Goal: Task Accomplishment & Management: Use online tool/utility

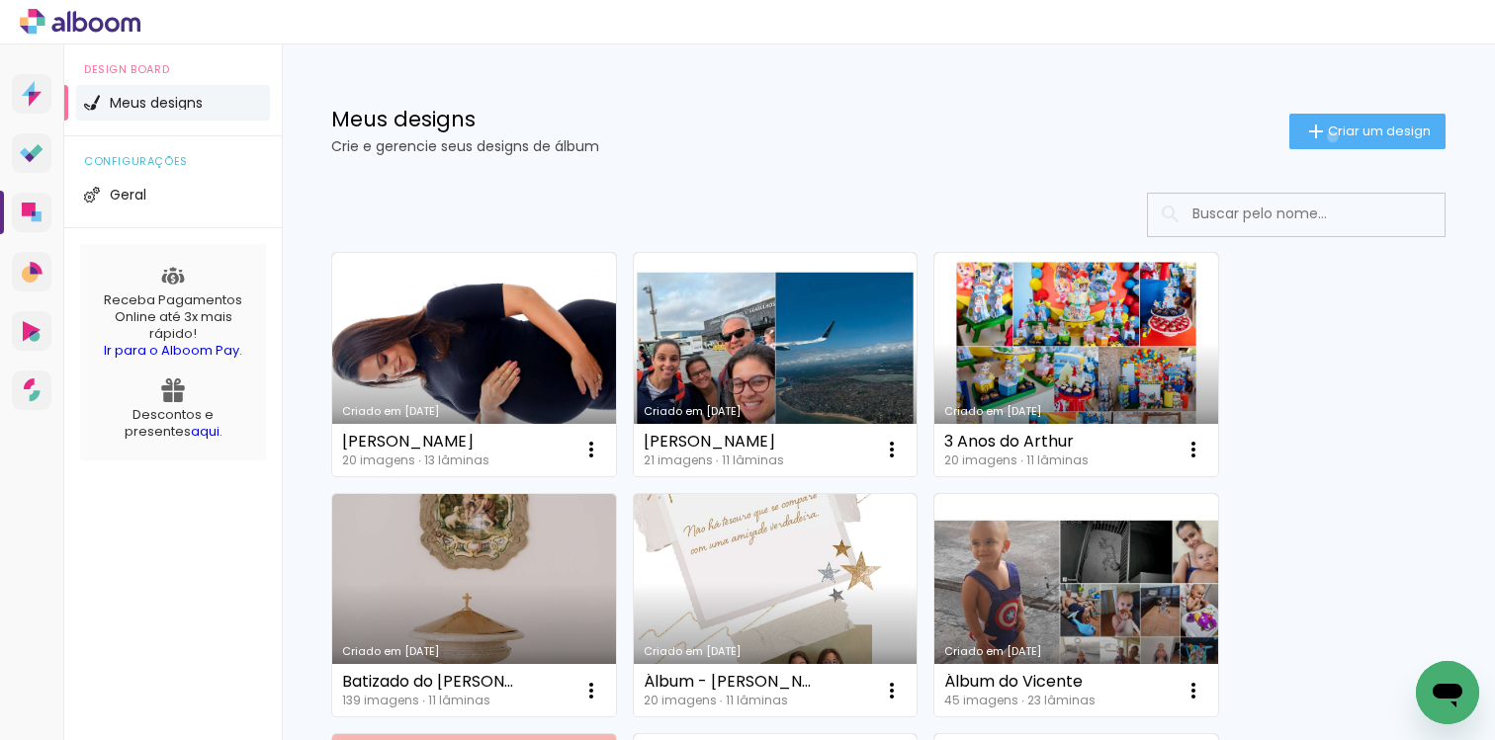
click at [1328, 136] on span "Criar um design" at bounding box center [1379, 131] width 103 height 13
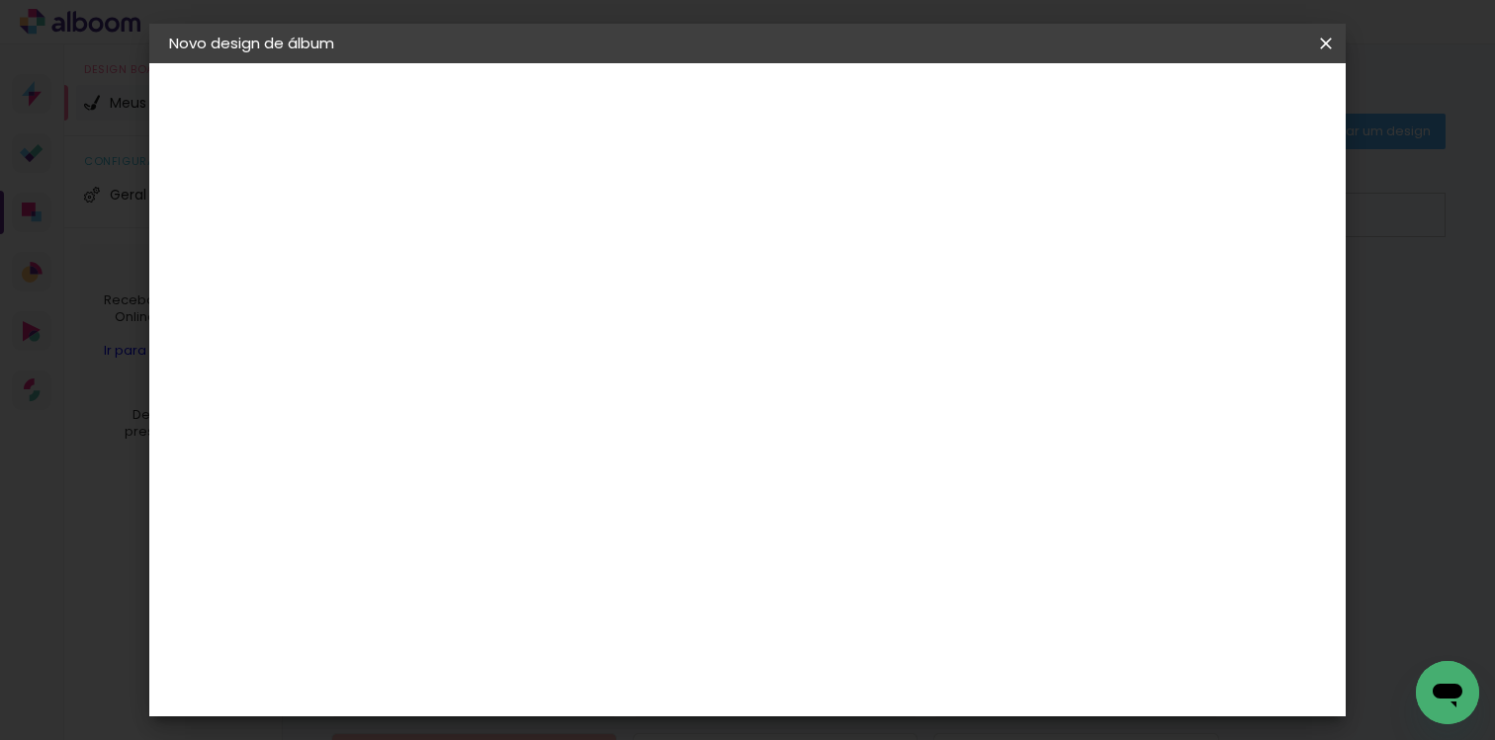
click at [0, 0] on paper-input-container "Título do álbum" at bounding box center [0, 0] width 0 height 0
type input "MPA - Jacobo"
type paper-input "MPA - Jacobo"
click at [0, 0] on slot "Avançar" at bounding box center [0, 0] width 0 height 0
click at [620, 370] on input at bounding box center [543, 376] width 200 height 25
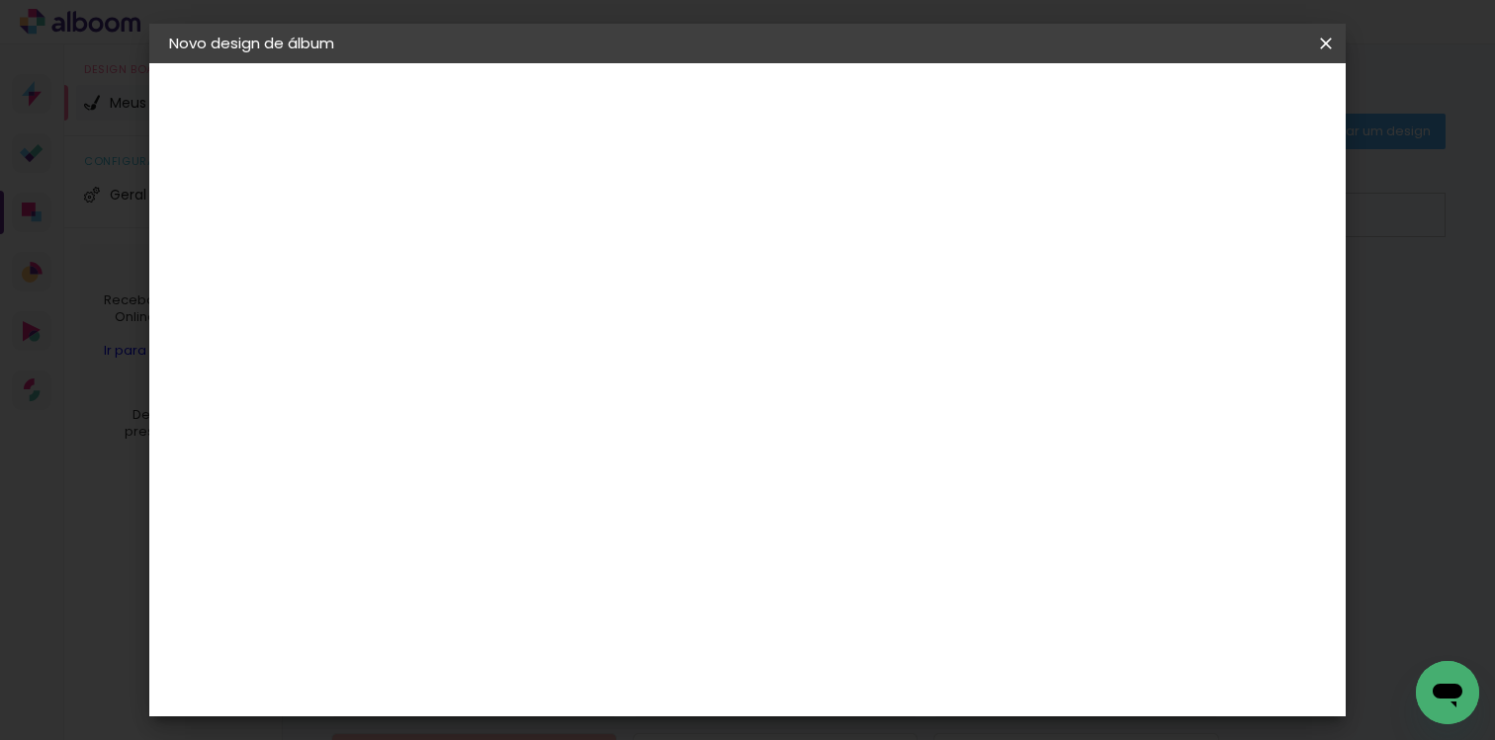
type input "digi"
type paper-input "digi"
click at [529, 439] on div "Digipix Pro" at bounding box center [503, 451] width 49 height 32
click at [0, 0] on slot "Avançar" at bounding box center [0, 0] width 0 height 0
click at [569, 330] on input "text" at bounding box center [530, 344] width 77 height 31
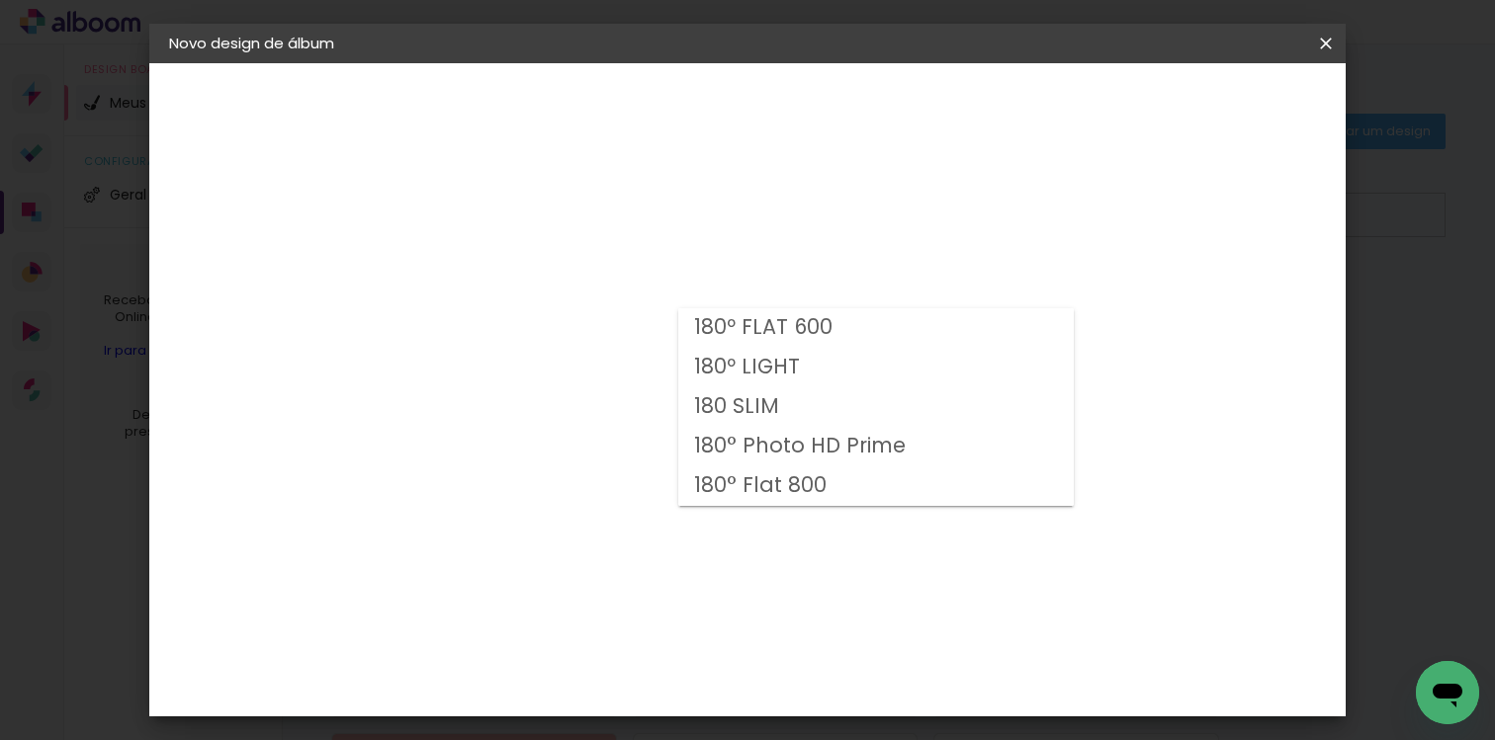
click at [783, 408] on paper-item "180 SLIM" at bounding box center [875, 407] width 395 height 40
type input "180 SLIM"
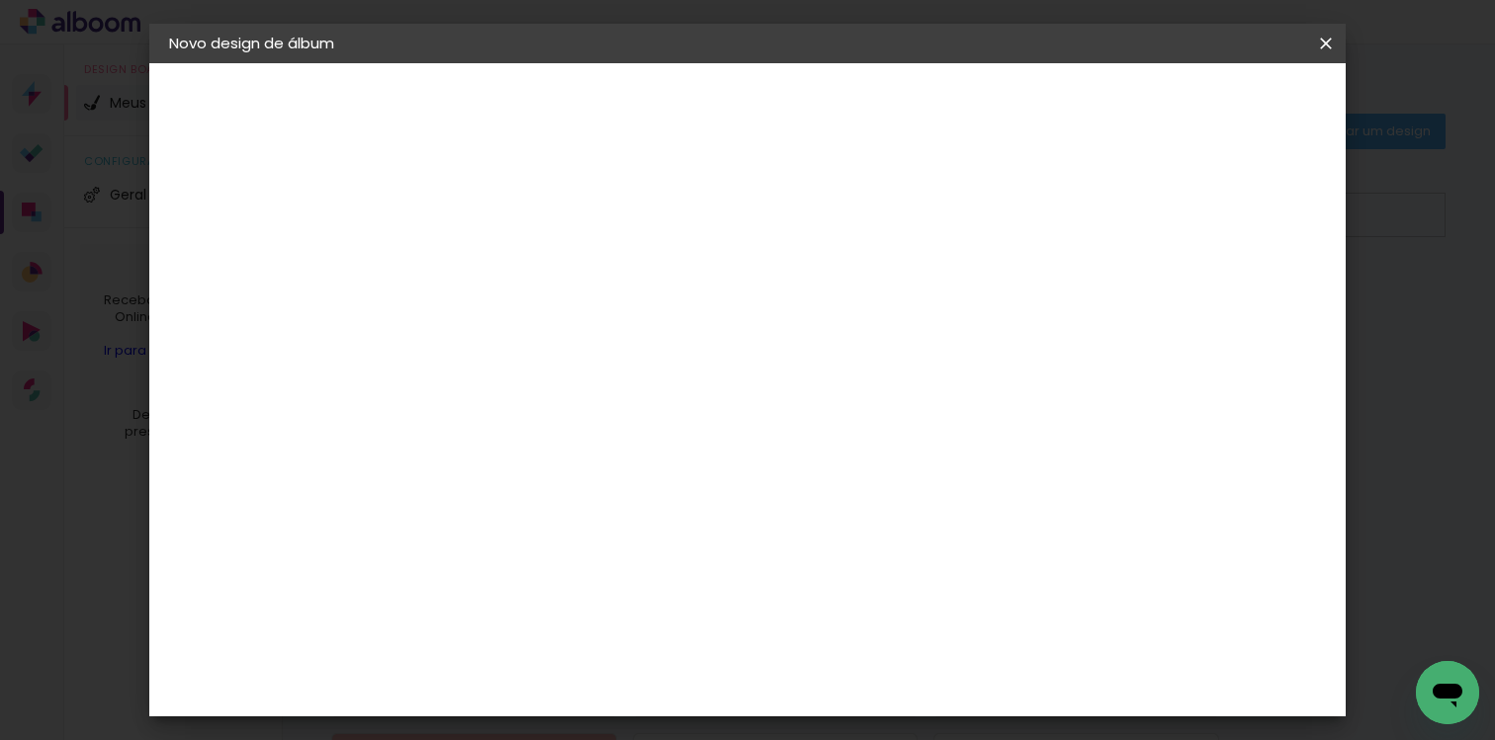
click at [626, 510] on span "29.7 × 21.0" at bounding box center [580, 530] width 92 height 41
click at [0, 0] on slot "Avançar" at bounding box center [0, 0] width 0 height 0
click at [1216, 100] on span "Iniciar design" at bounding box center [1171, 105] width 90 height 14
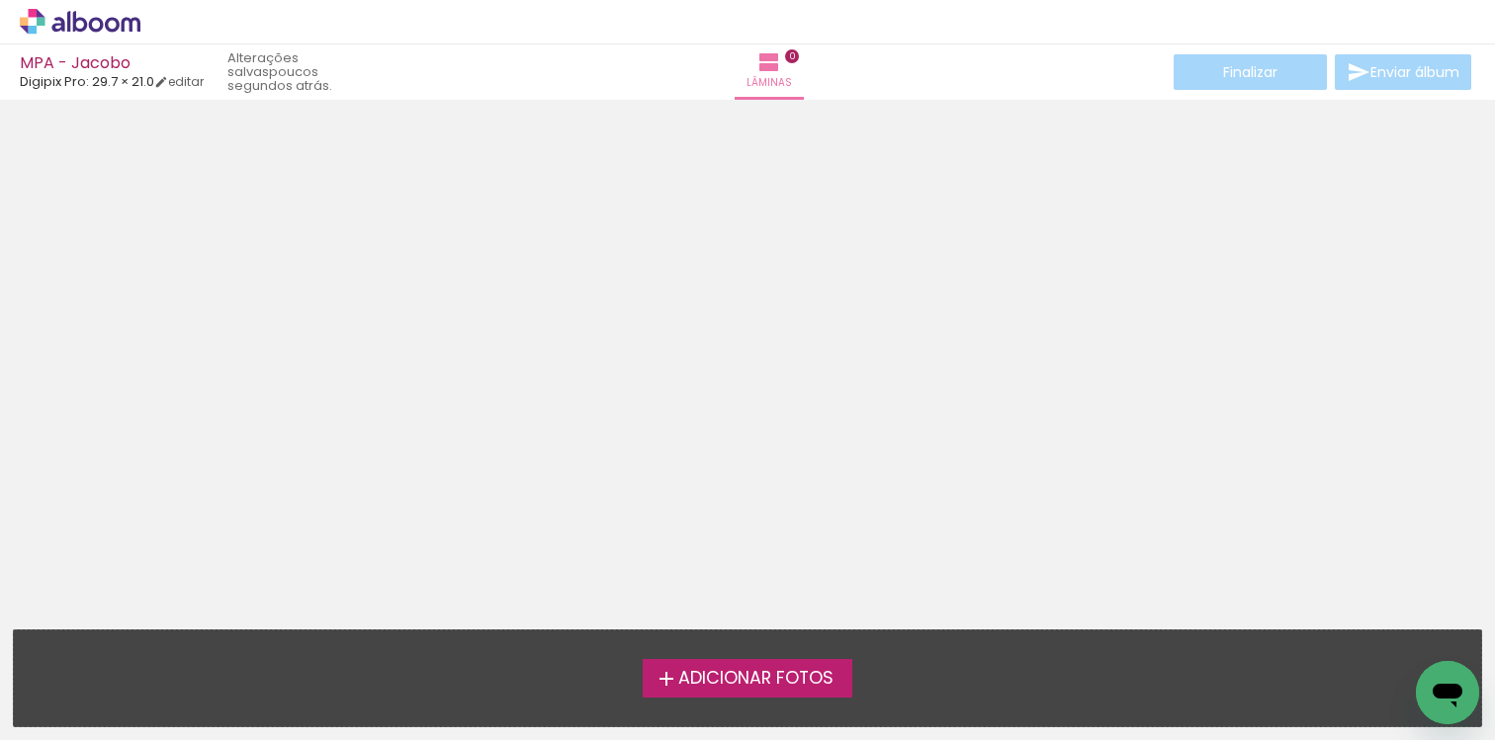
click at [780, 670] on span "Adicionar Fotos" at bounding box center [755, 679] width 155 height 18
click at [0, 0] on input "file" at bounding box center [0, 0] width 0 height 0
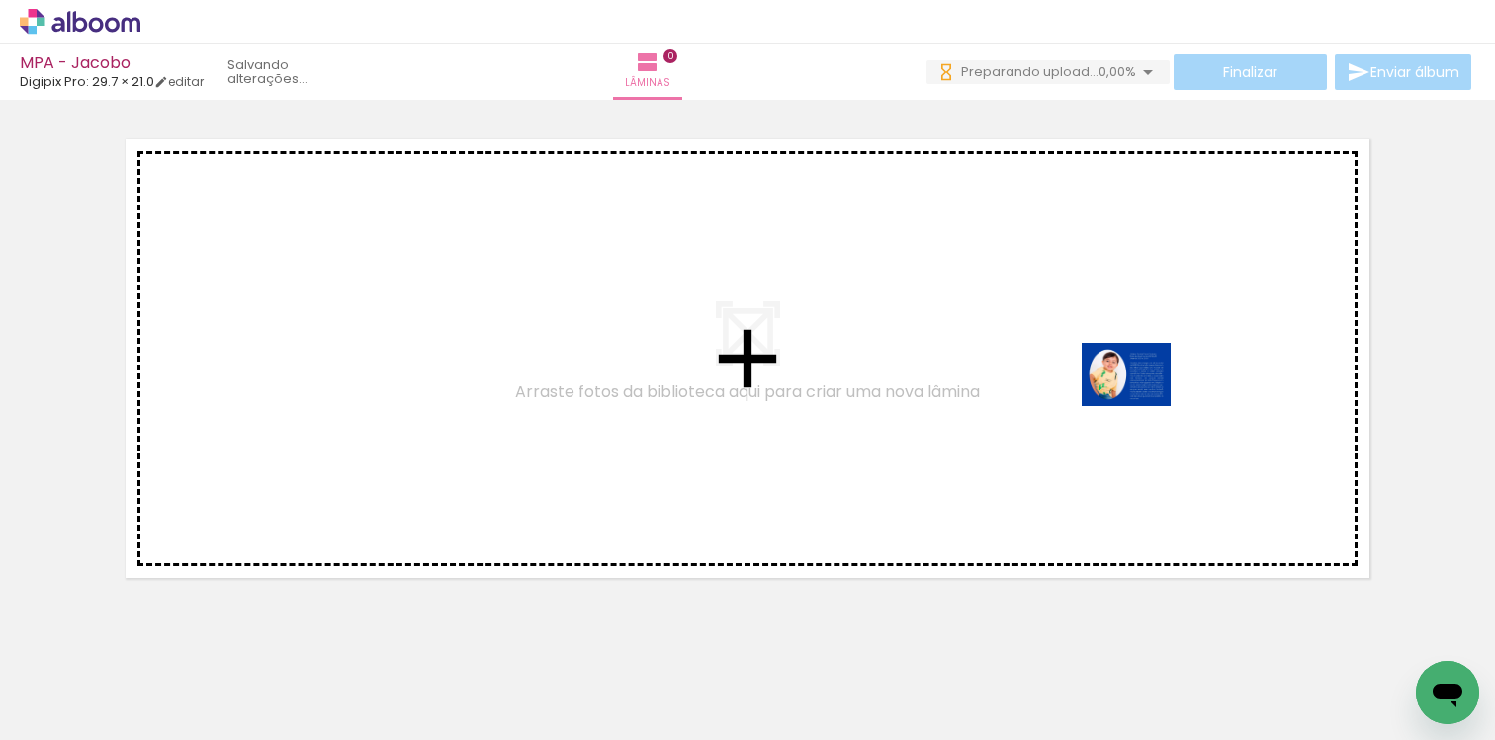
drag, startPoint x: 217, startPoint y: 652, endPoint x: 1141, endPoint y: 402, distance: 956.5
click at [1141, 402] on quentale-workspace at bounding box center [747, 370] width 1495 height 740
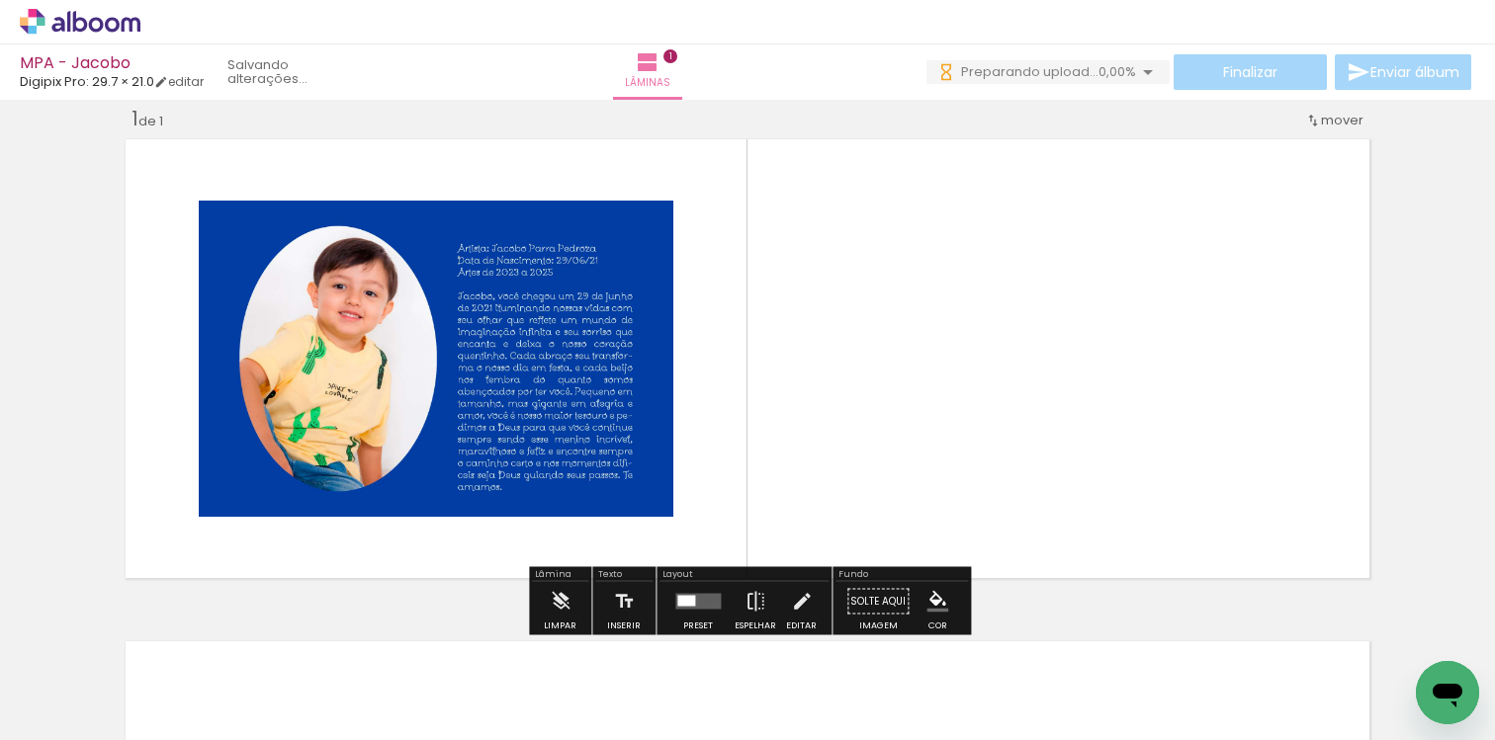
scroll to position [25, 0]
click at [699, 599] on quentale-layouter at bounding box center [697, 602] width 45 height 16
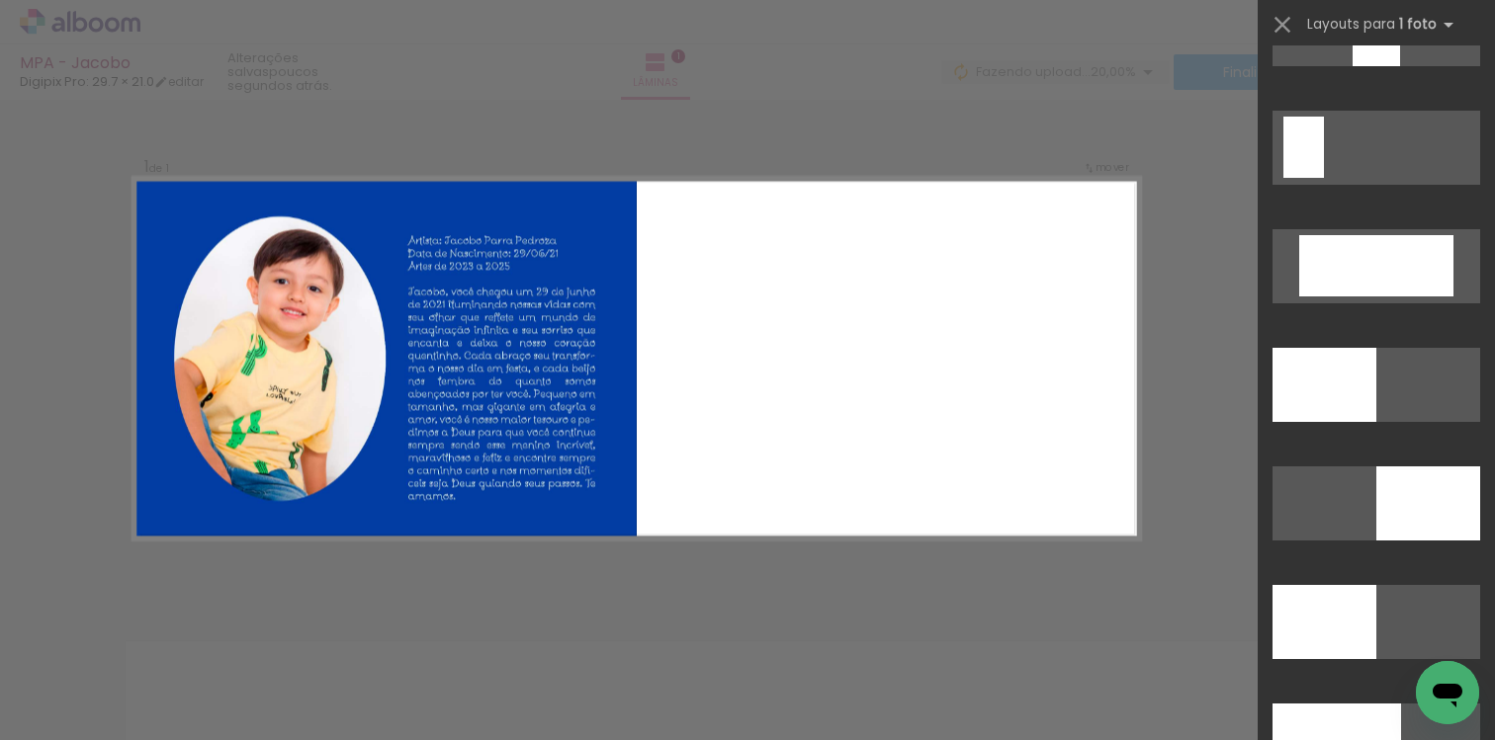
scroll to position [4224, 0]
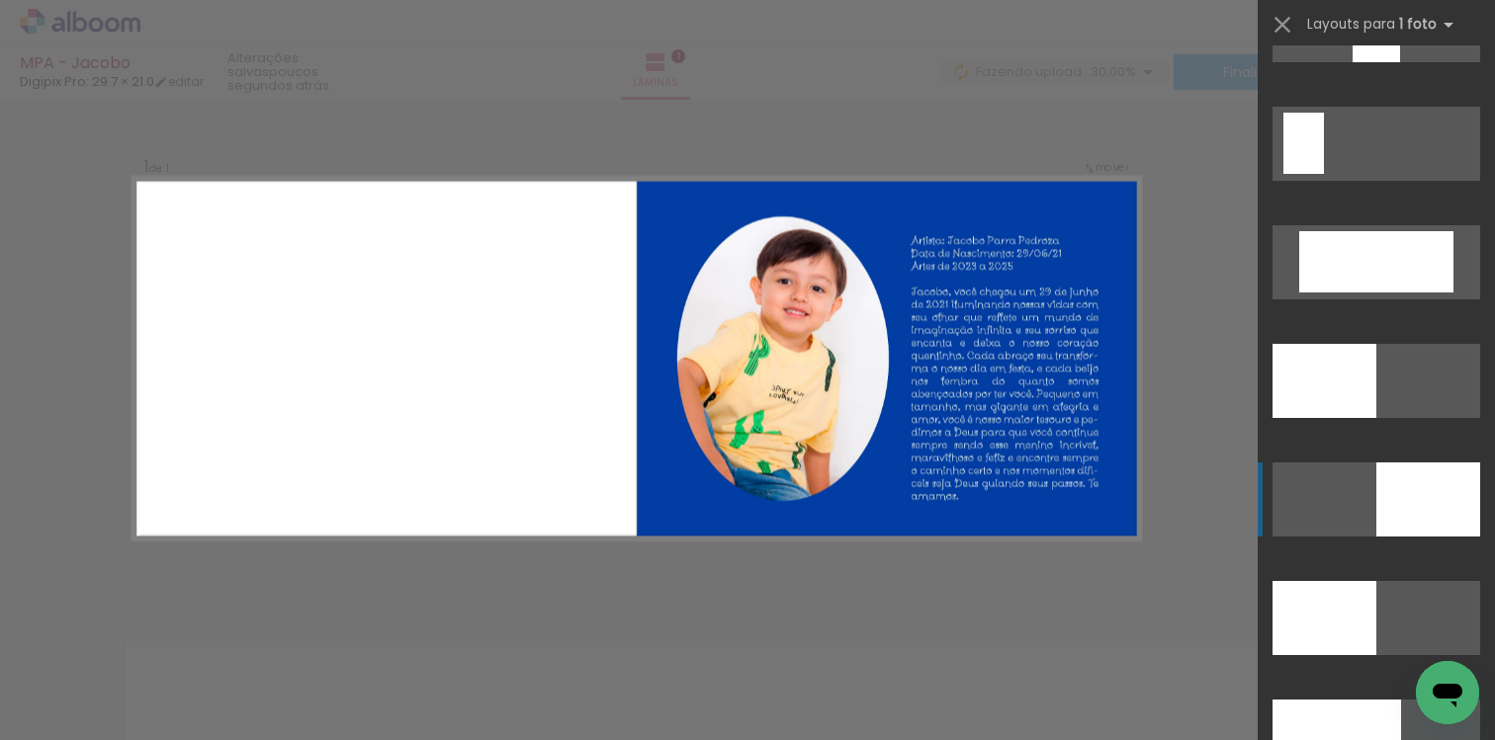
click at [1376, 418] on div at bounding box center [1324, 381] width 104 height 74
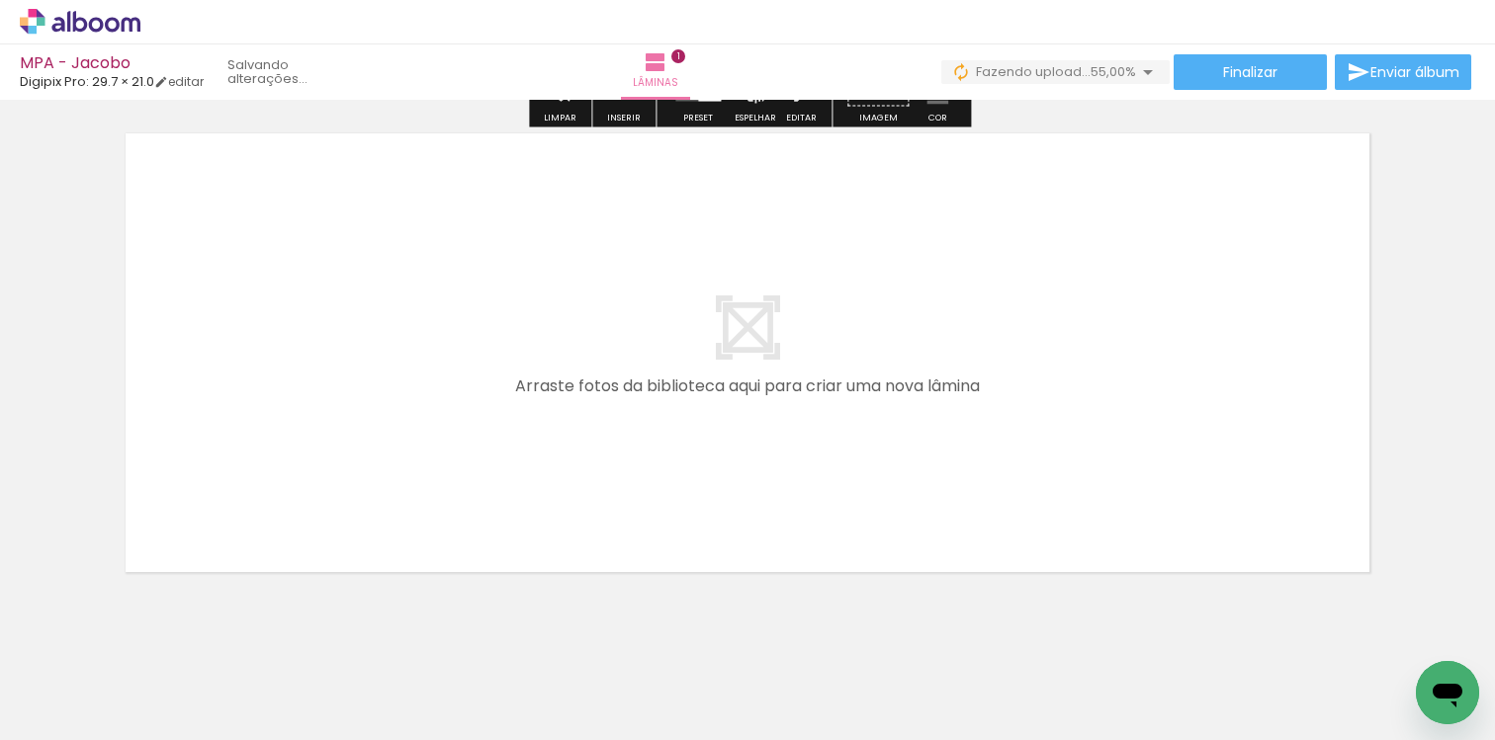
scroll to position [535, 0]
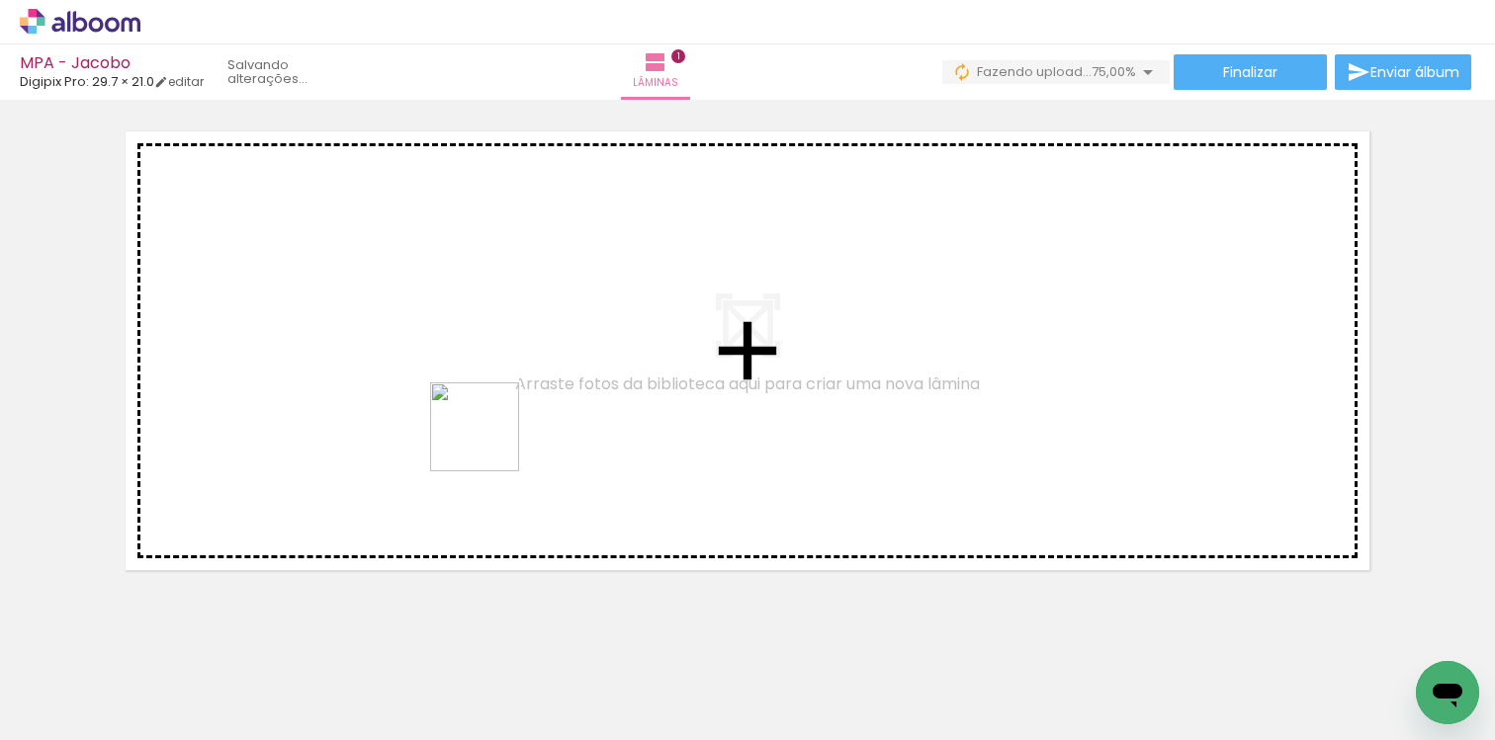
drag, startPoint x: 287, startPoint y: 679, endPoint x: 493, endPoint y: 439, distance: 316.8
click at [493, 439] on quentale-workspace at bounding box center [747, 370] width 1495 height 740
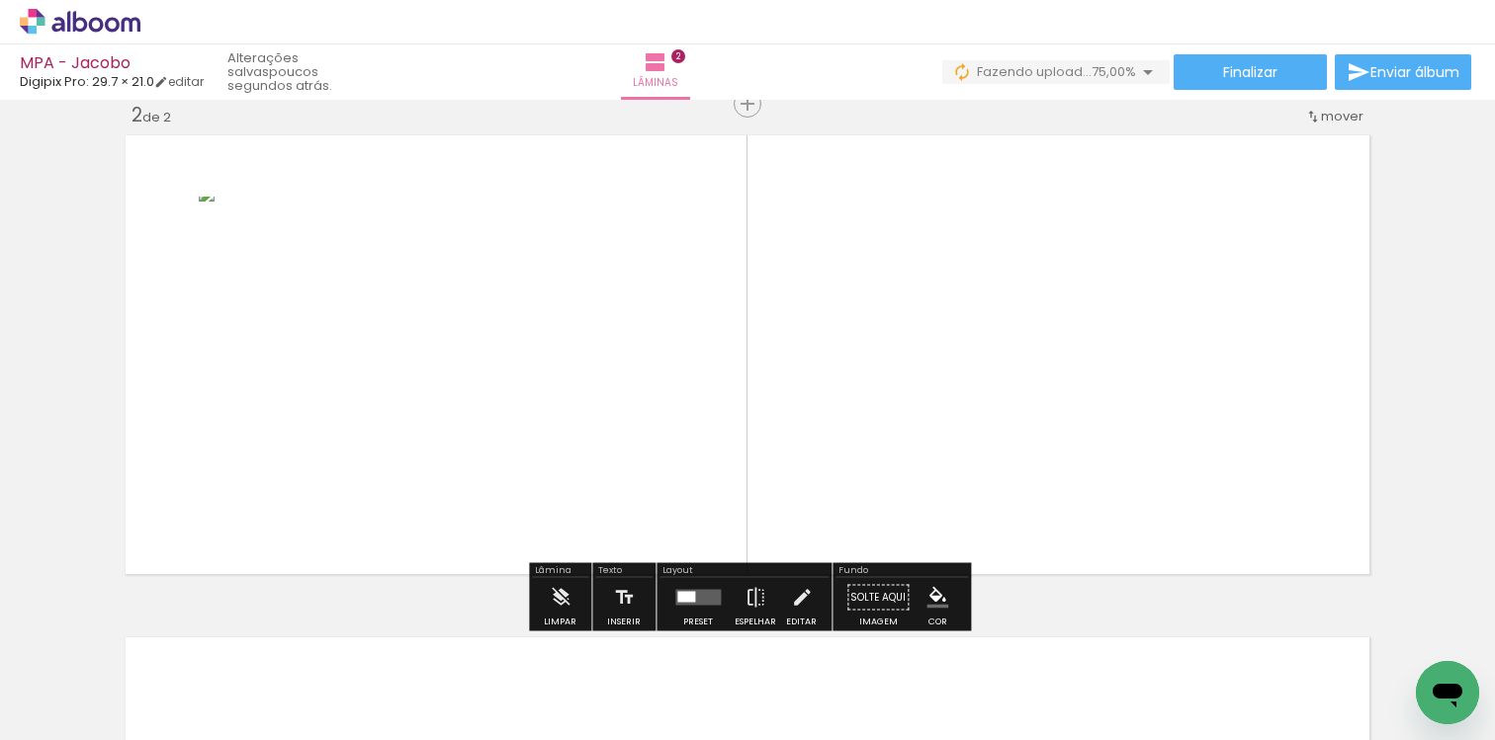
scroll to position [527, 0]
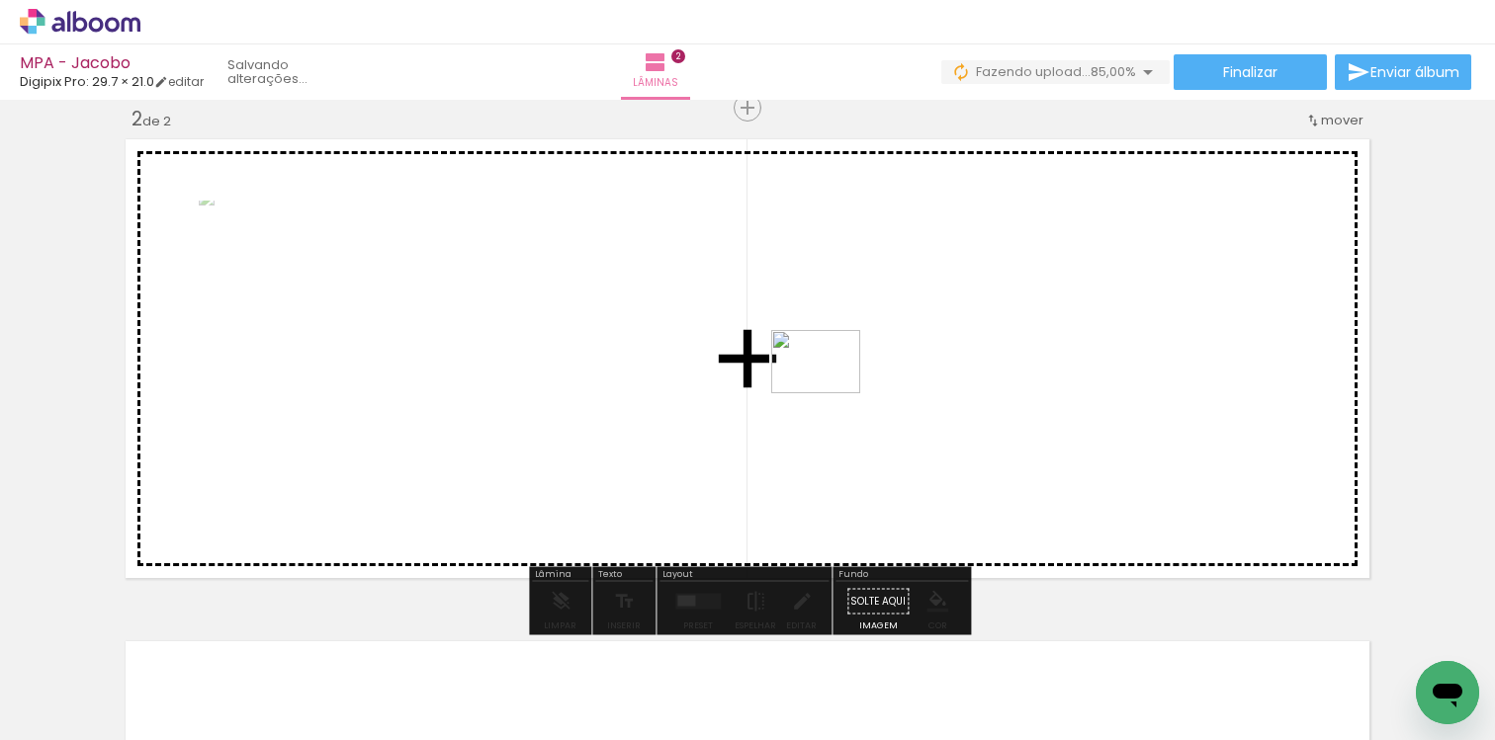
drag, startPoint x: 438, startPoint y: 663, endPoint x: 830, endPoint y: 389, distance: 478.5
click at [830, 389] on quentale-workspace at bounding box center [747, 370] width 1495 height 740
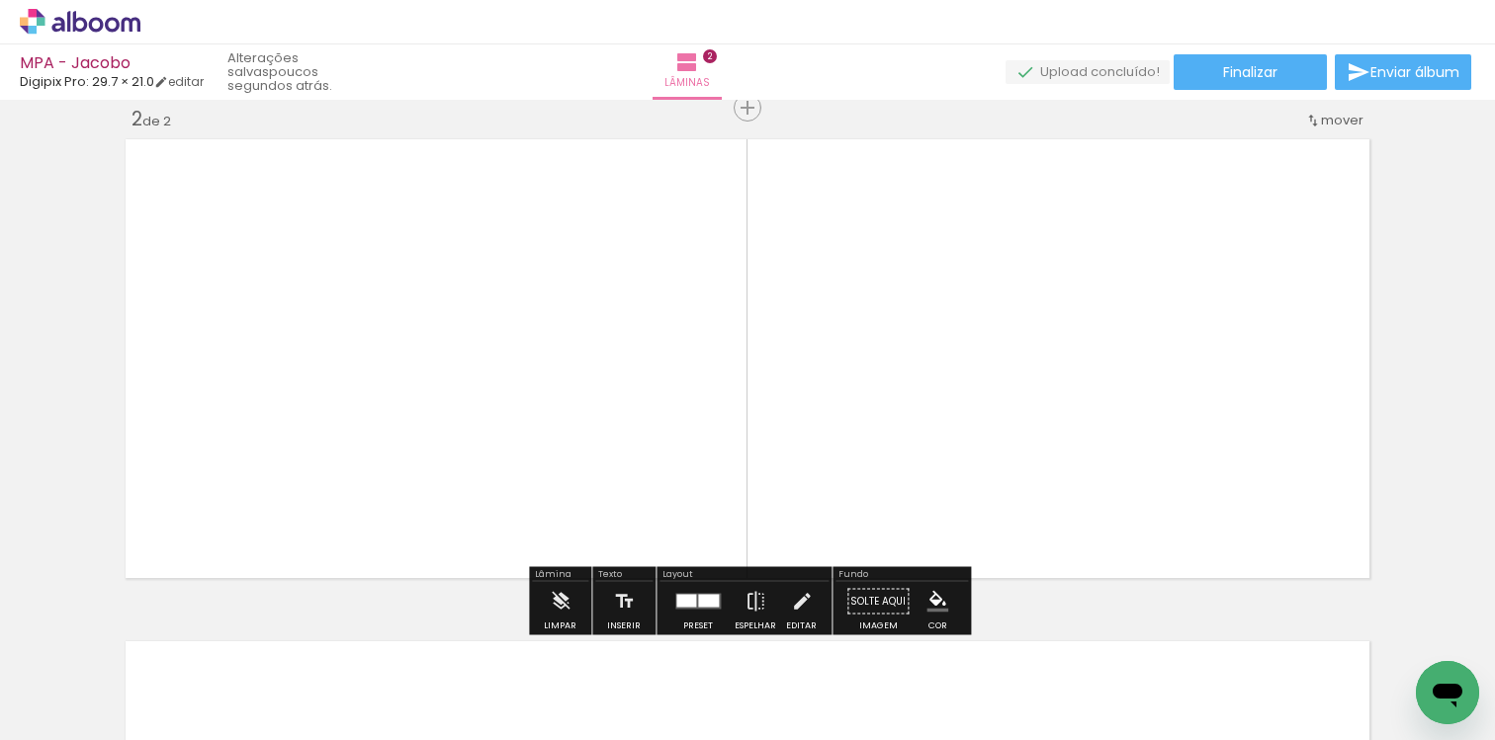
click at [701, 604] on div at bounding box center [708, 601] width 21 height 13
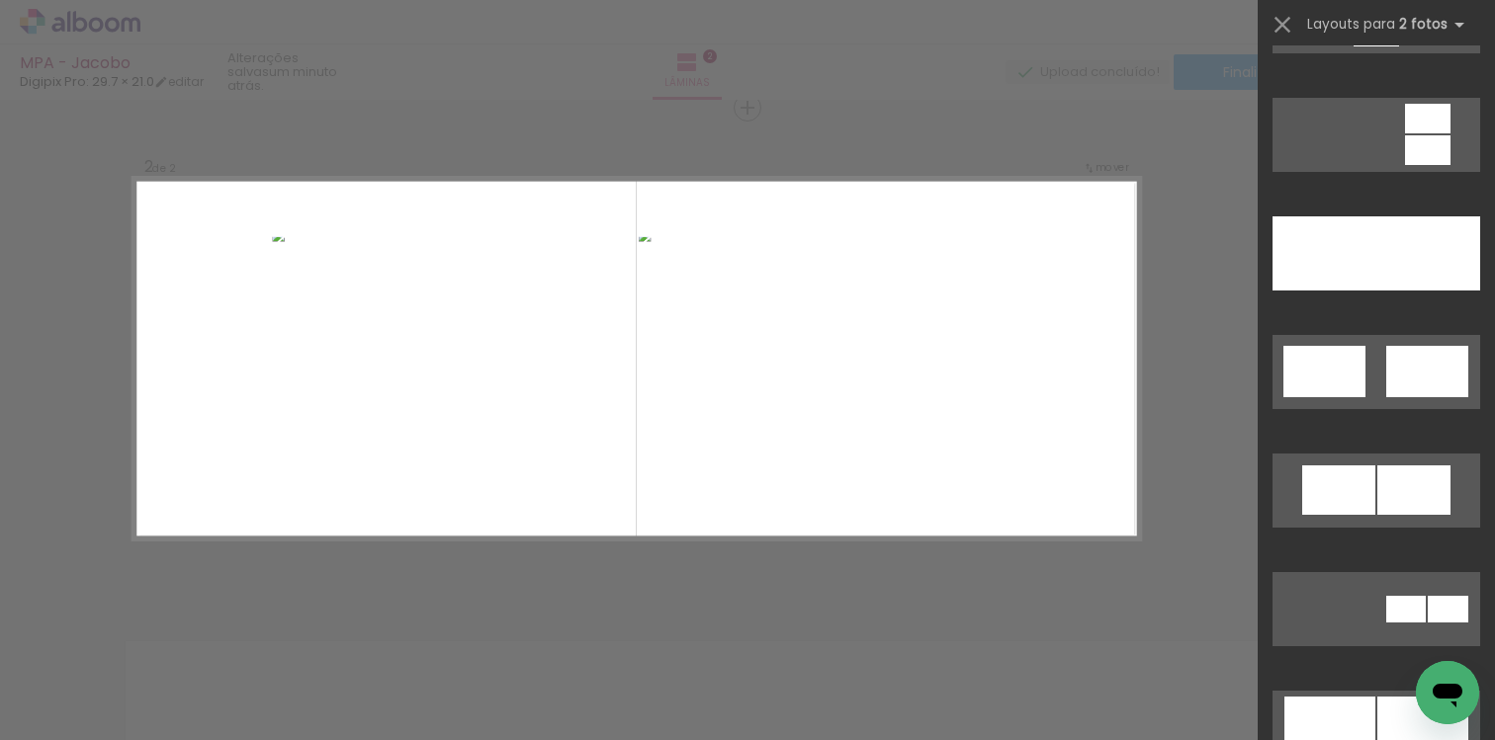
scroll to position [1032, 0]
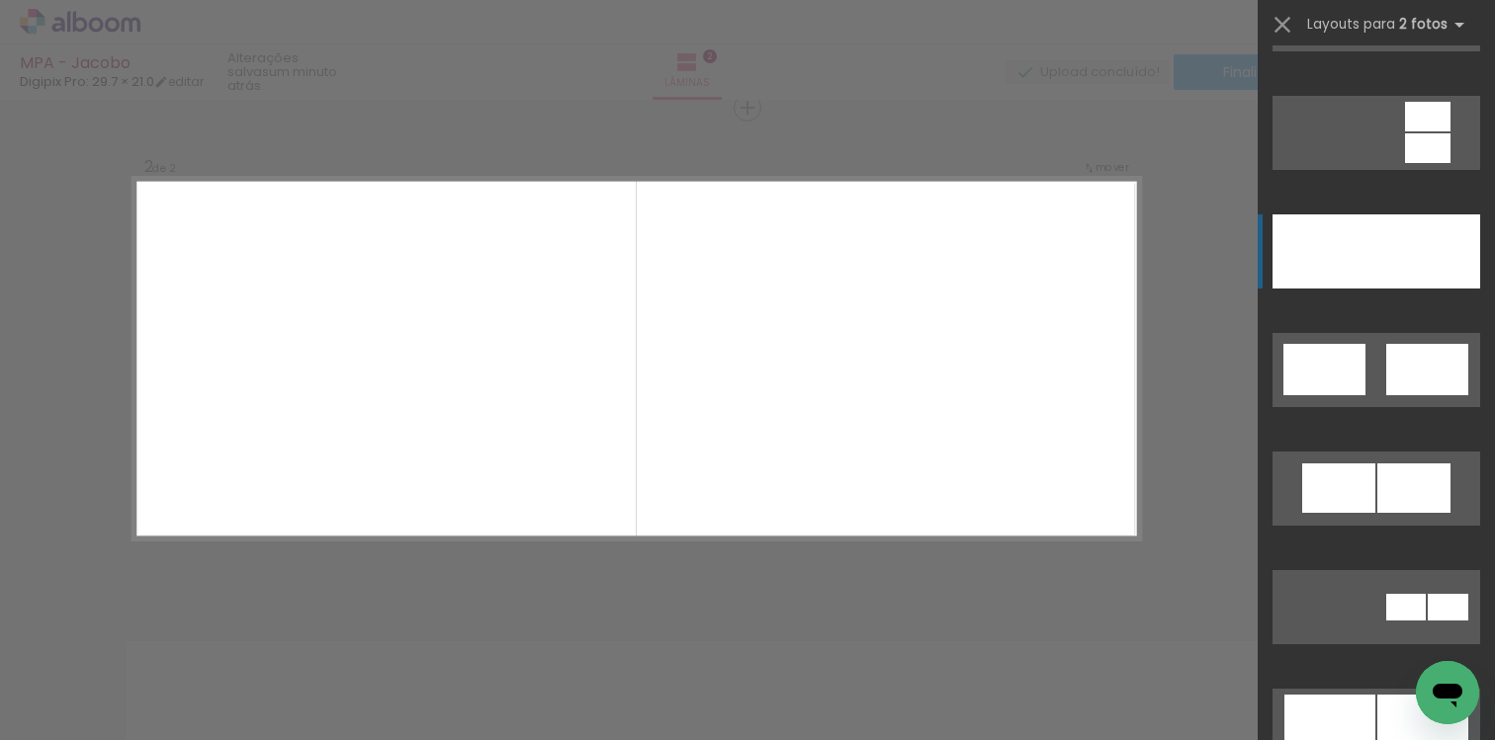
click at [1389, 281] on div at bounding box center [1428, 251] width 104 height 74
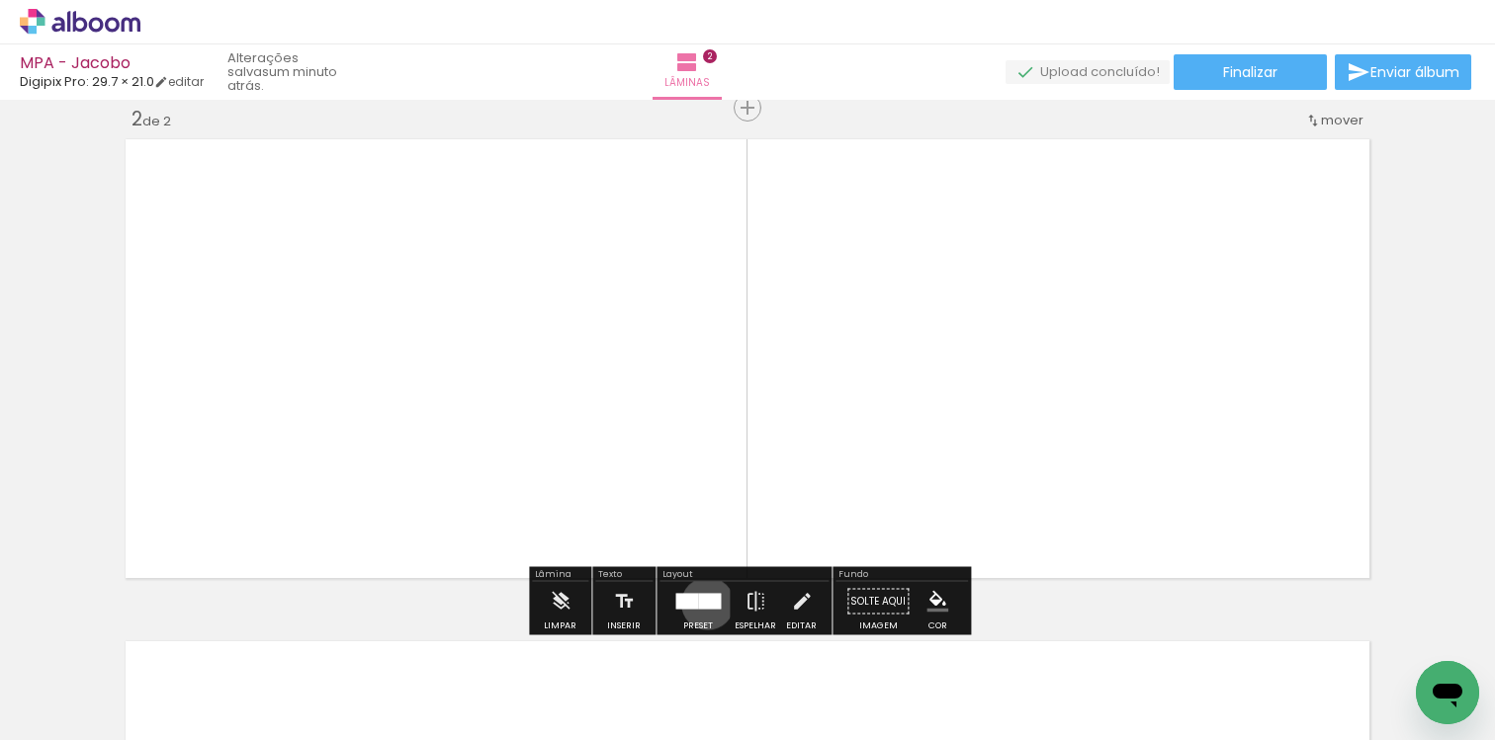
click at [703, 603] on div at bounding box center [709, 602] width 23 height 16
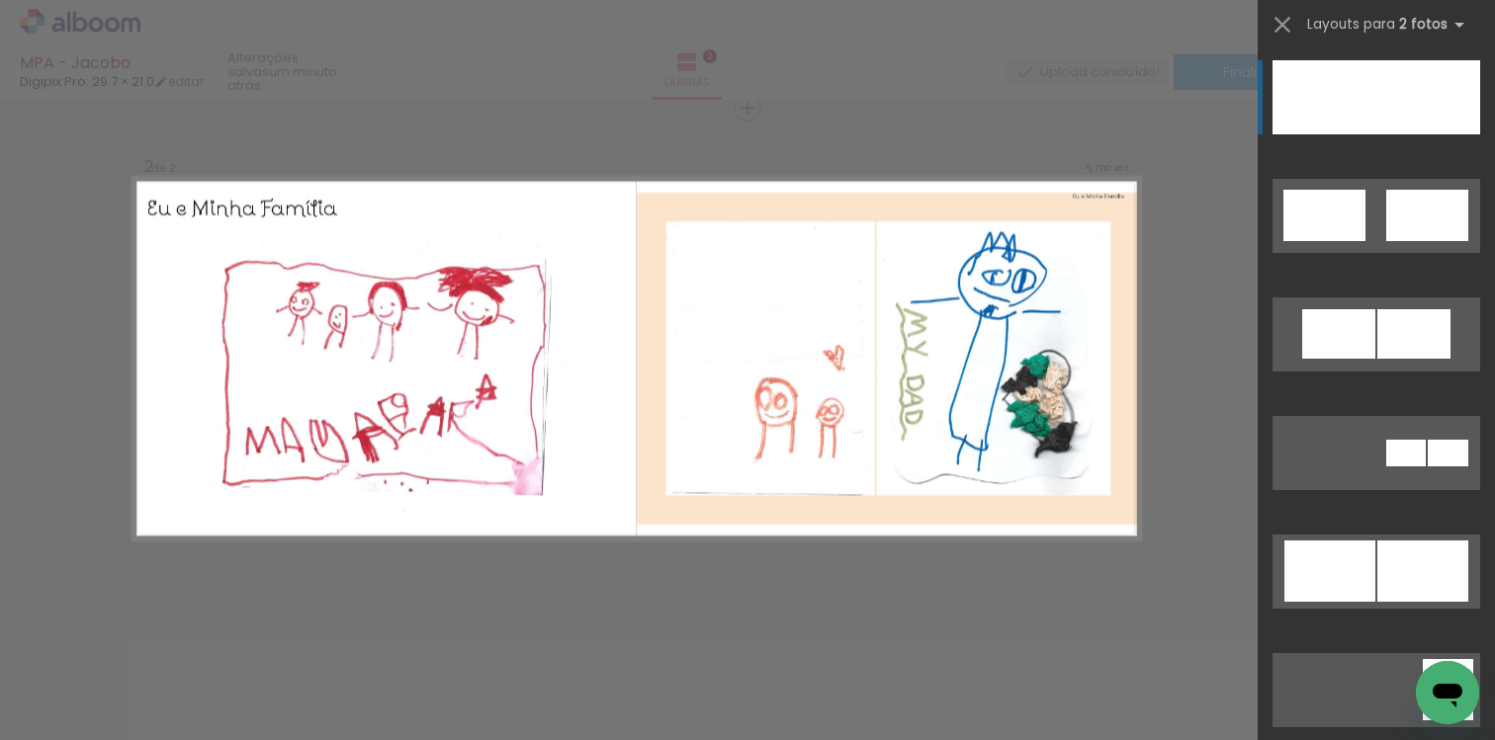
click at [1376, 110] on div at bounding box center [1428, 97] width 104 height 74
click at [1376, 98] on div at bounding box center [1428, 97] width 104 height 74
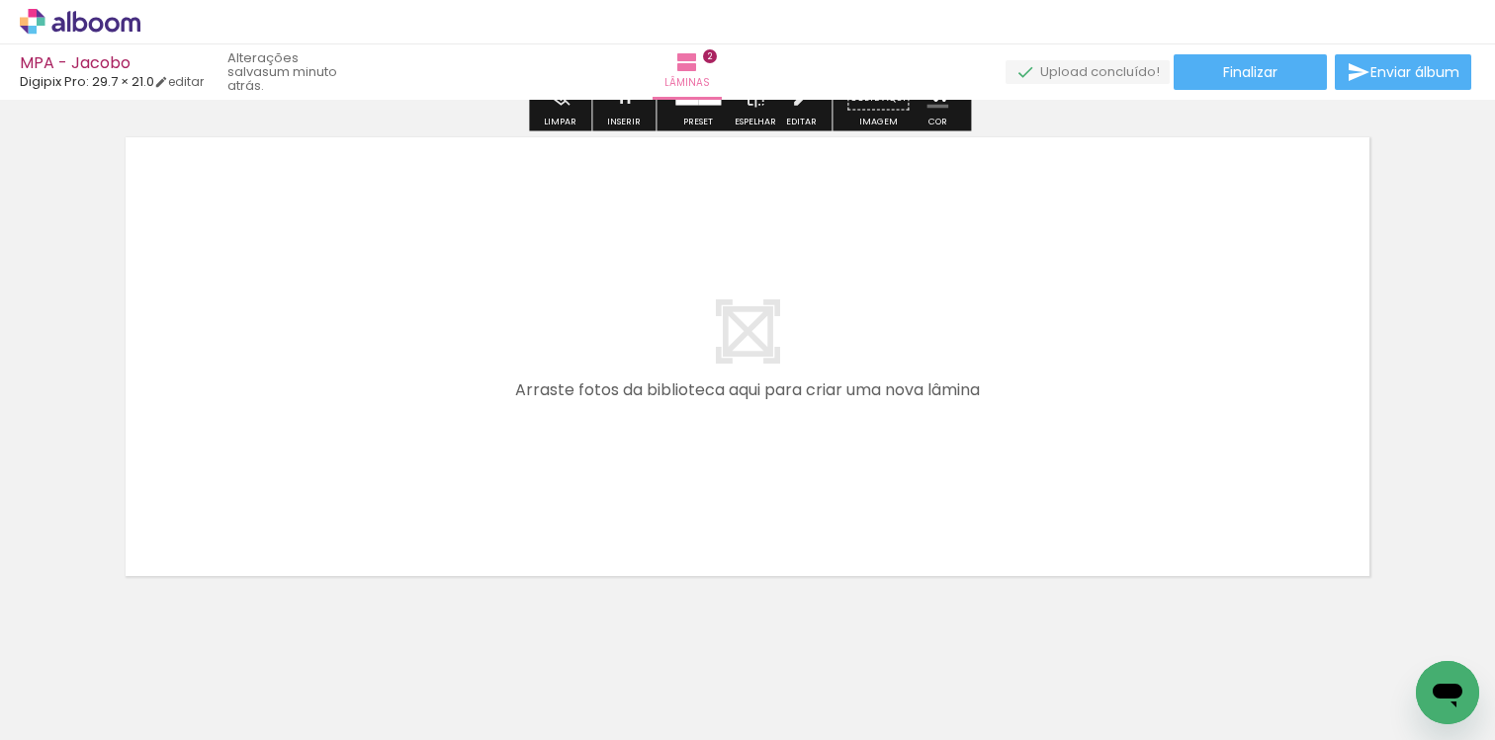
scroll to position [1062, 0]
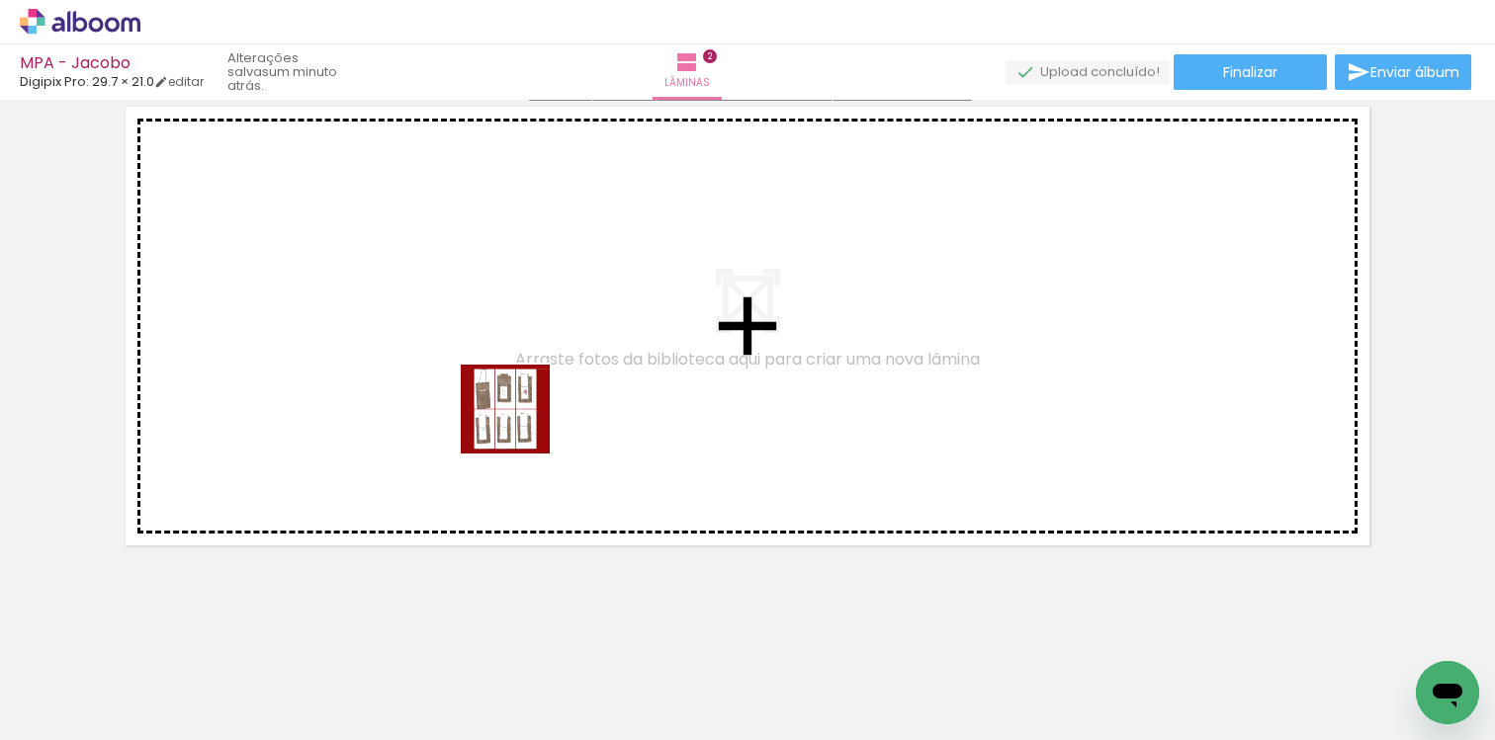
drag, startPoint x: 531, startPoint y: 681, endPoint x: 522, endPoint y: 374, distance: 307.5
click at [522, 374] on quentale-workspace at bounding box center [747, 370] width 1495 height 740
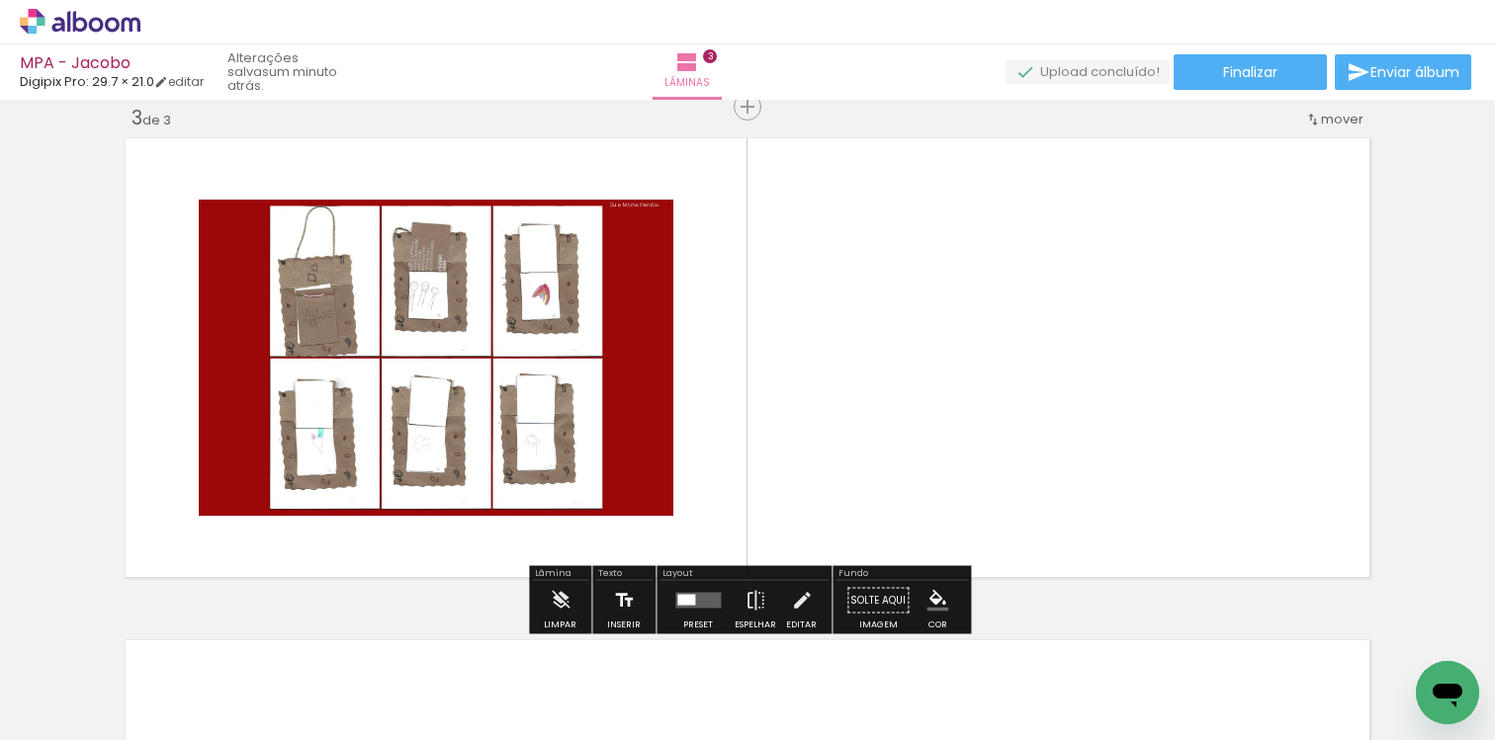
scroll to position [1029, 0]
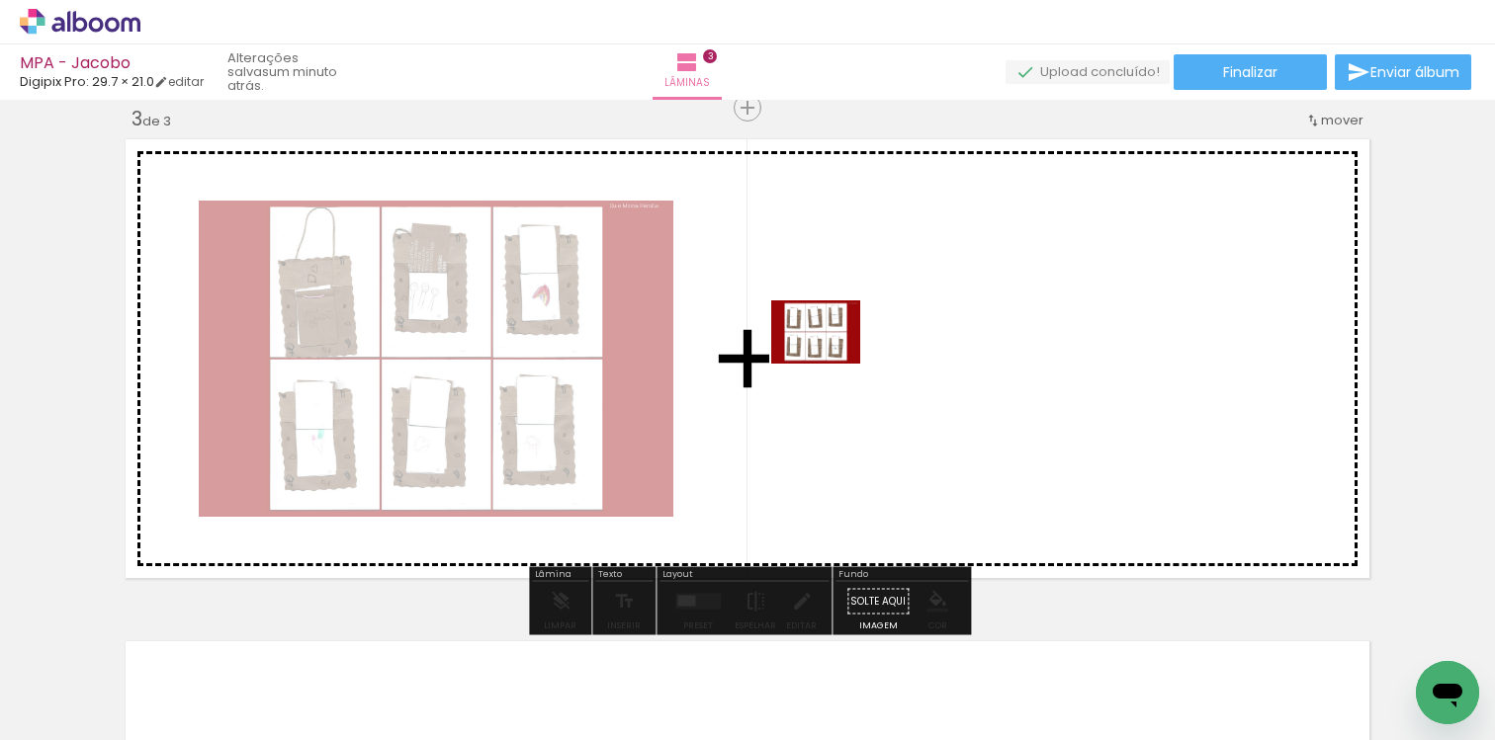
drag, startPoint x: 620, startPoint y: 668, endPoint x: 830, endPoint y: 360, distance: 373.4
click at [830, 360] on quentale-workspace at bounding box center [747, 370] width 1495 height 740
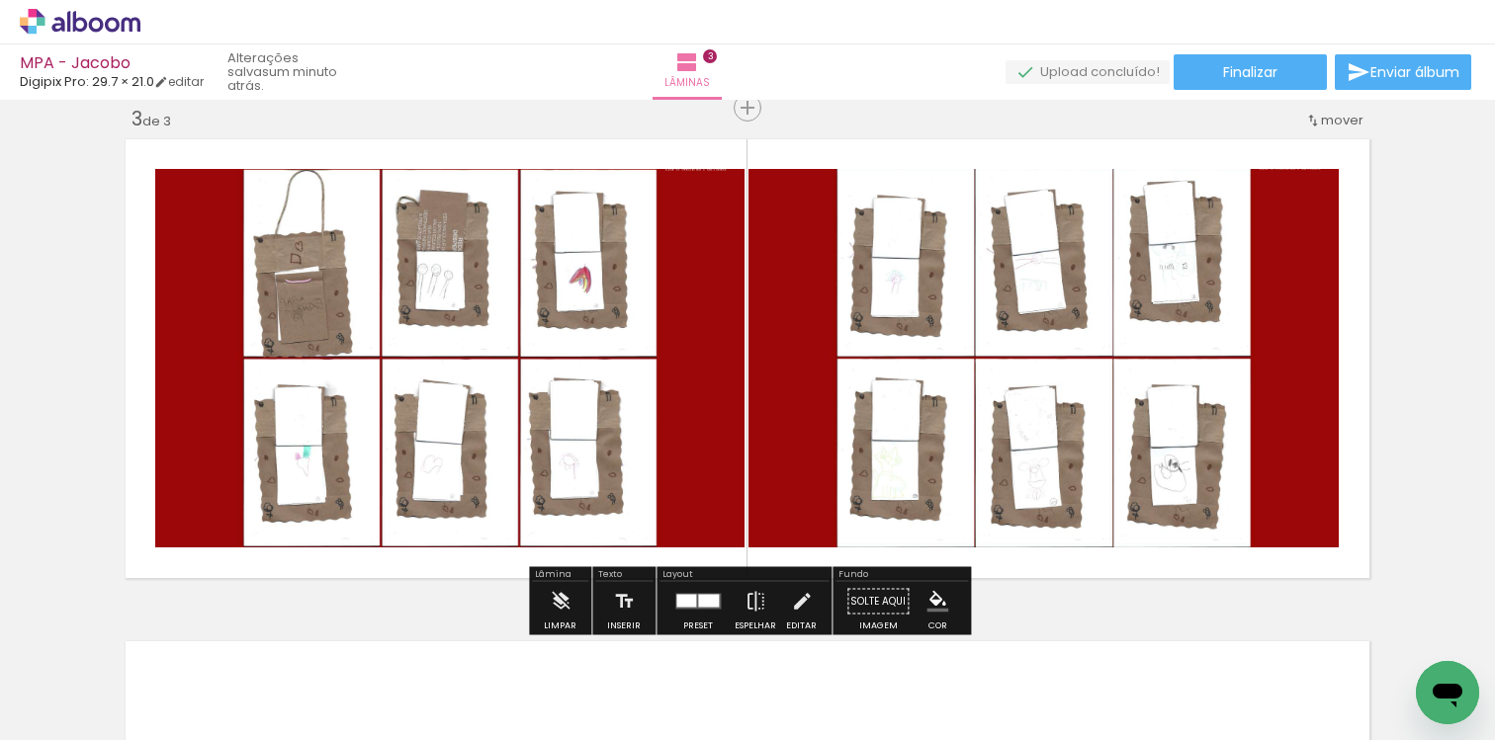
click at [703, 595] on div at bounding box center [708, 601] width 21 height 13
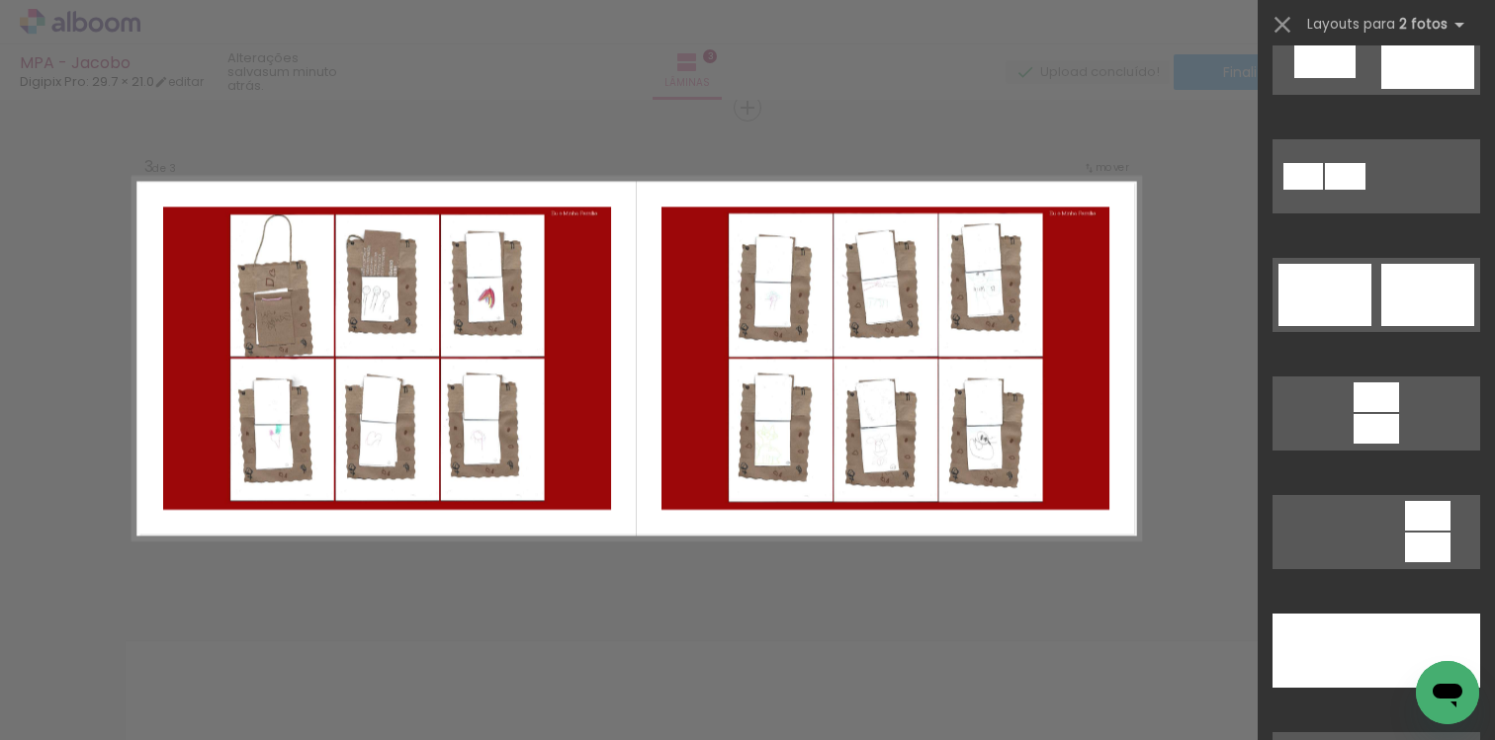
scroll to position [697, 0]
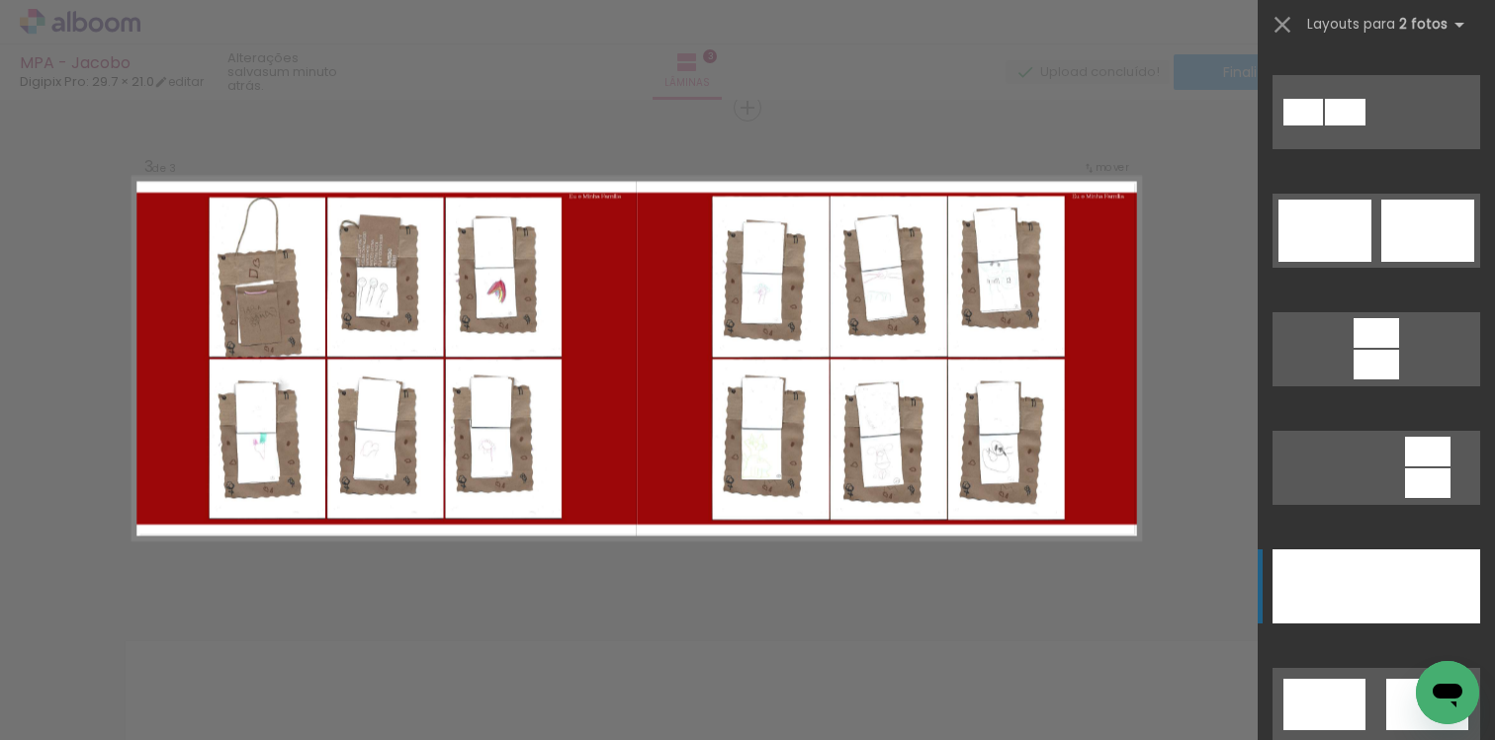
click at [1344, 557] on div at bounding box center [1324, 587] width 104 height 74
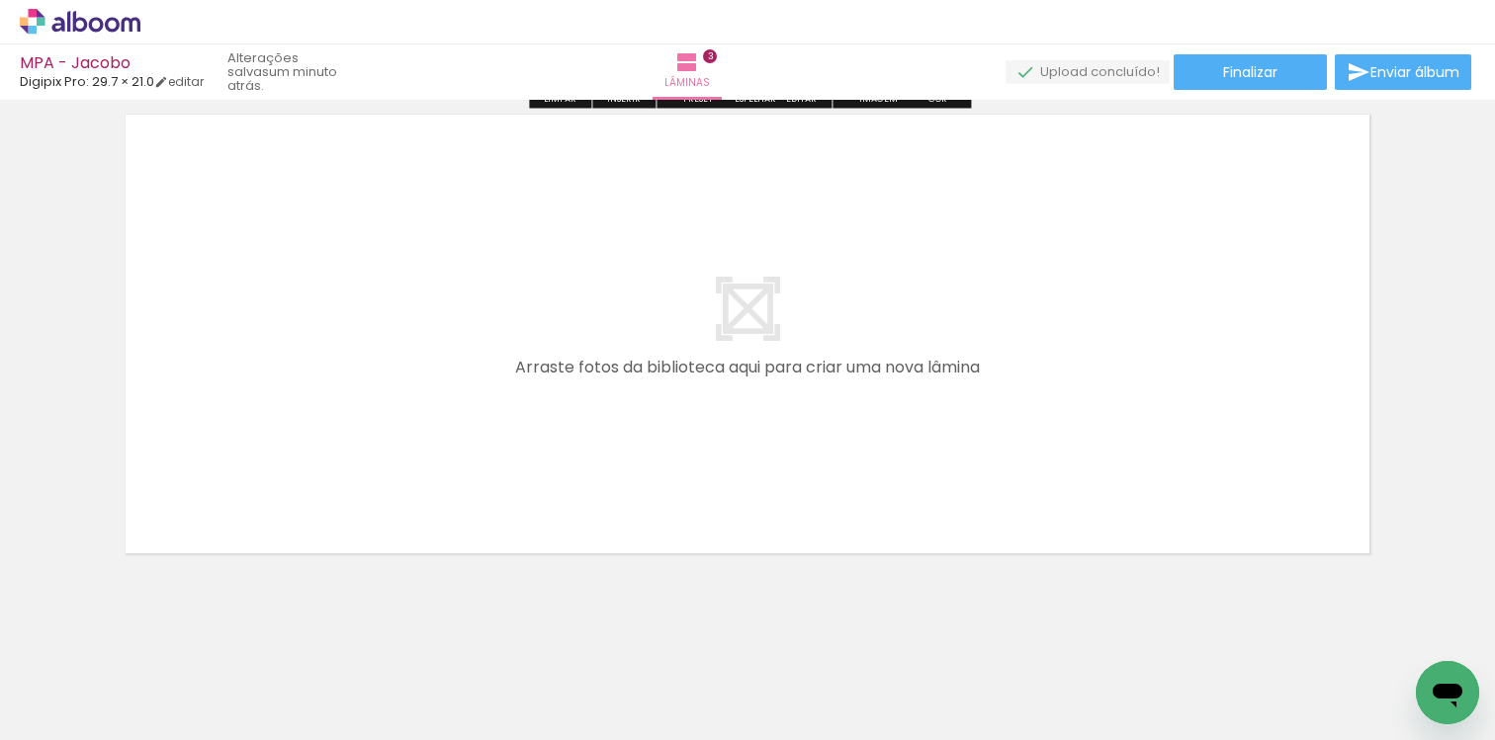
scroll to position [1569, 0]
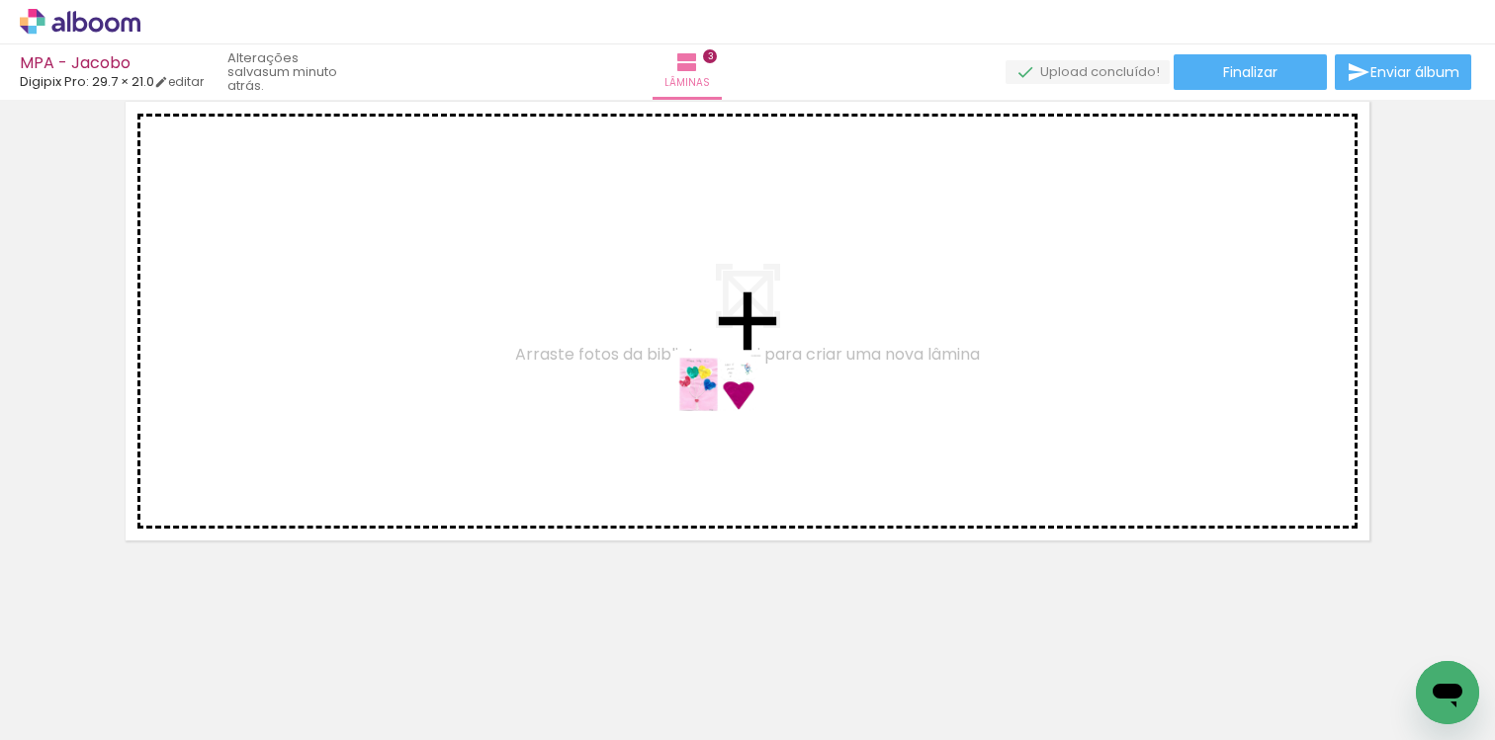
drag, startPoint x: 773, startPoint y: 665, endPoint x: 733, endPoint y: 412, distance: 256.1
click at [733, 412] on quentale-workspace at bounding box center [747, 370] width 1495 height 740
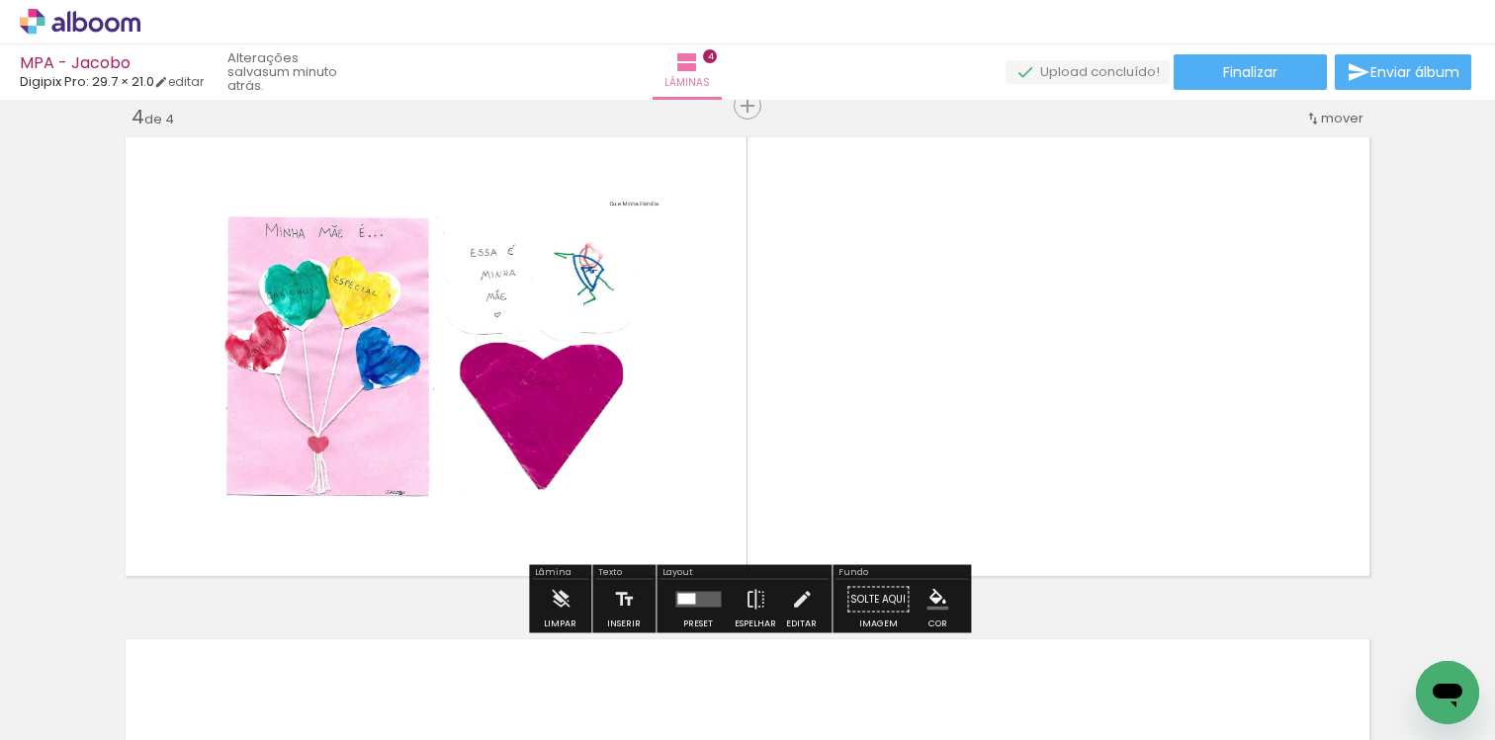
scroll to position [1531, 0]
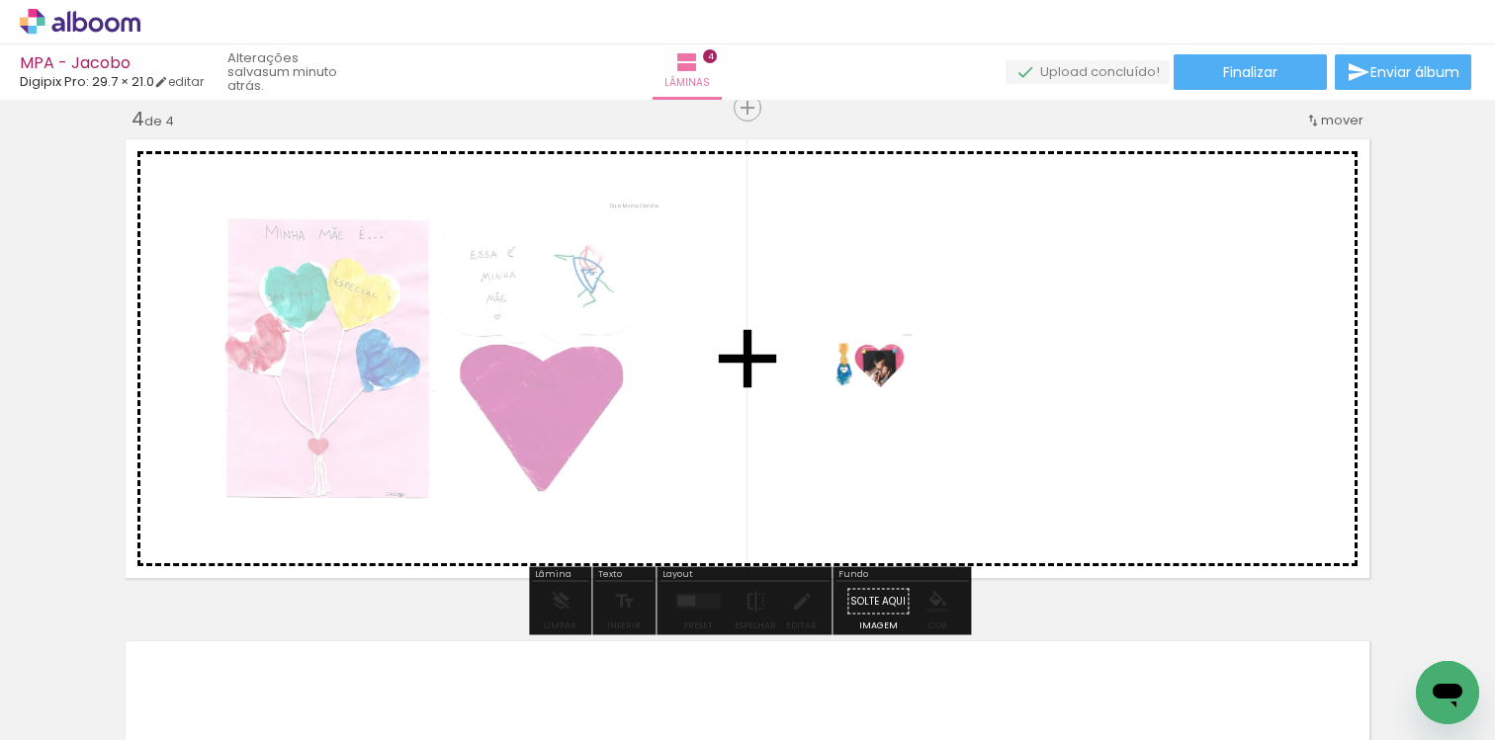
drag, startPoint x: 855, startPoint y: 654, endPoint x: 885, endPoint y: 391, distance: 264.6
click at [885, 391] on quentale-workspace at bounding box center [747, 370] width 1495 height 740
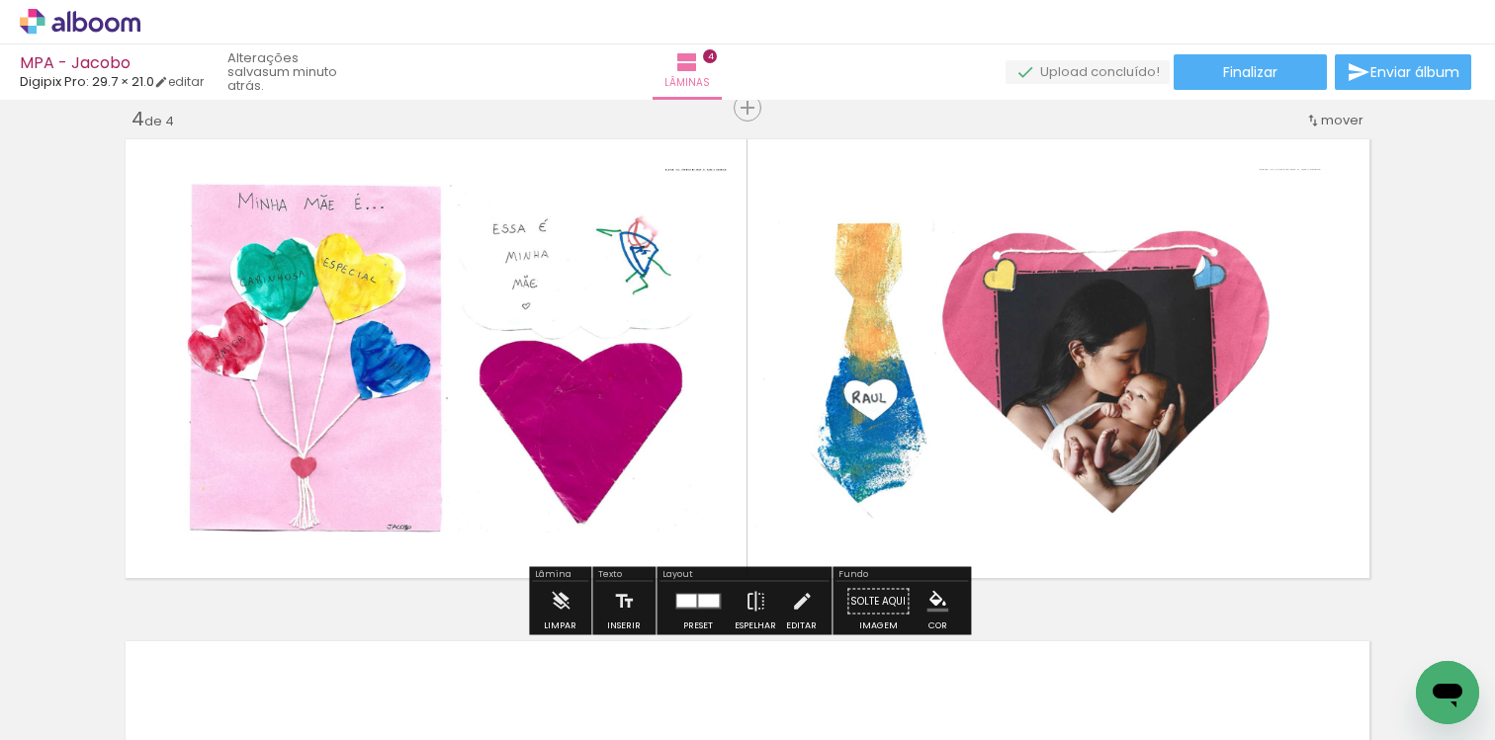
click at [702, 603] on div at bounding box center [708, 601] width 21 height 13
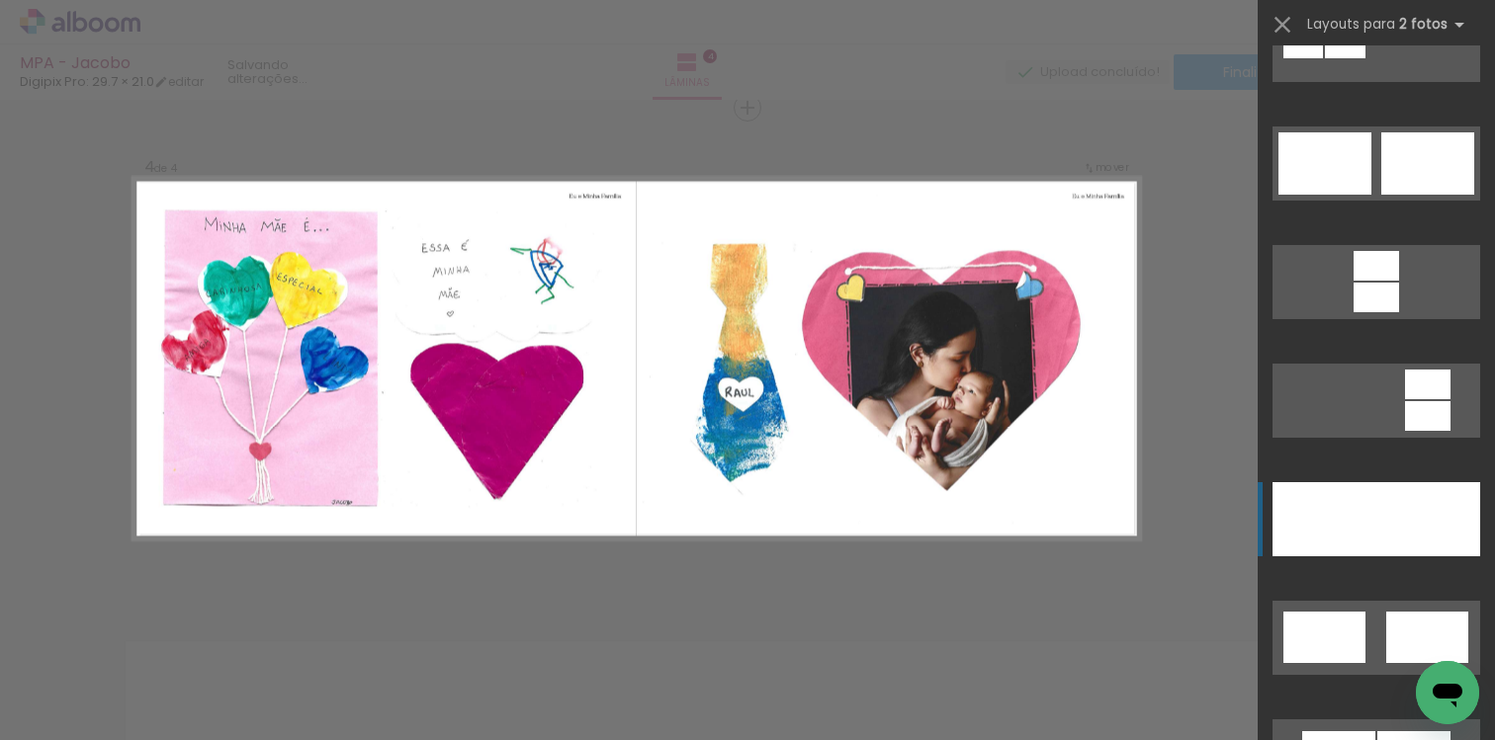
scroll to position [768, 0]
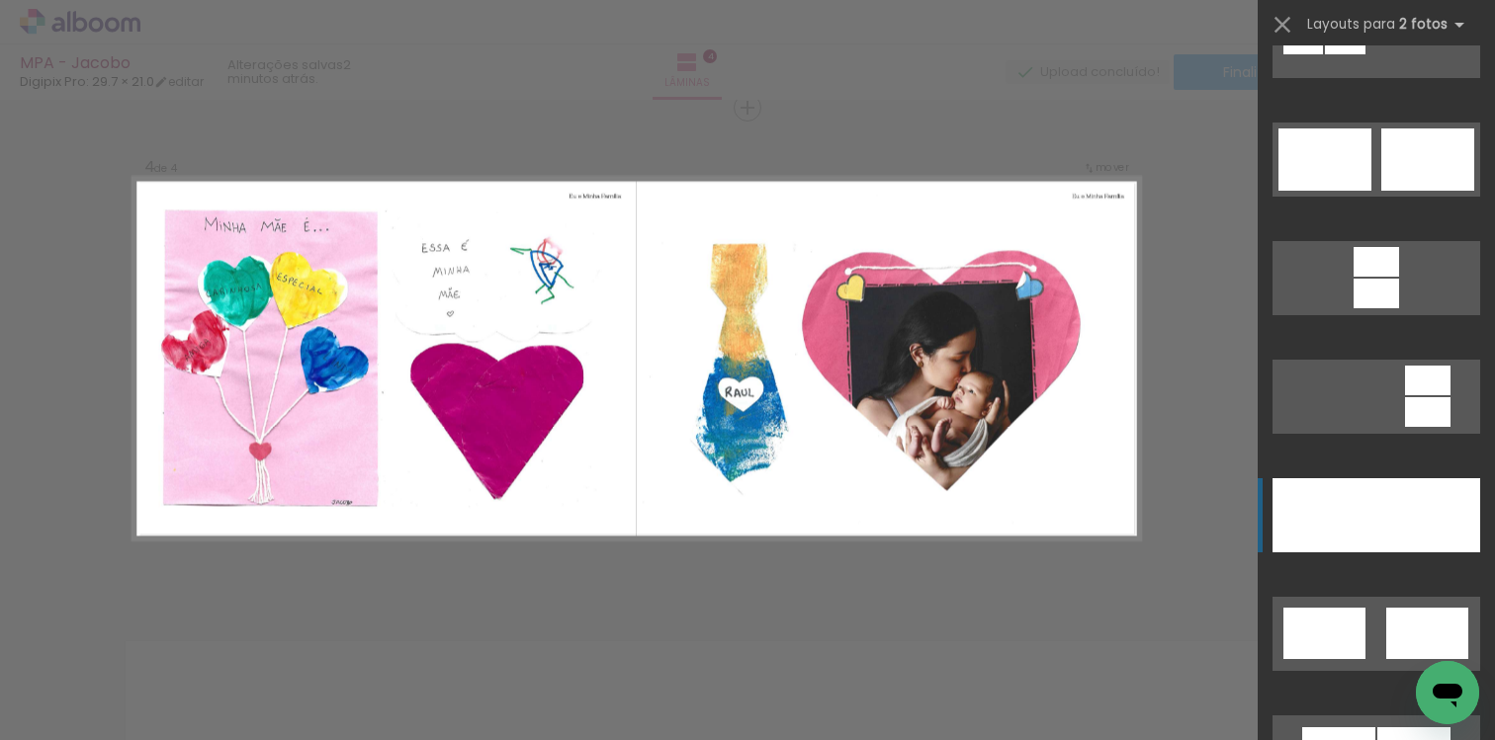
click at [1345, 533] on div at bounding box center [1324, 515] width 104 height 74
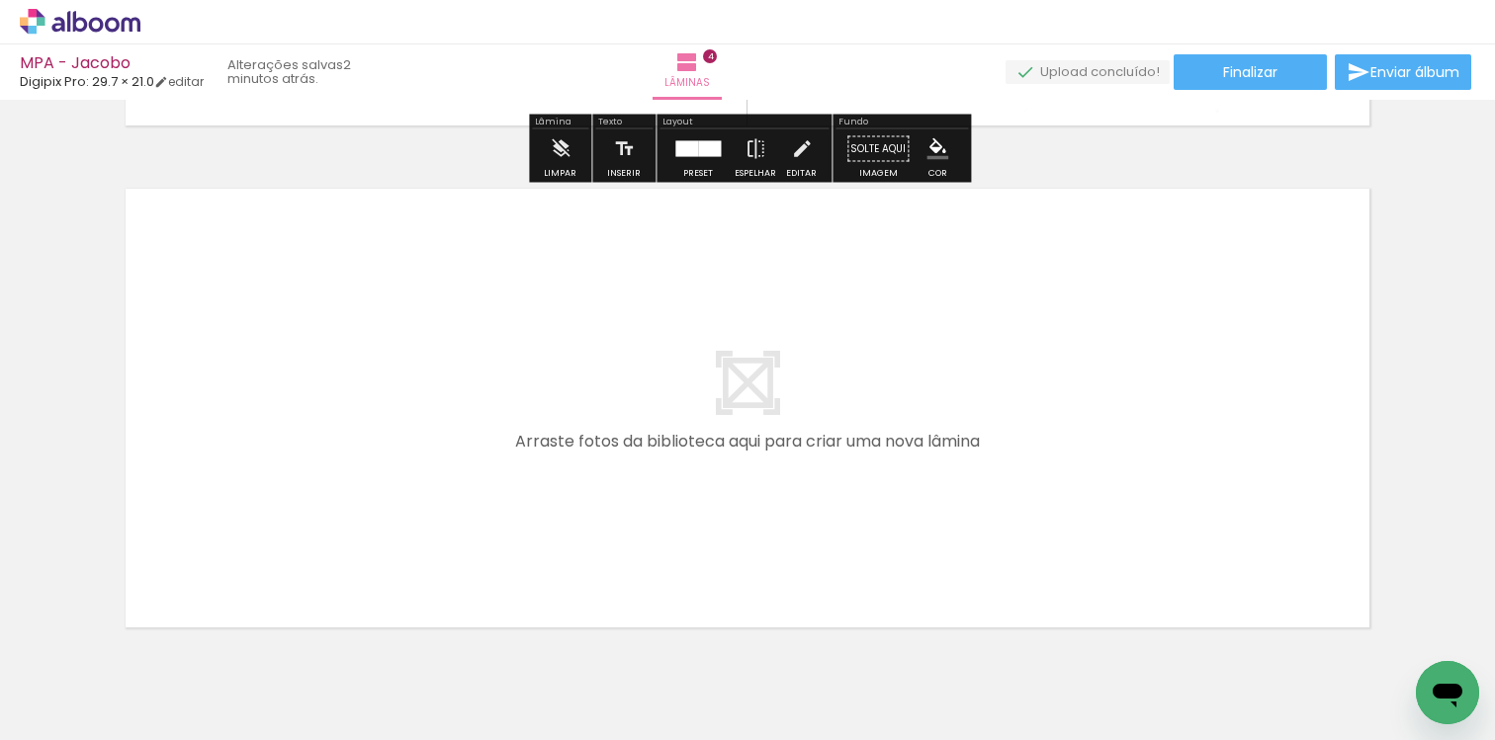
scroll to position [1988, 0]
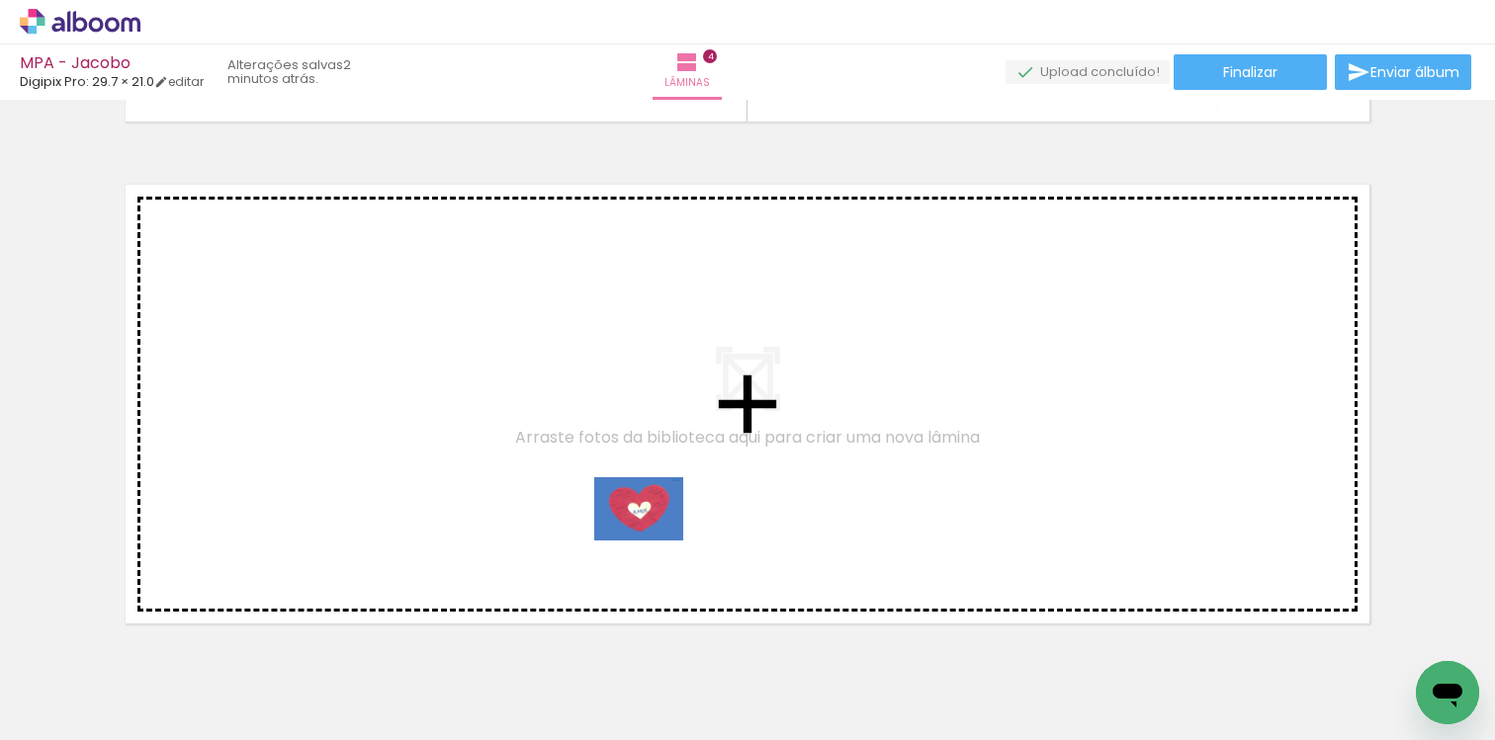
drag, startPoint x: 982, startPoint y: 680, endPoint x: 653, endPoint y: 537, distance: 358.1
click at [653, 537] on quentale-workspace at bounding box center [747, 370] width 1495 height 740
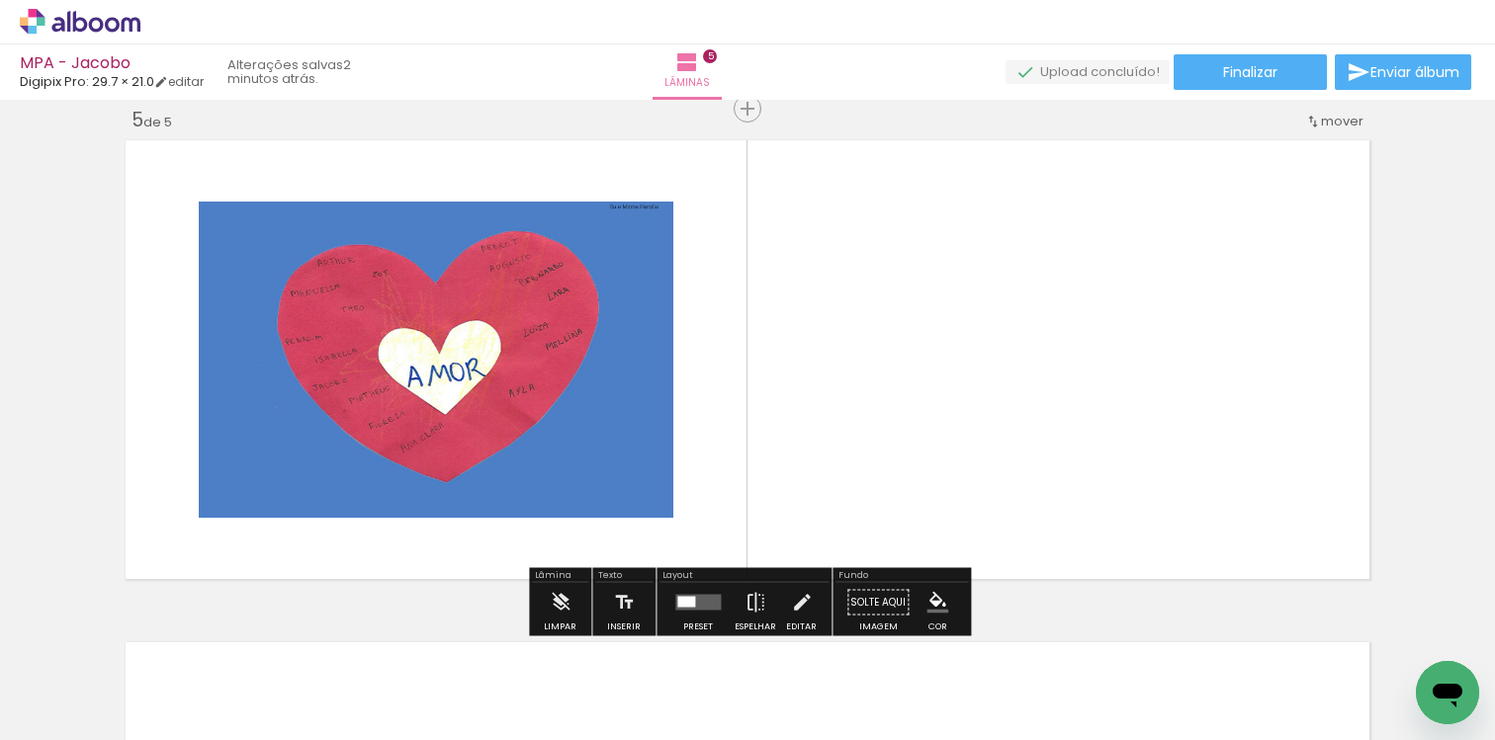
scroll to position [2033, 0]
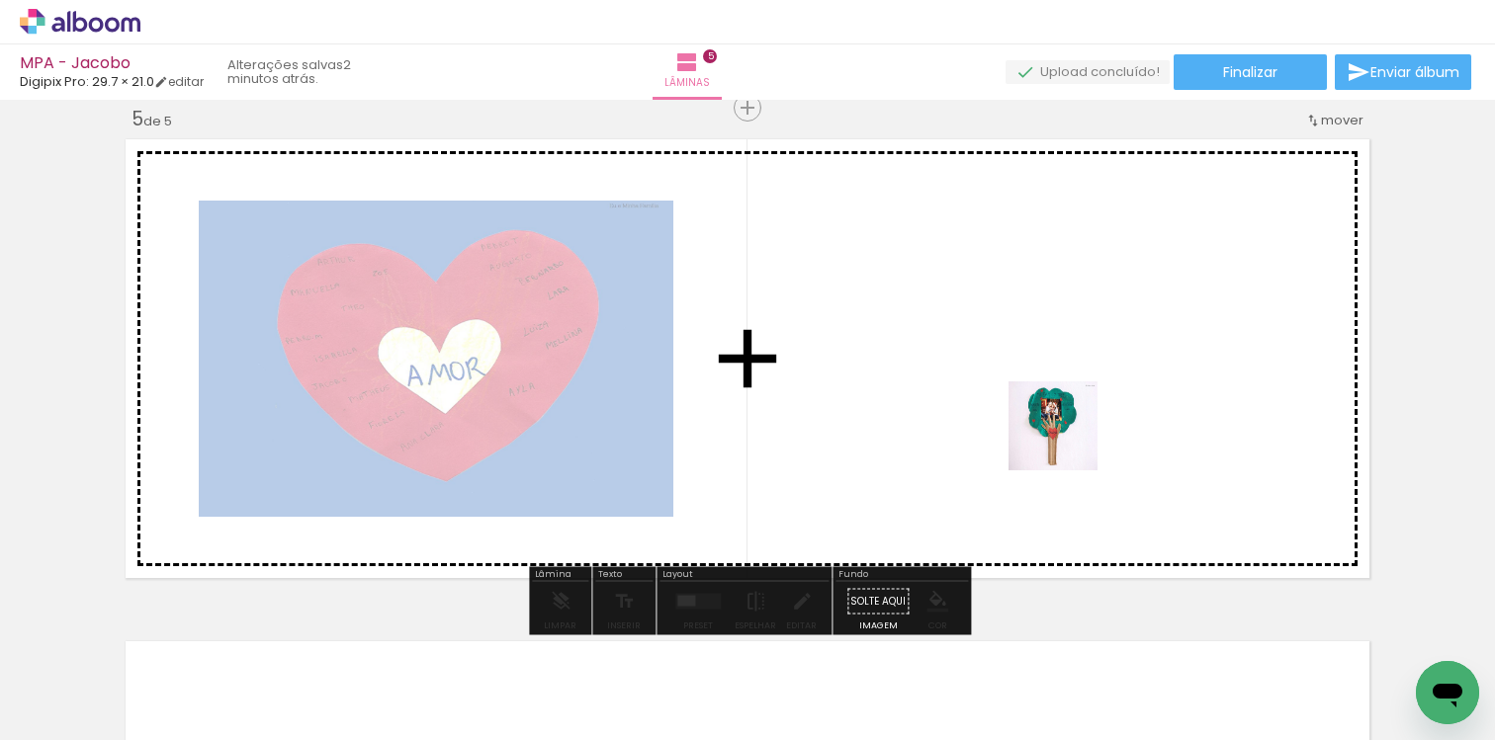
drag, startPoint x: 1074, startPoint y: 674, endPoint x: 1069, endPoint y: 312, distance: 361.8
click at [1069, 312] on quentale-workspace at bounding box center [747, 370] width 1495 height 740
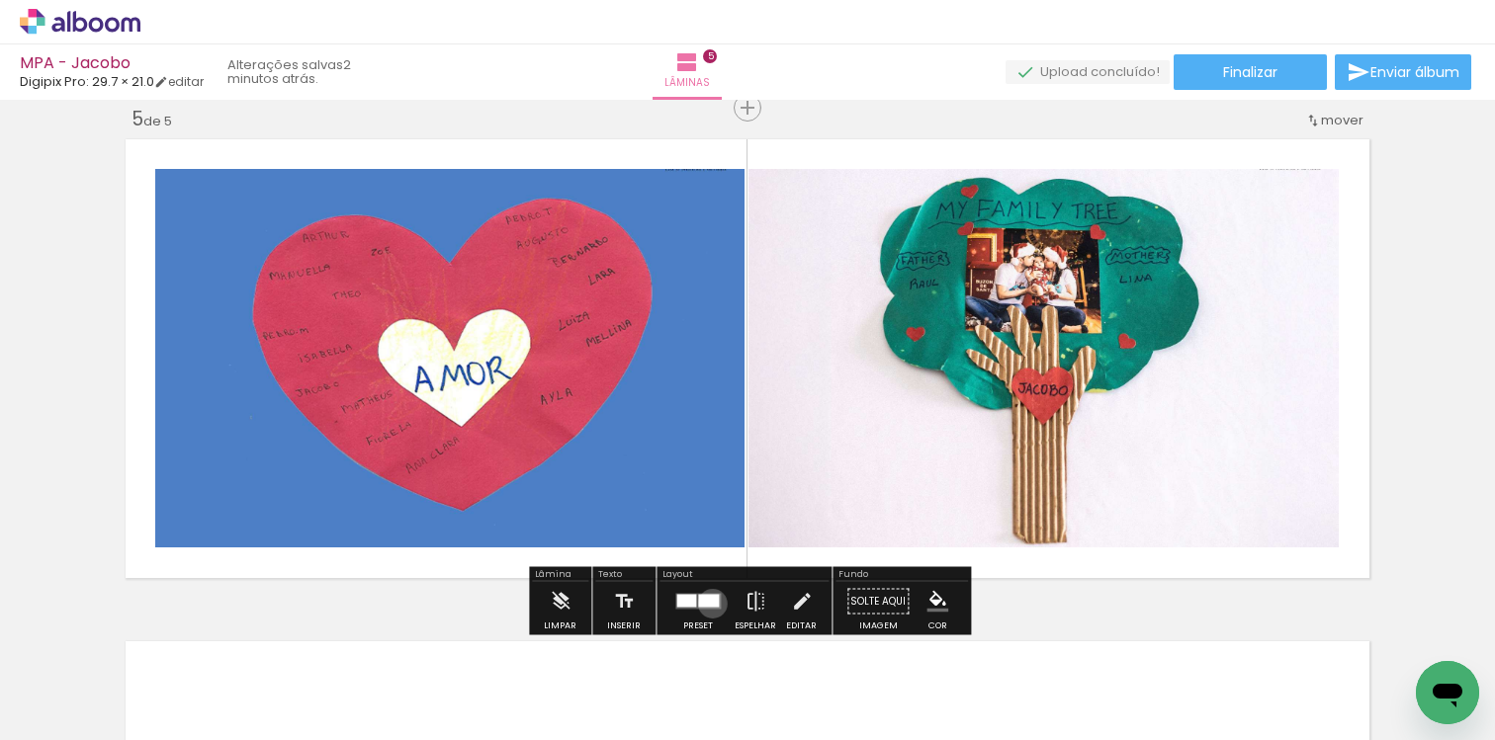
click at [708, 603] on div at bounding box center [708, 601] width 21 height 13
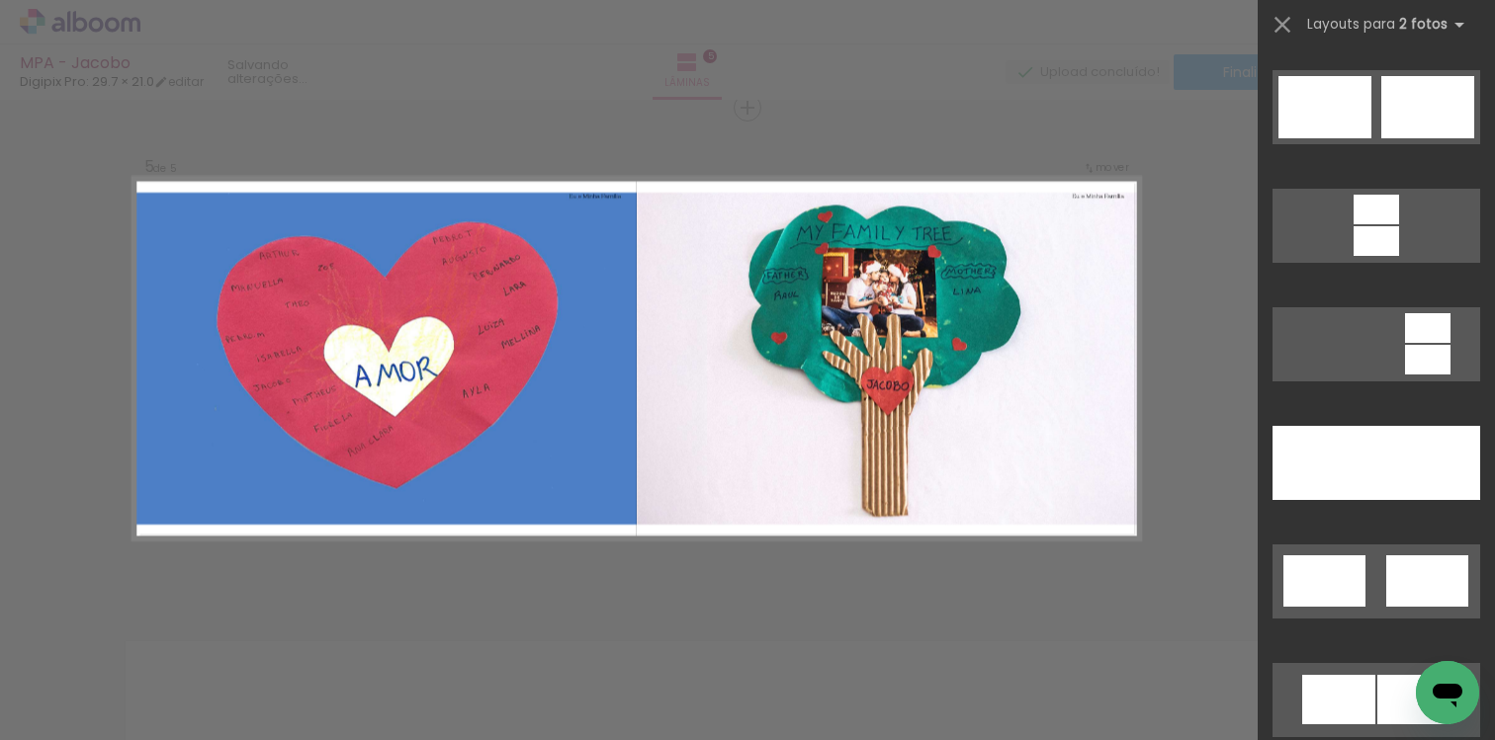
scroll to position [873, 0]
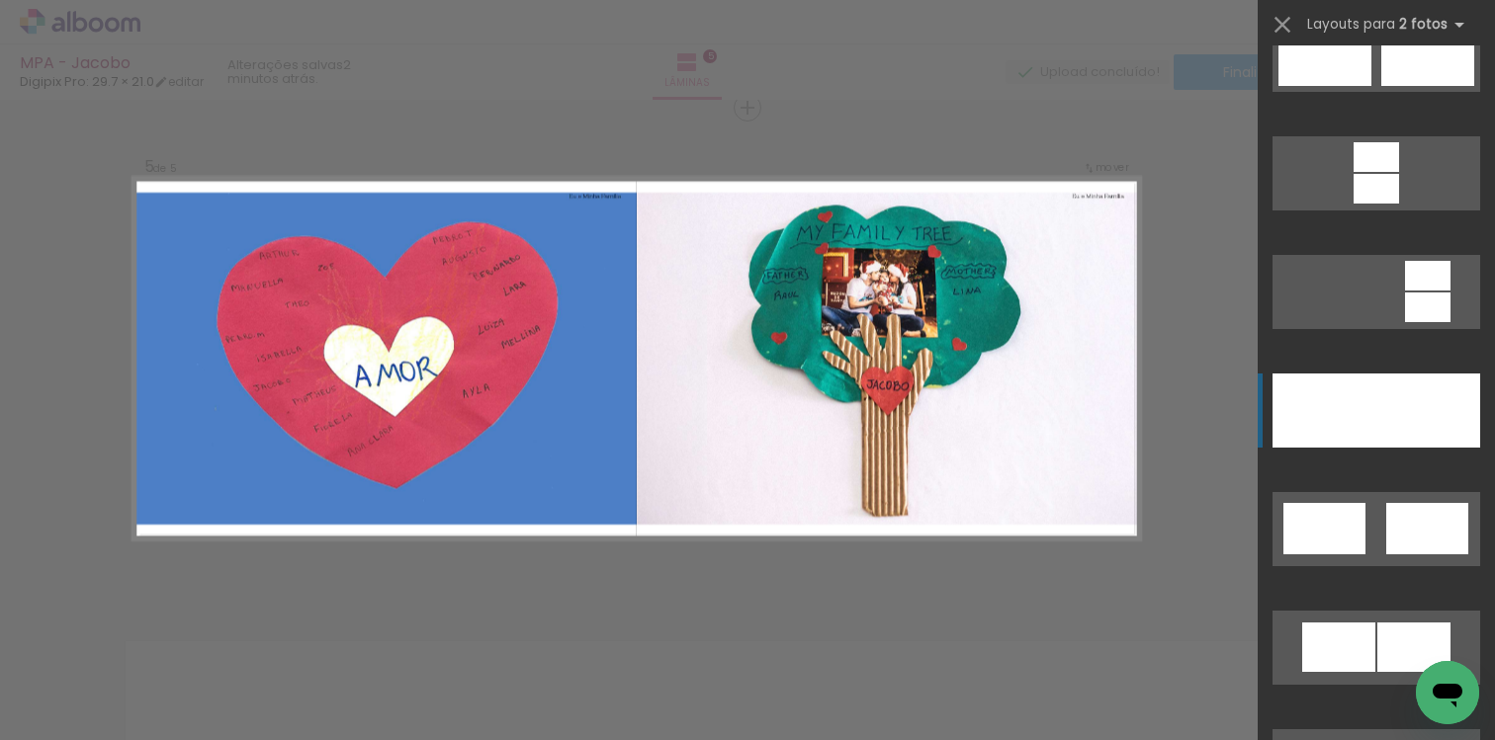
click at [1404, 425] on div at bounding box center [1428, 411] width 104 height 74
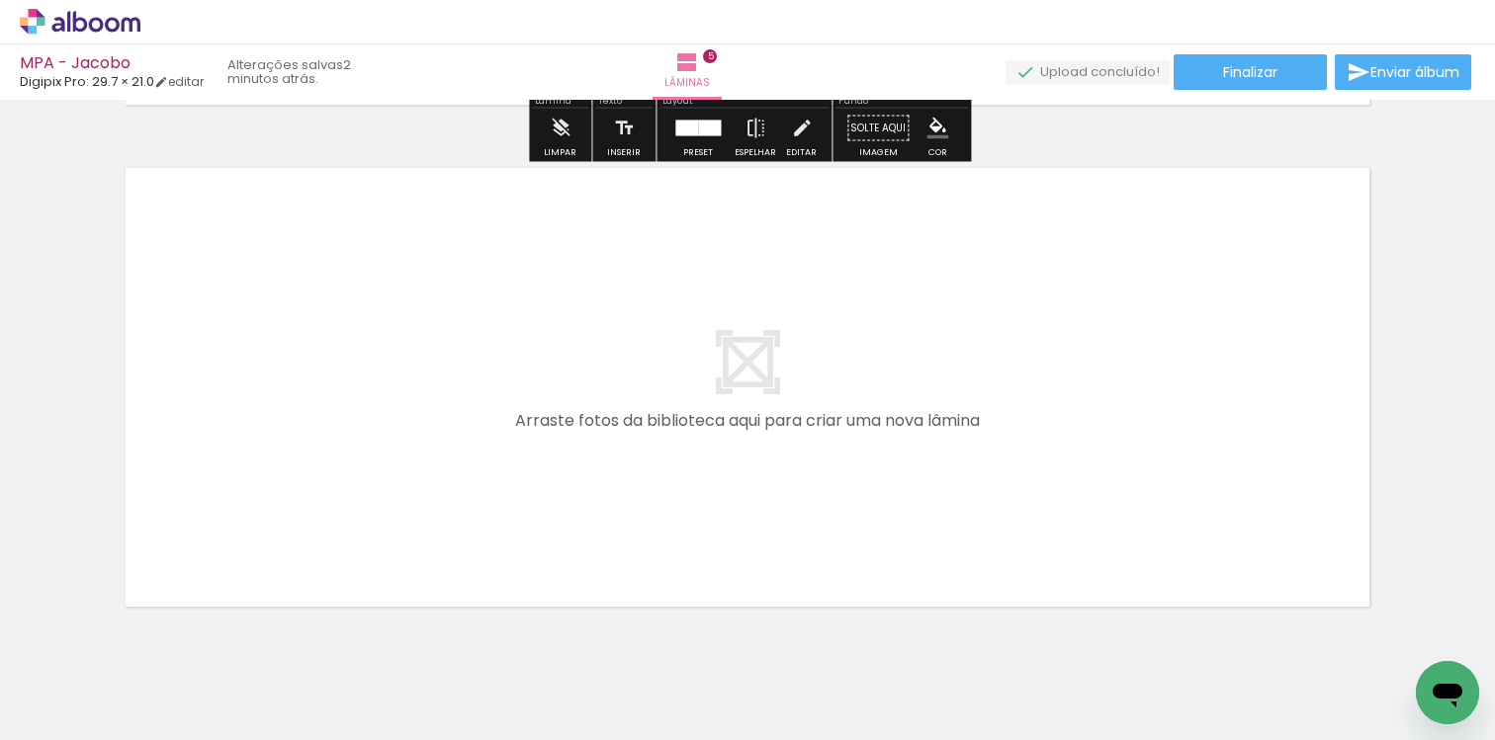
scroll to position [2524, 0]
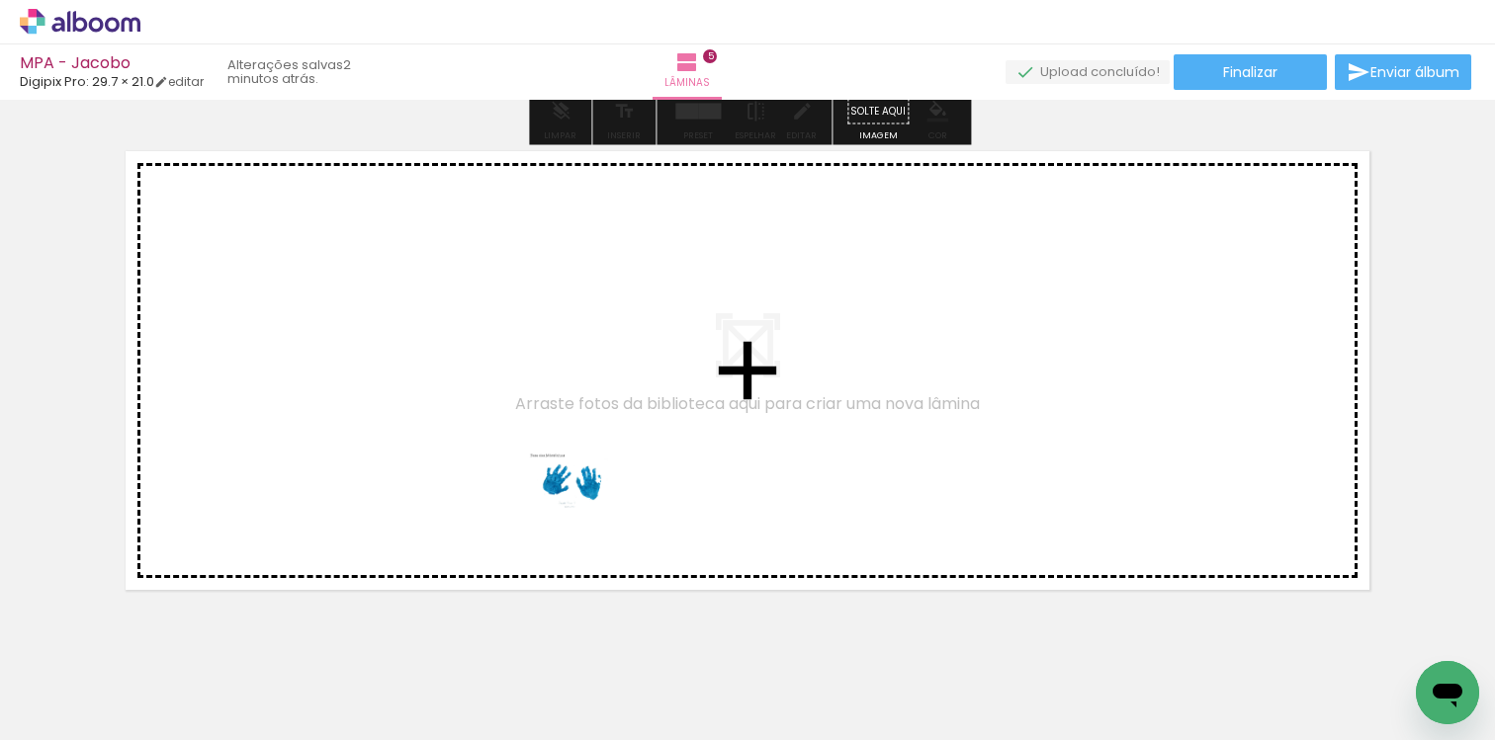
drag, startPoint x: 1192, startPoint y: 671, endPoint x: 587, endPoint y: 510, distance: 626.0
click at [587, 510] on quentale-workspace at bounding box center [747, 370] width 1495 height 740
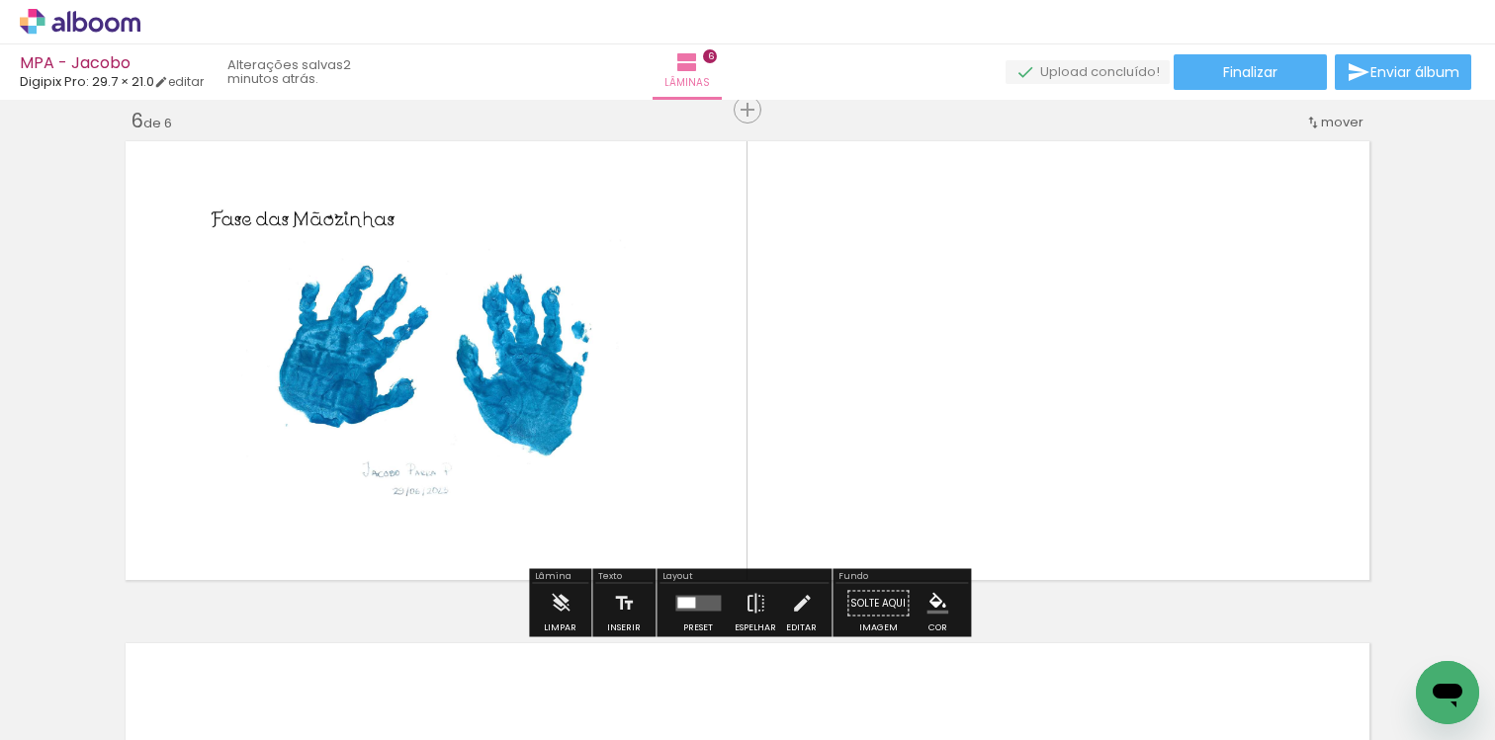
scroll to position [2535, 0]
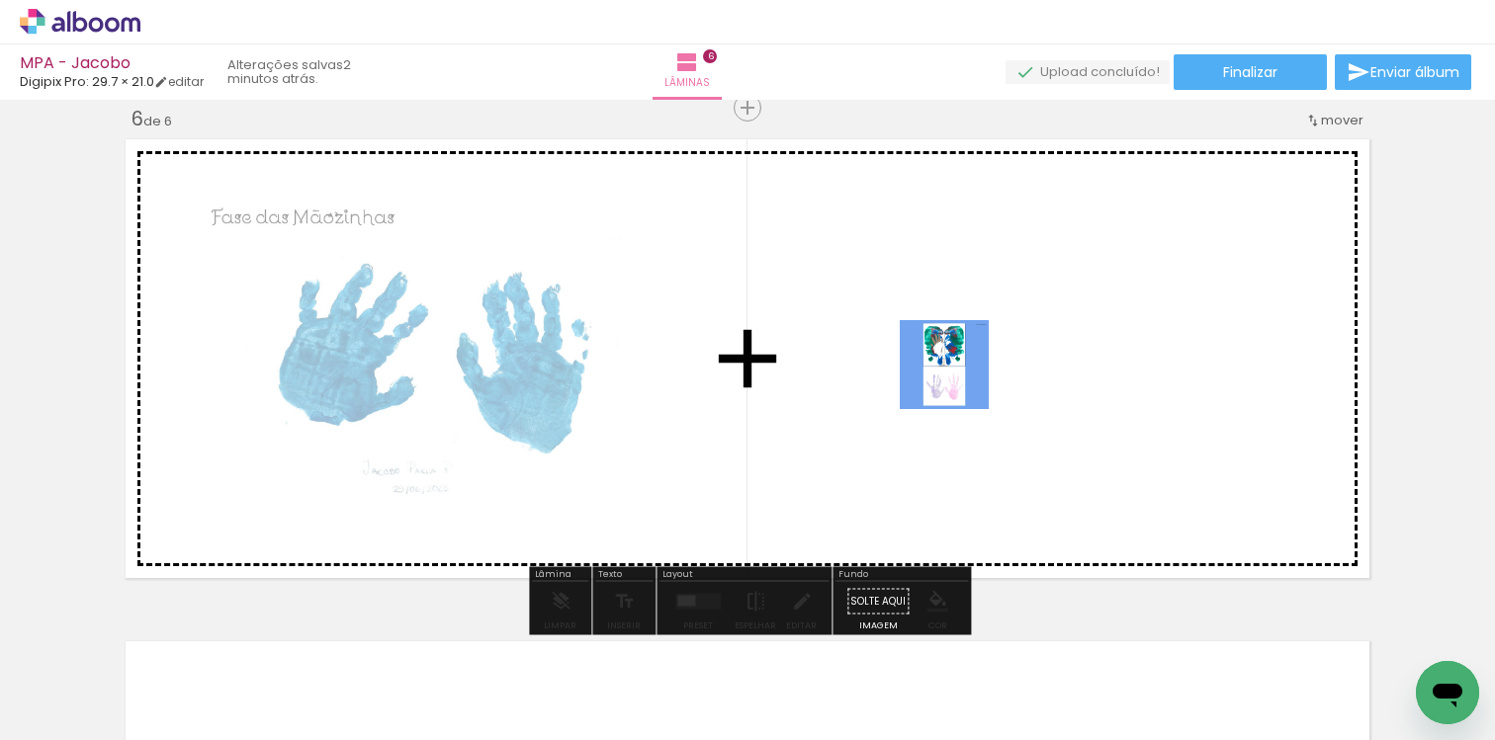
drag, startPoint x: 1304, startPoint y: 659, endPoint x: 930, endPoint y: 364, distance: 476.4
click at [930, 364] on quentale-workspace at bounding box center [747, 370] width 1495 height 740
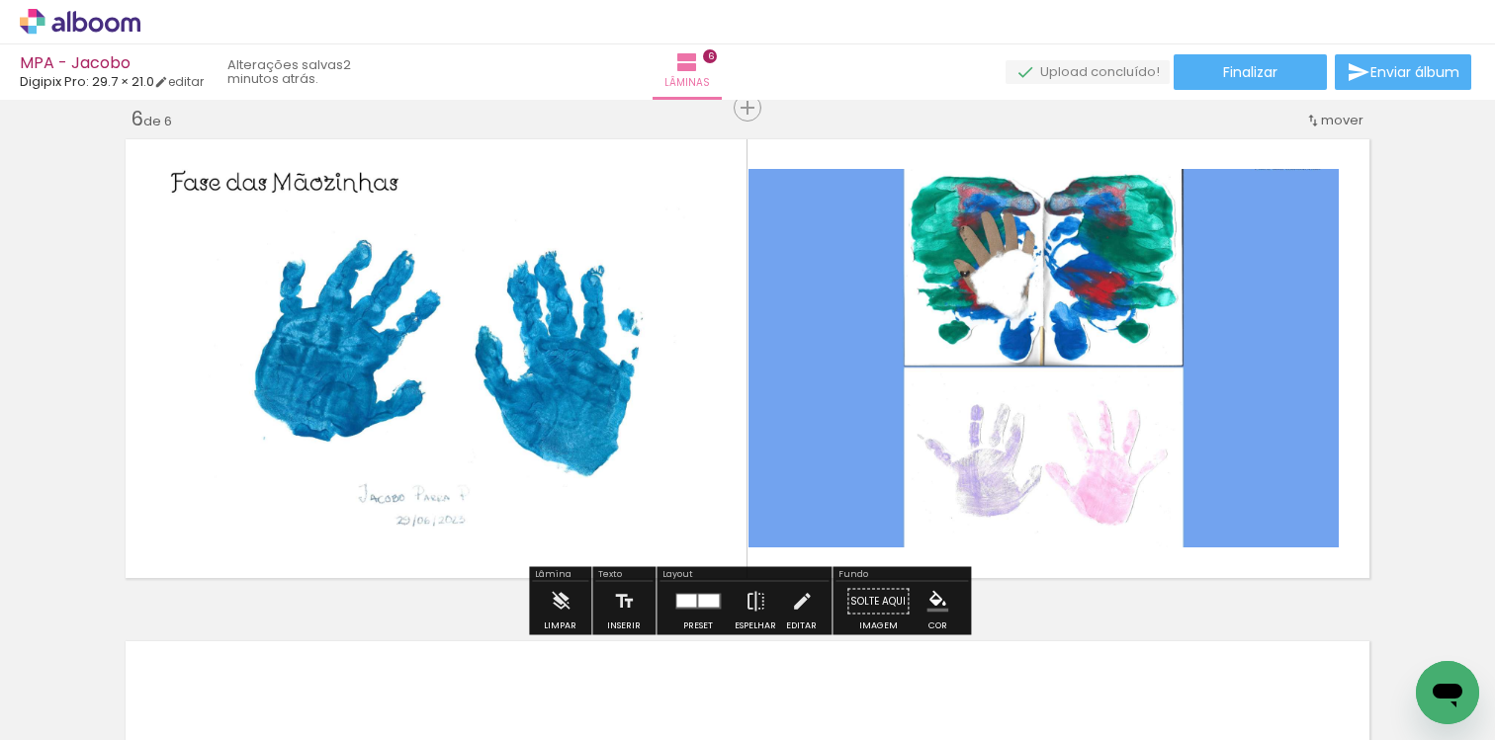
click at [688, 595] on div at bounding box center [686, 601] width 20 height 13
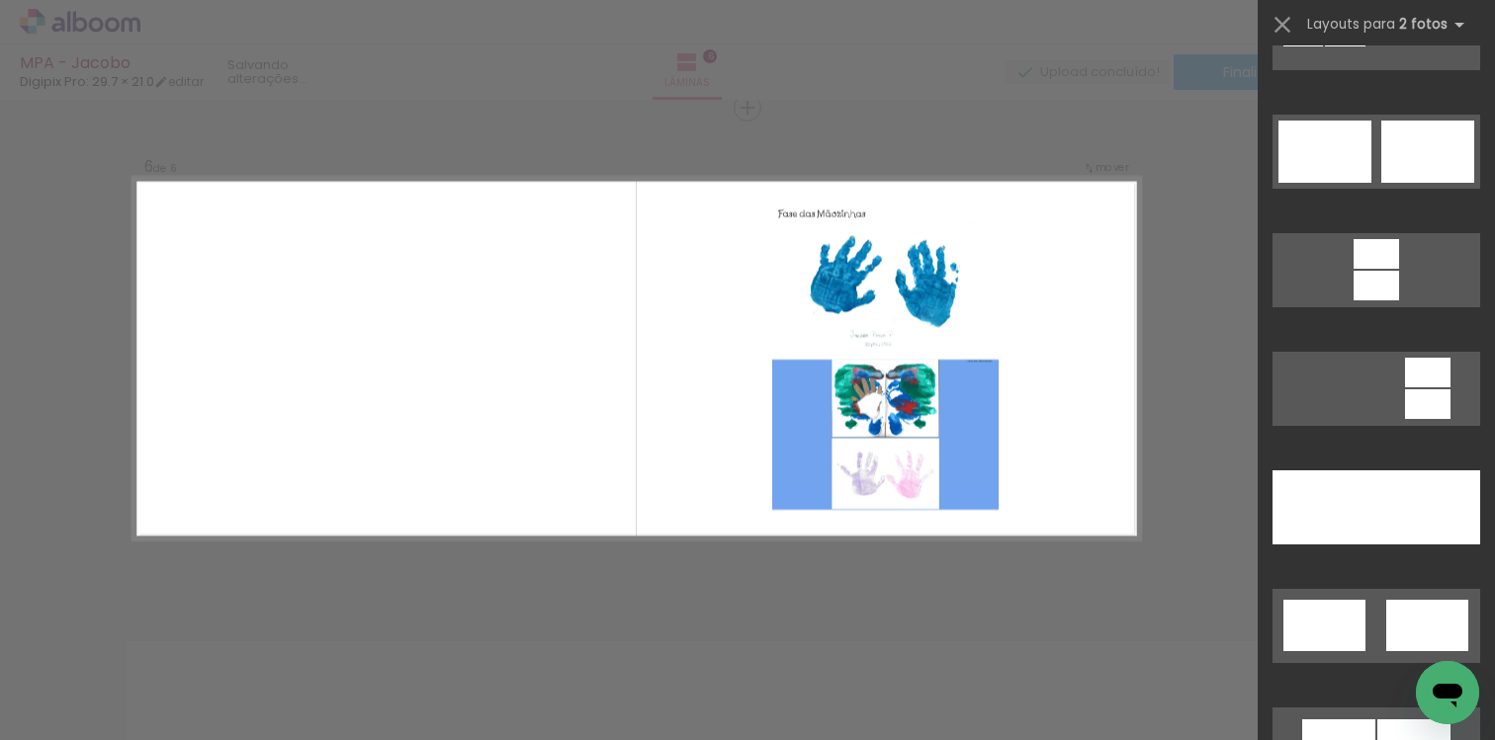
scroll to position [780, 0]
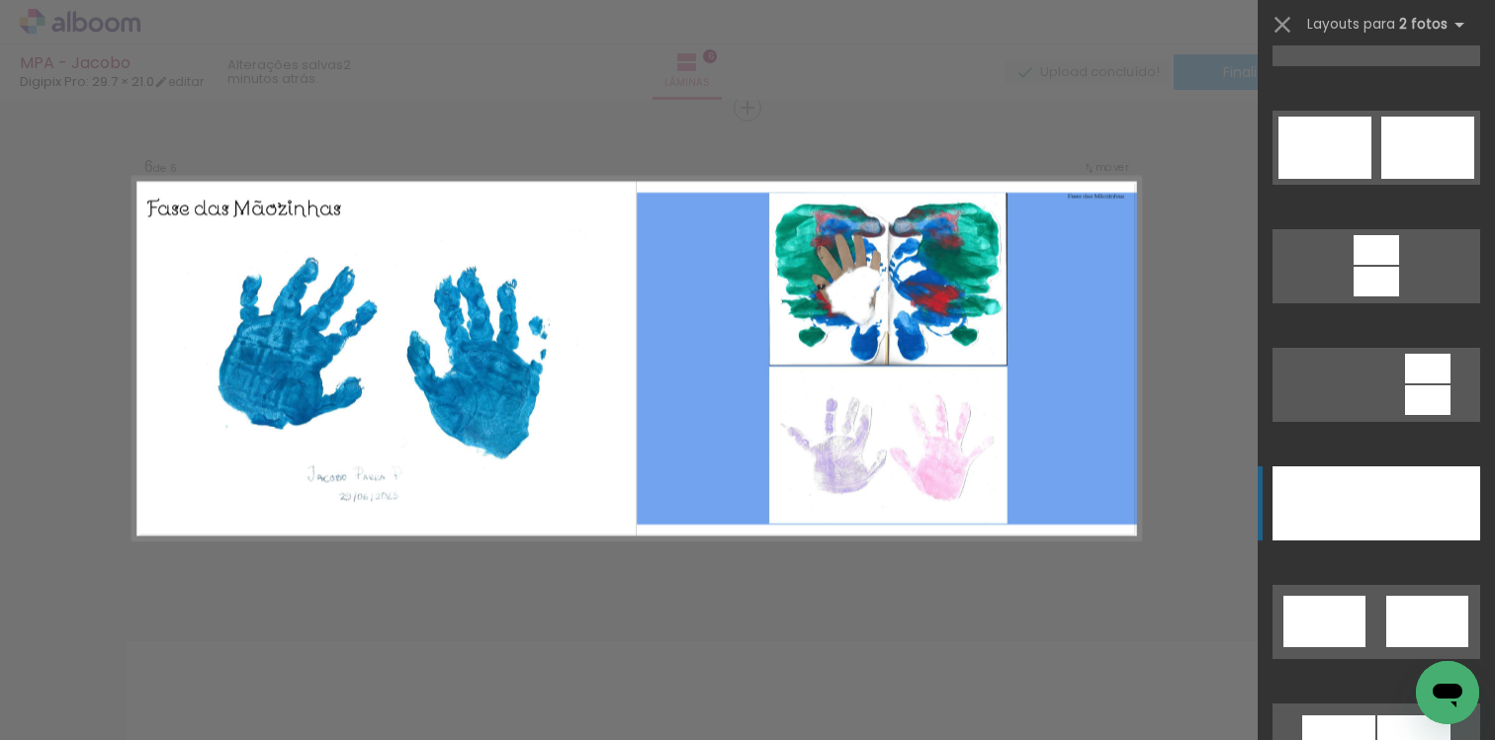
click at [1363, 495] on div at bounding box center [1324, 504] width 104 height 74
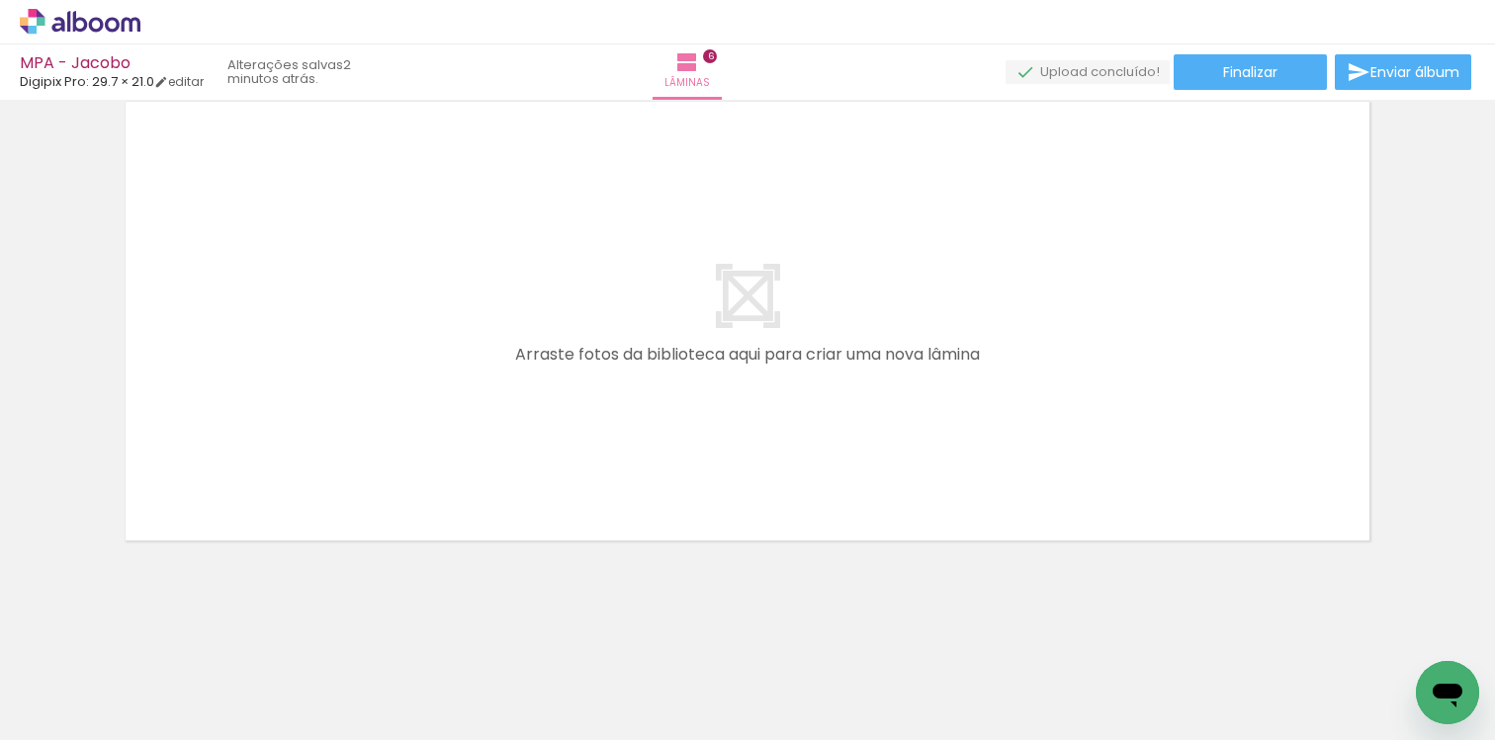
scroll to position [0, 888]
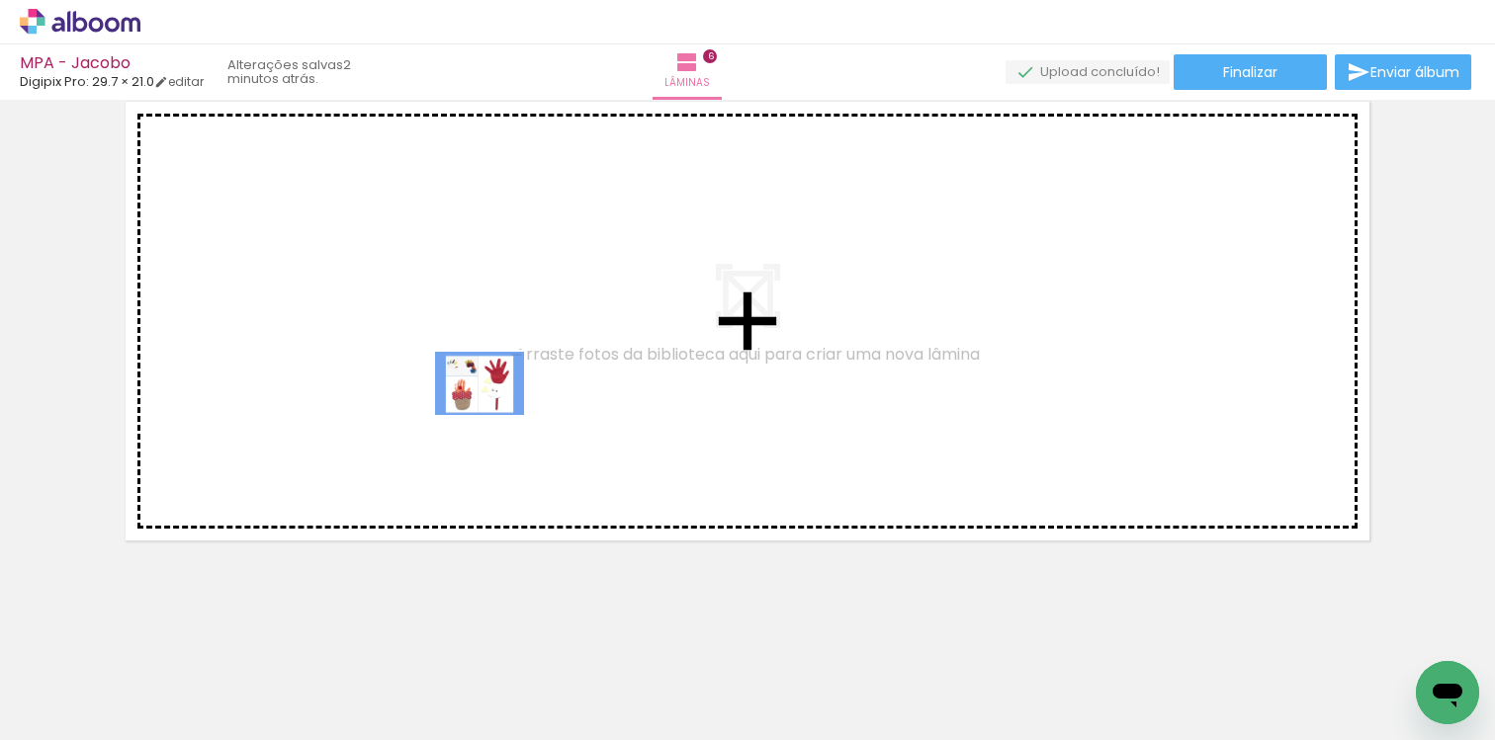
drag, startPoint x: 536, startPoint y: 680, endPoint x: 494, endPoint y: 411, distance: 272.0
click at [494, 411] on quentale-workspace at bounding box center [747, 370] width 1495 height 740
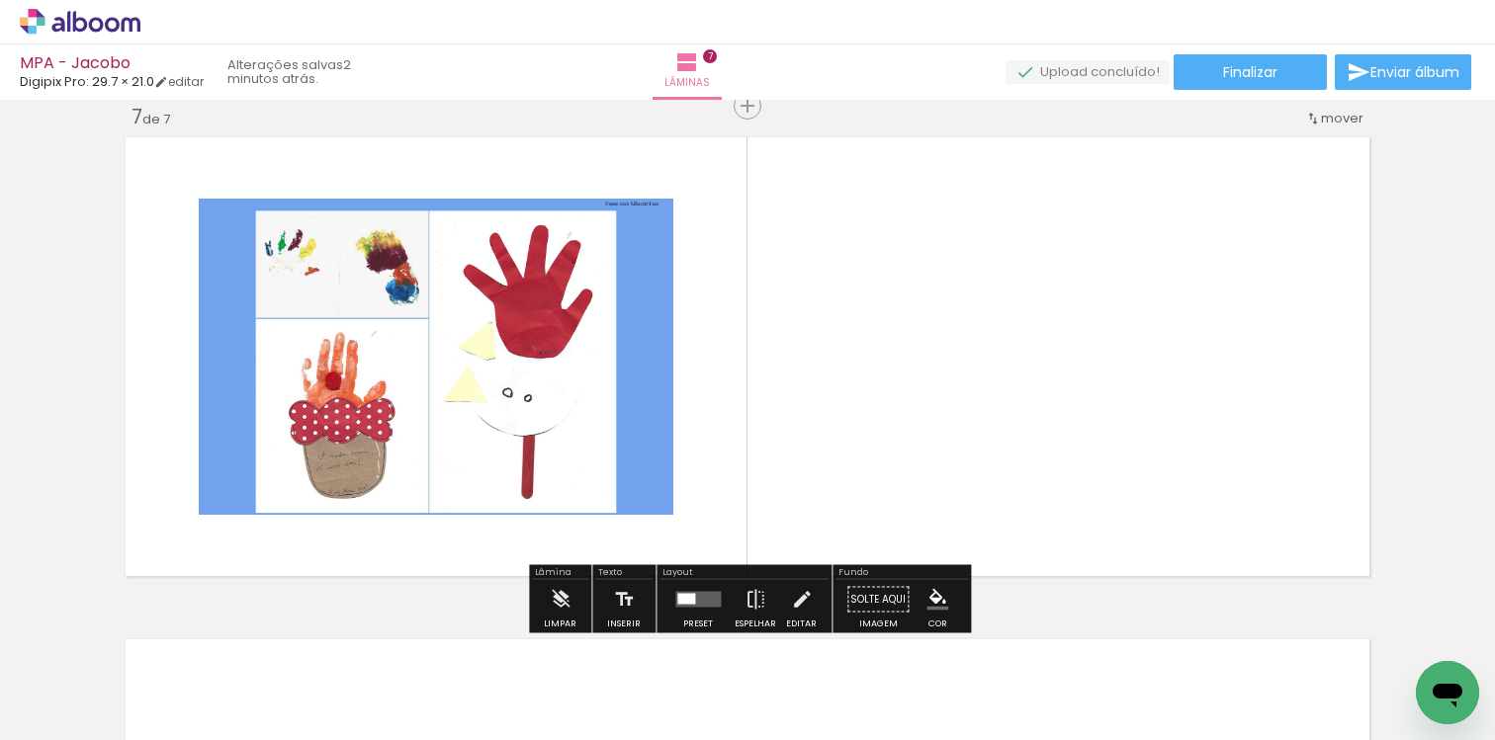
scroll to position [3038, 0]
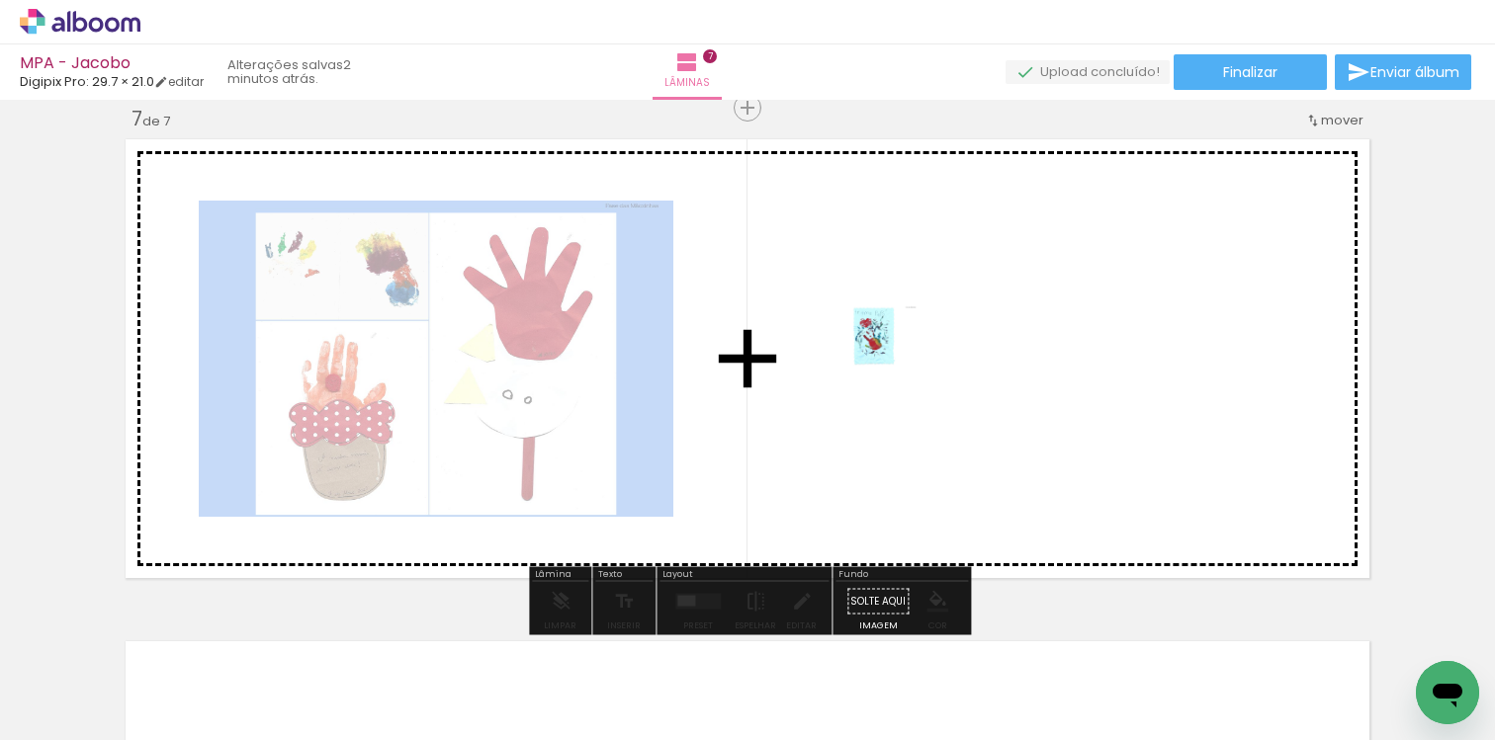
drag, startPoint x: 654, startPoint y: 678, endPoint x: 889, endPoint y: 364, distance: 392.0
click at [889, 364] on quentale-workspace at bounding box center [747, 370] width 1495 height 740
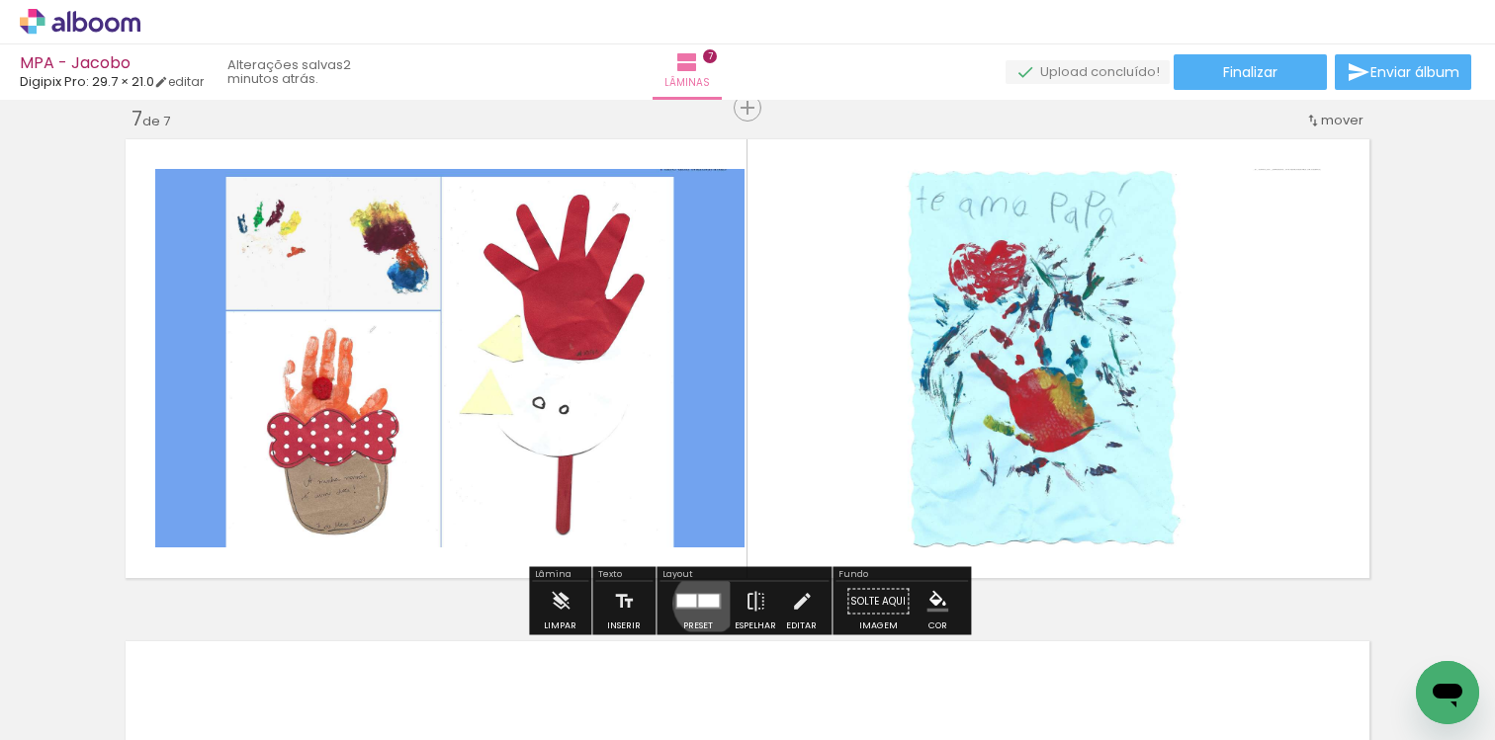
click at [701, 603] on div at bounding box center [708, 601] width 21 height 13
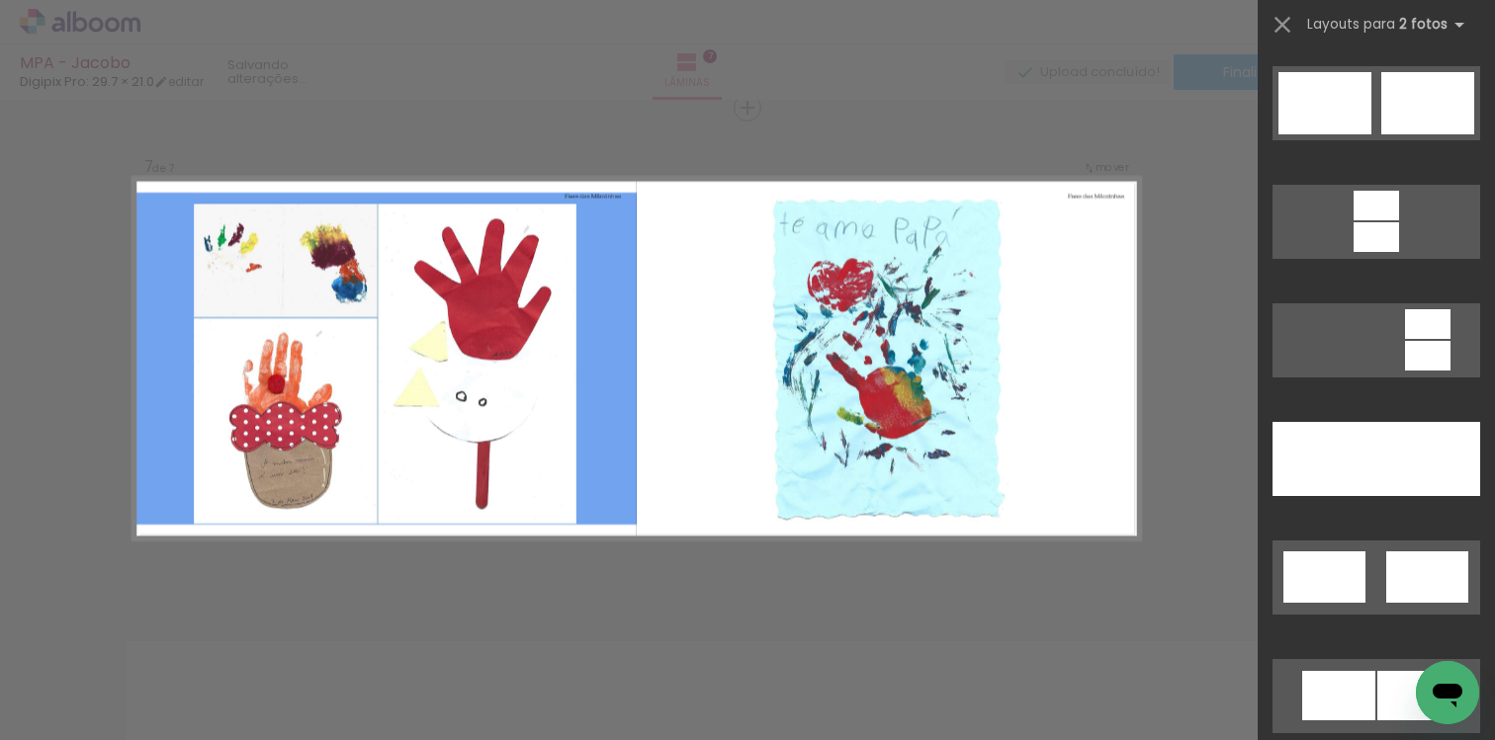
scroll to position [847, 0]
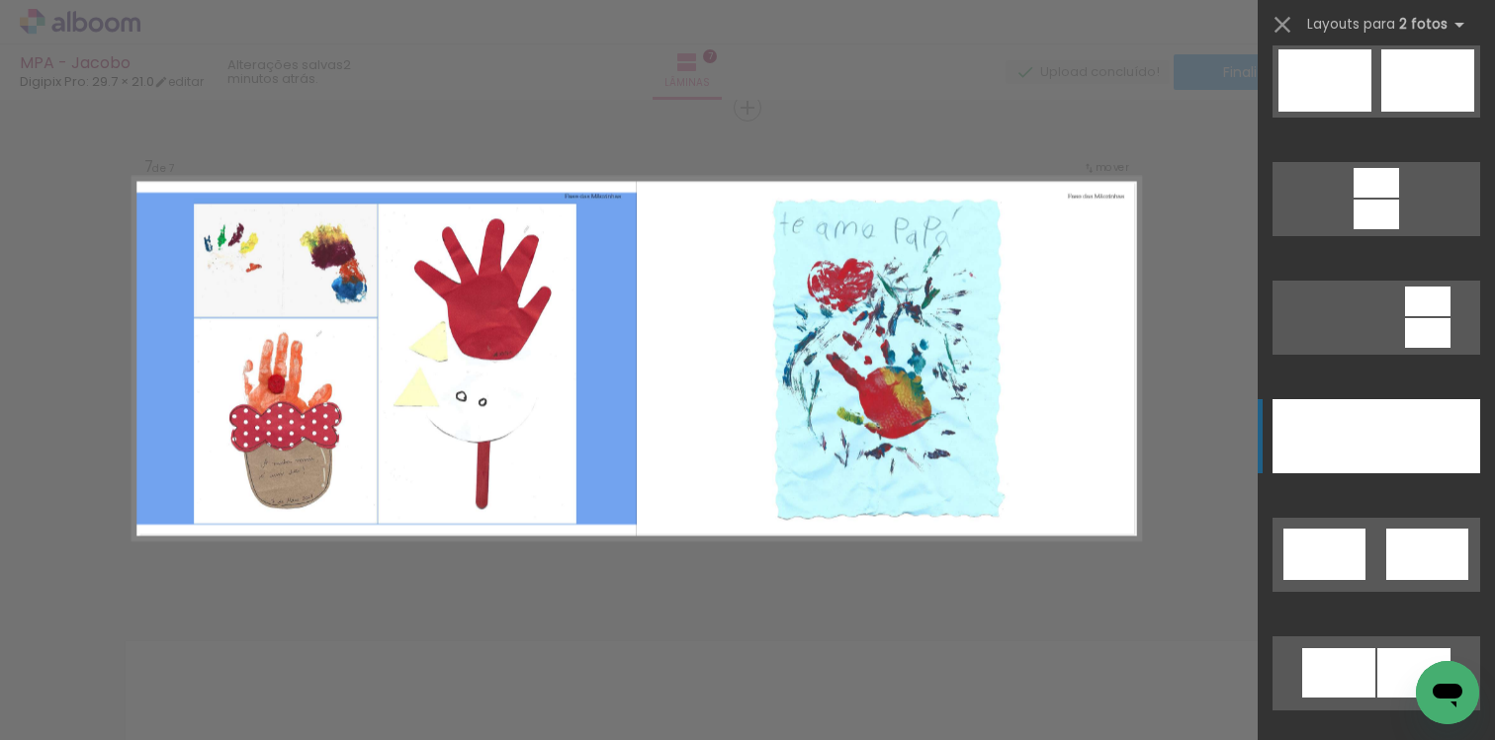
click at [1337, 452] on div at bounding box center [1324, 436] width 104 height 74
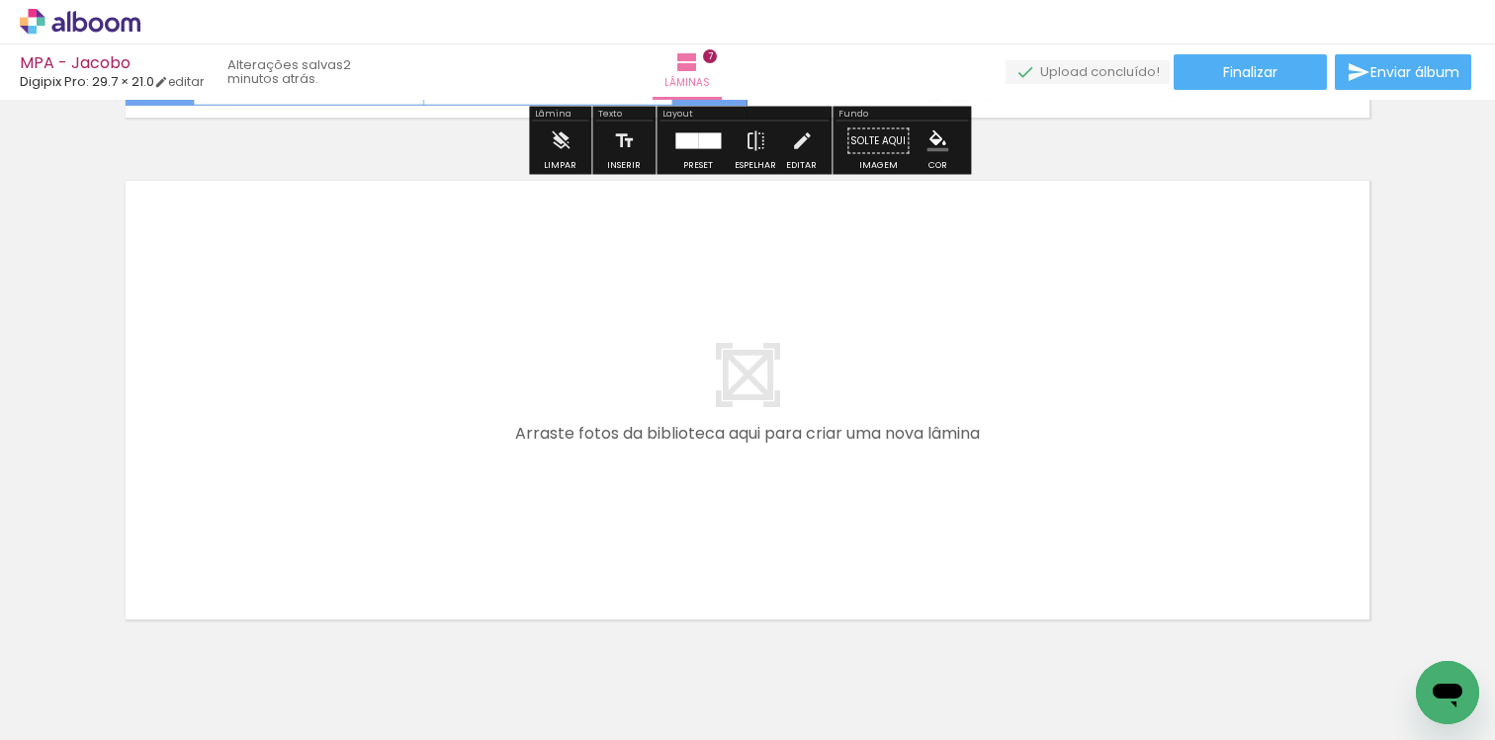
scroll to position [3537, 0]
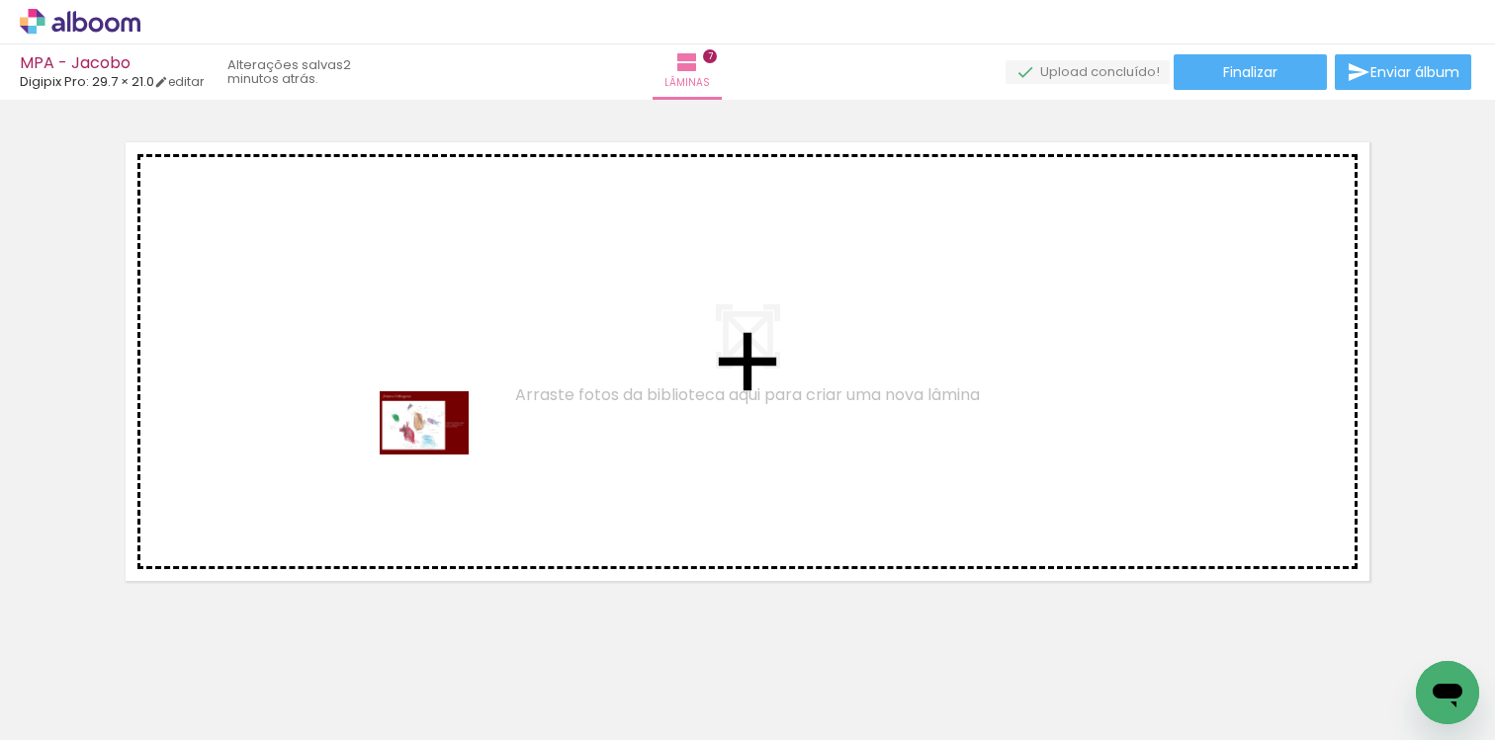
drag, startPoint x: 761, startPoint y: 669, endPoint x: 426, endPoint y: 441, distance: 405.5
click at [426, 441] on quentale-workspace at bounding box center [747, 370] width 1495 height 740
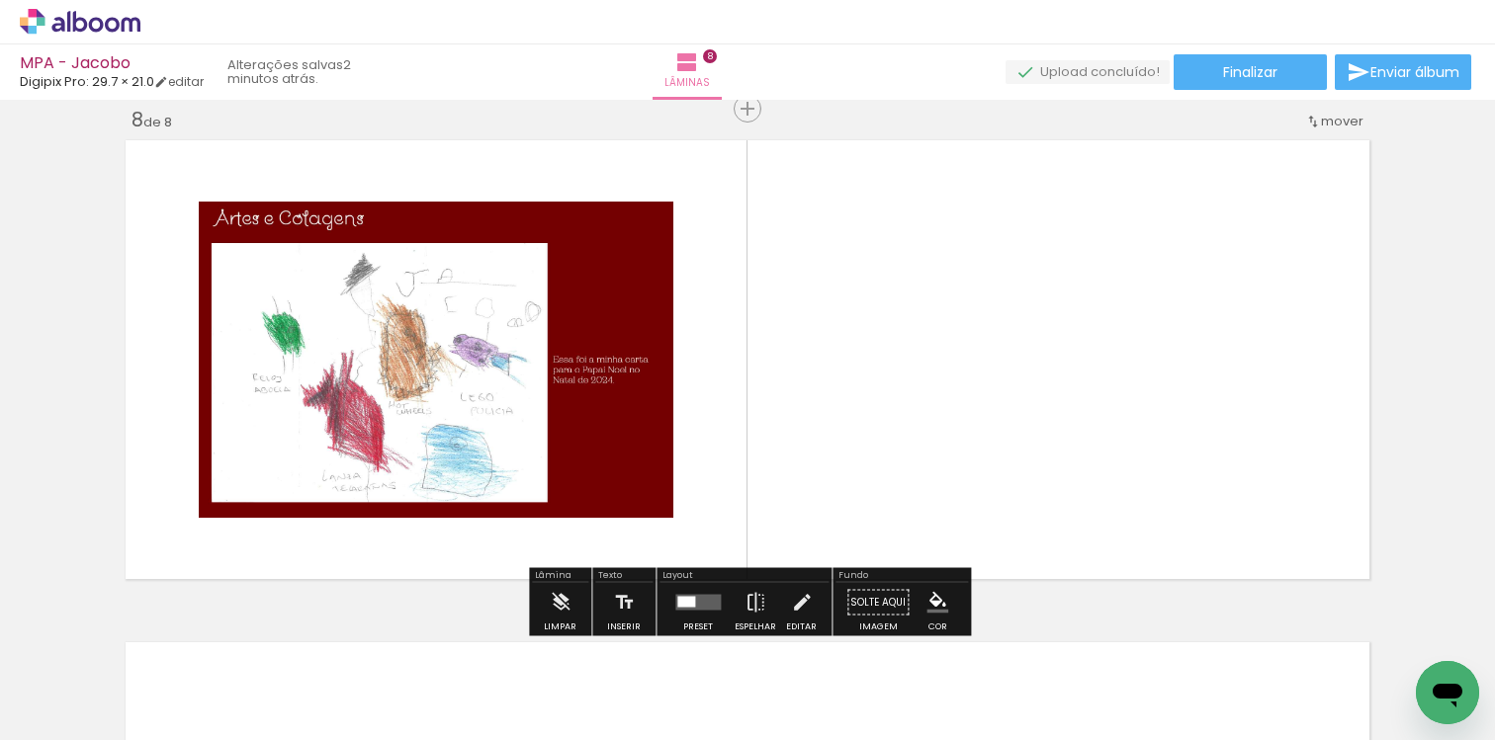
scroll to position [3540, 0]
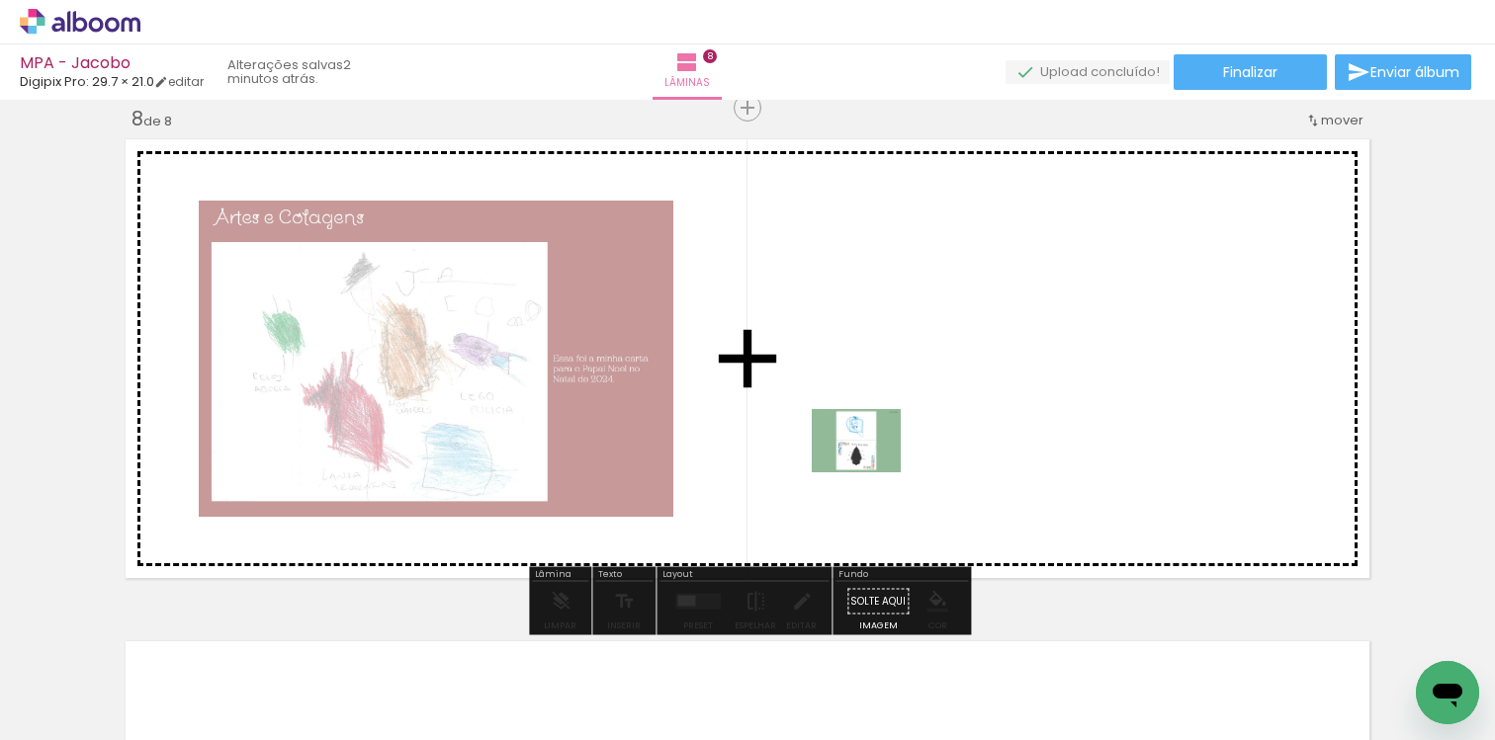
drag, startPoint x: 827, startPoint y: 692, endPoint x: 871, endPoint y: 469, distance: 227.6
click at [871, 469] on quentale-workspace at bounding box center [747, 370] width 1495 height 740
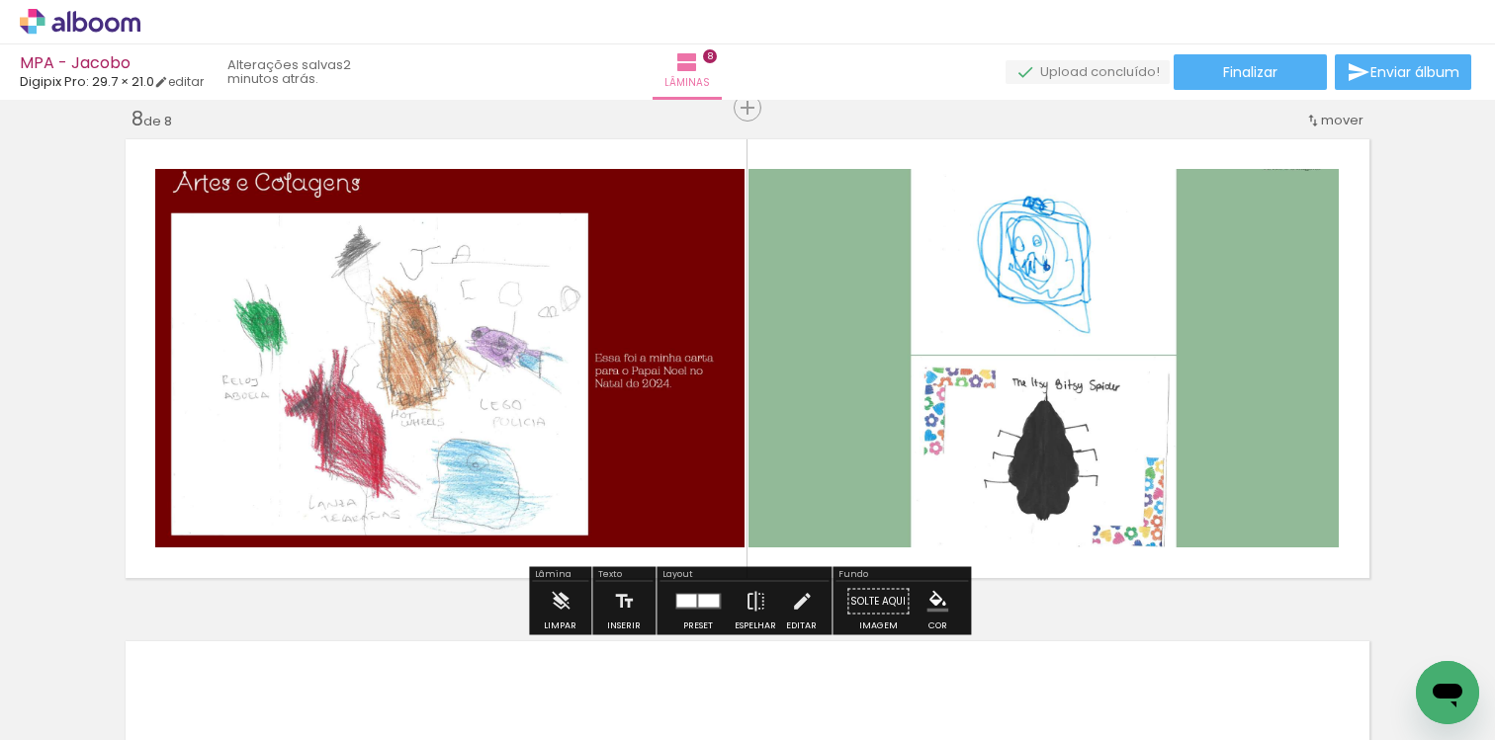
click at [702, 606] on div at bounding box center [708, 601] width 21 height 13
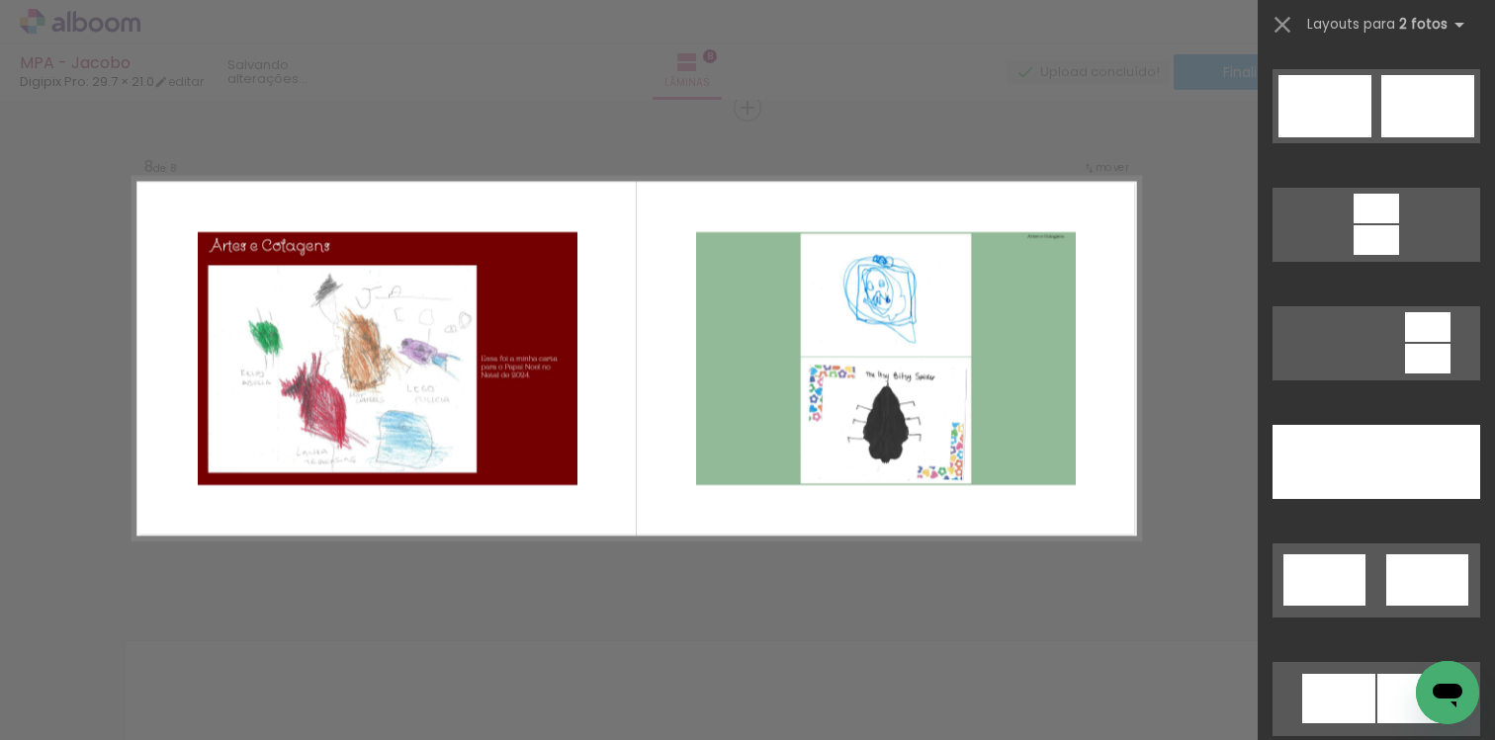
scroll to position [831, 0]
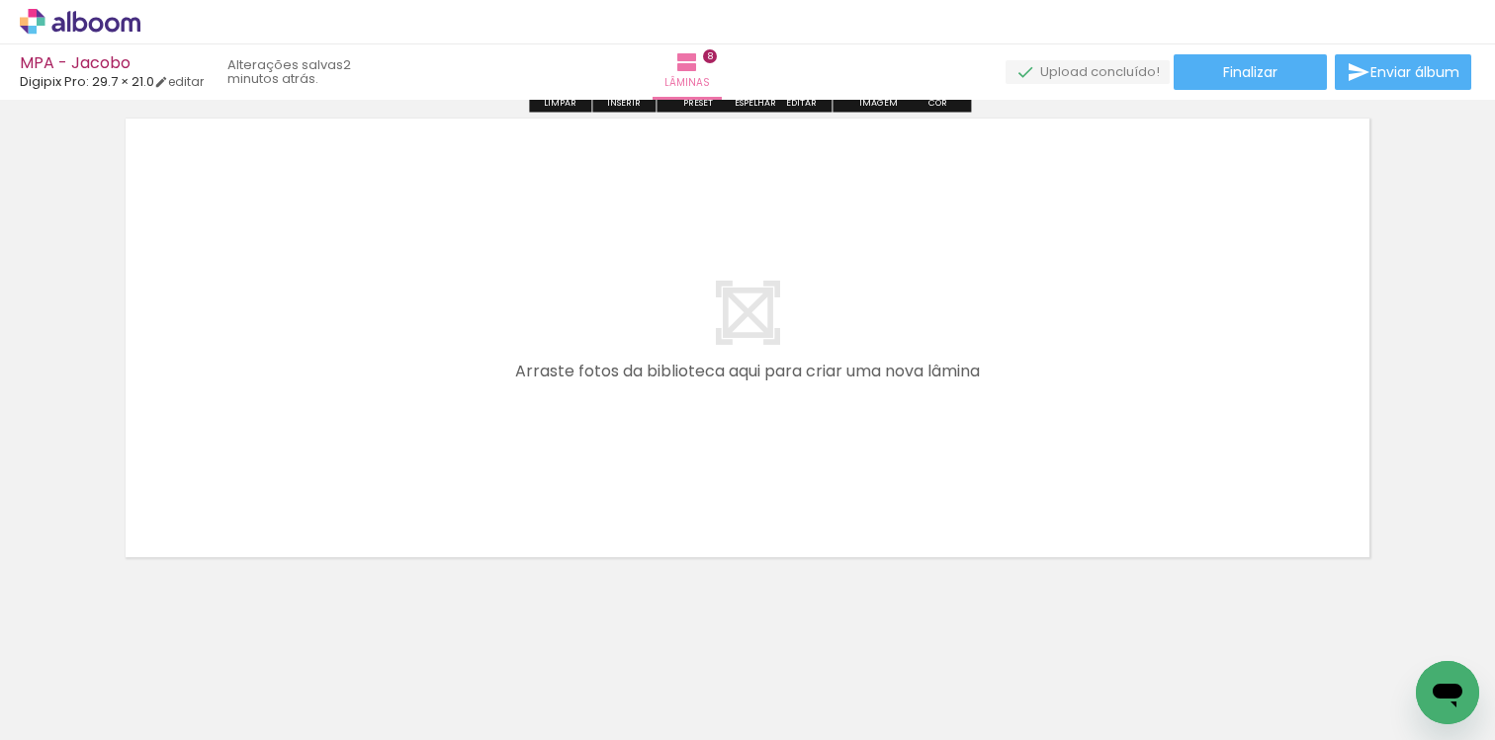
scroll to position [4079, 0]
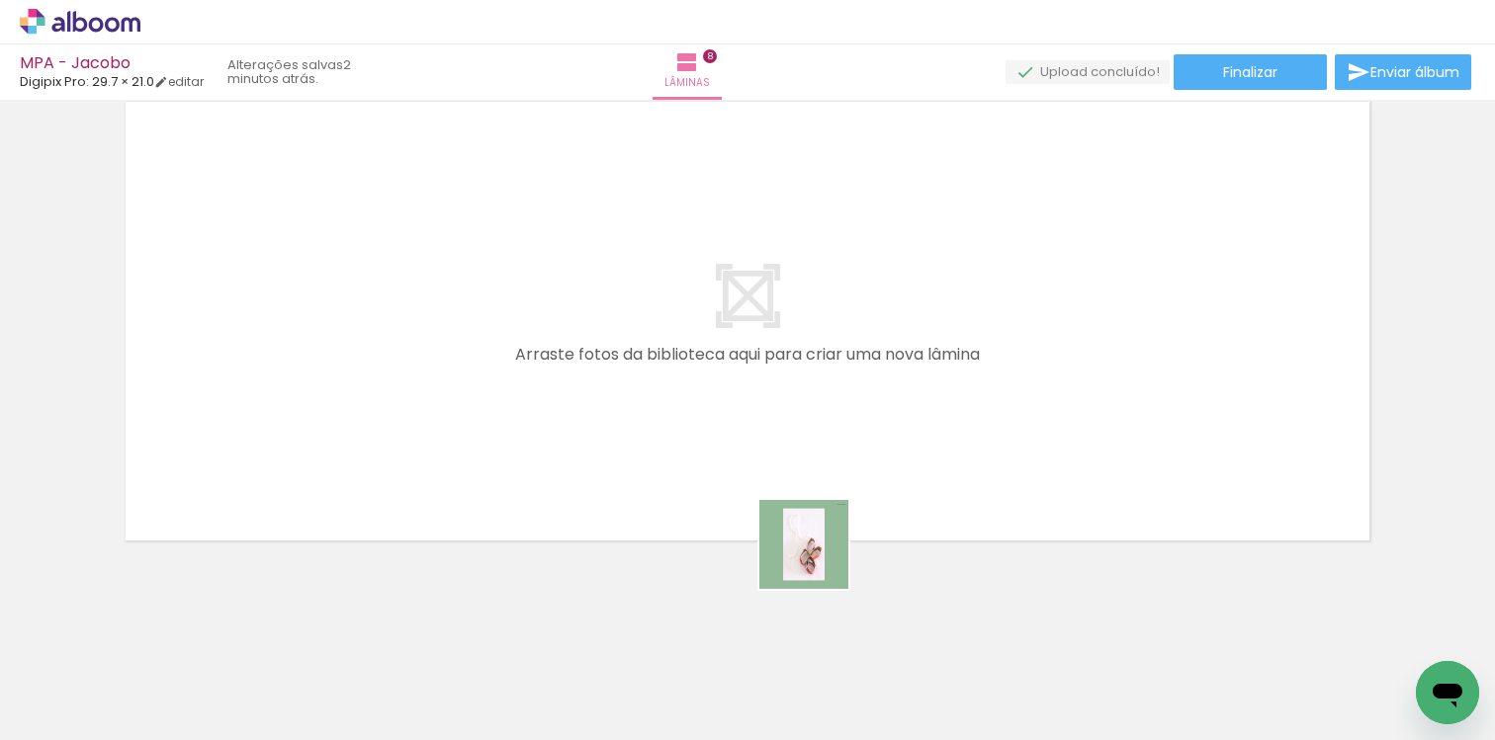
drag, startPoint x: 970, startPoint y: 672, endPoint x: 745, endPoint y: 523, distance: 269.5
click at [745, 523] on quentale-workspace at bounding box center [747, 370] width 1495 height 740
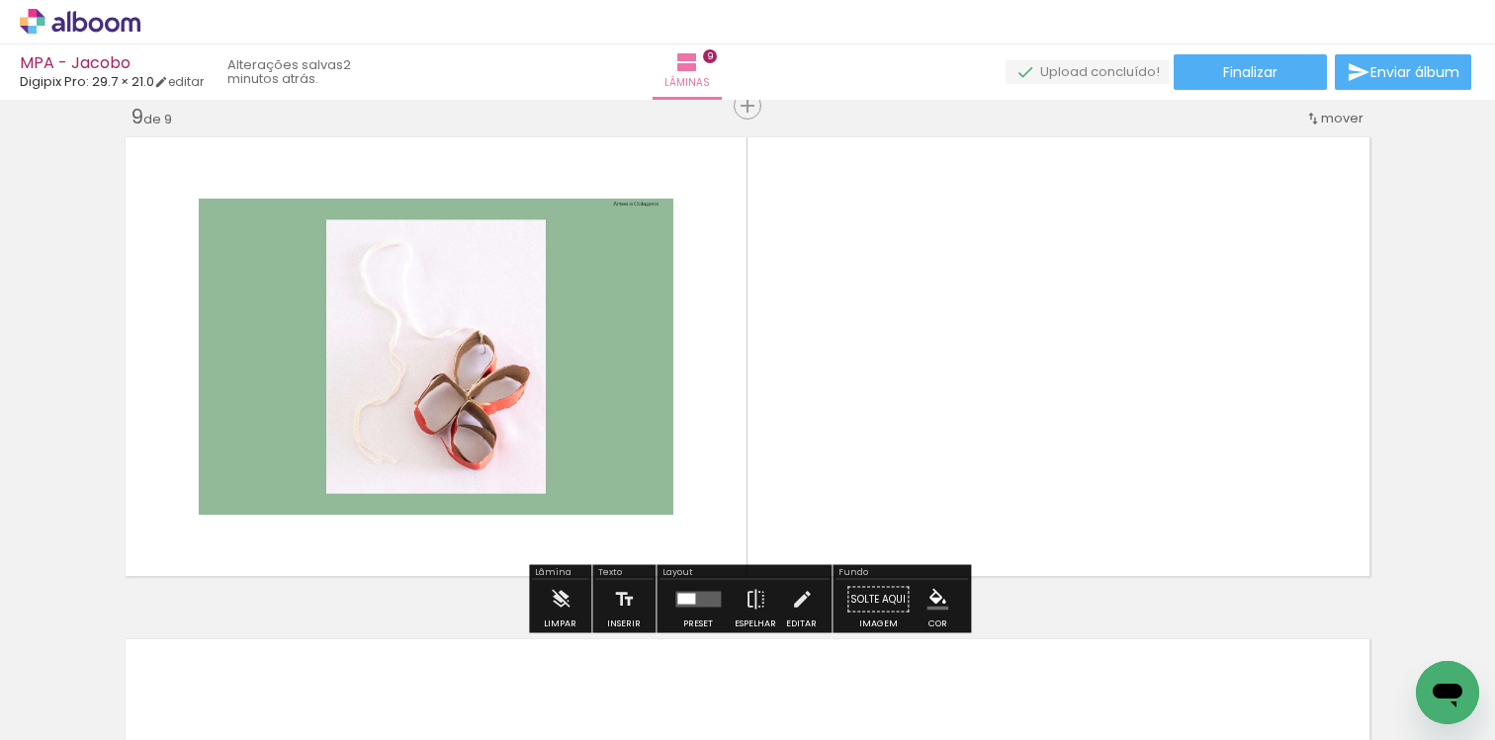
scroll to position [4042, 0]
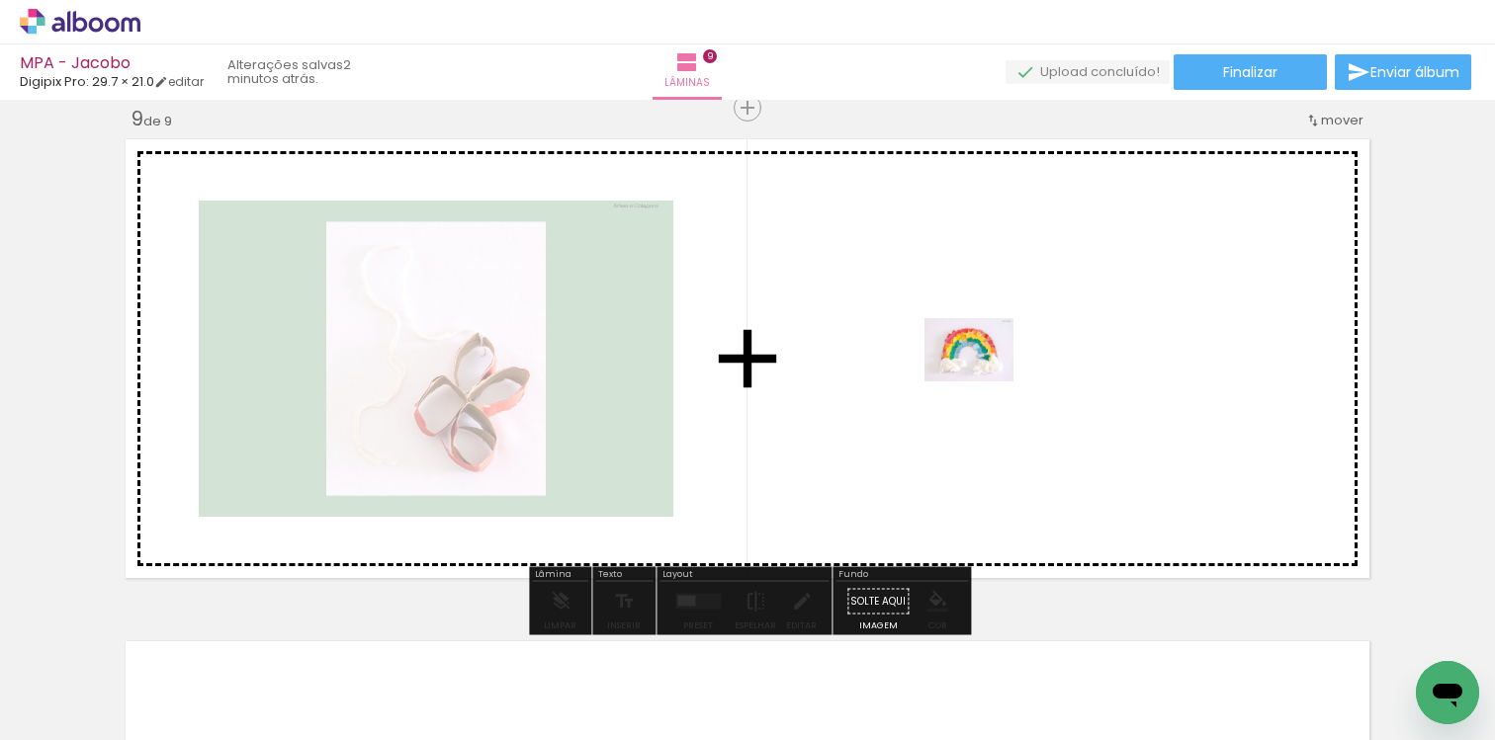
drag, startPoint x: 1085, startPoint y: 686, endPoint x: 984, endPoint y: 378, distance: 324.8
click at [984, 378] on quentale-workspace at bounding box center [747, 370] width 1495 height 740
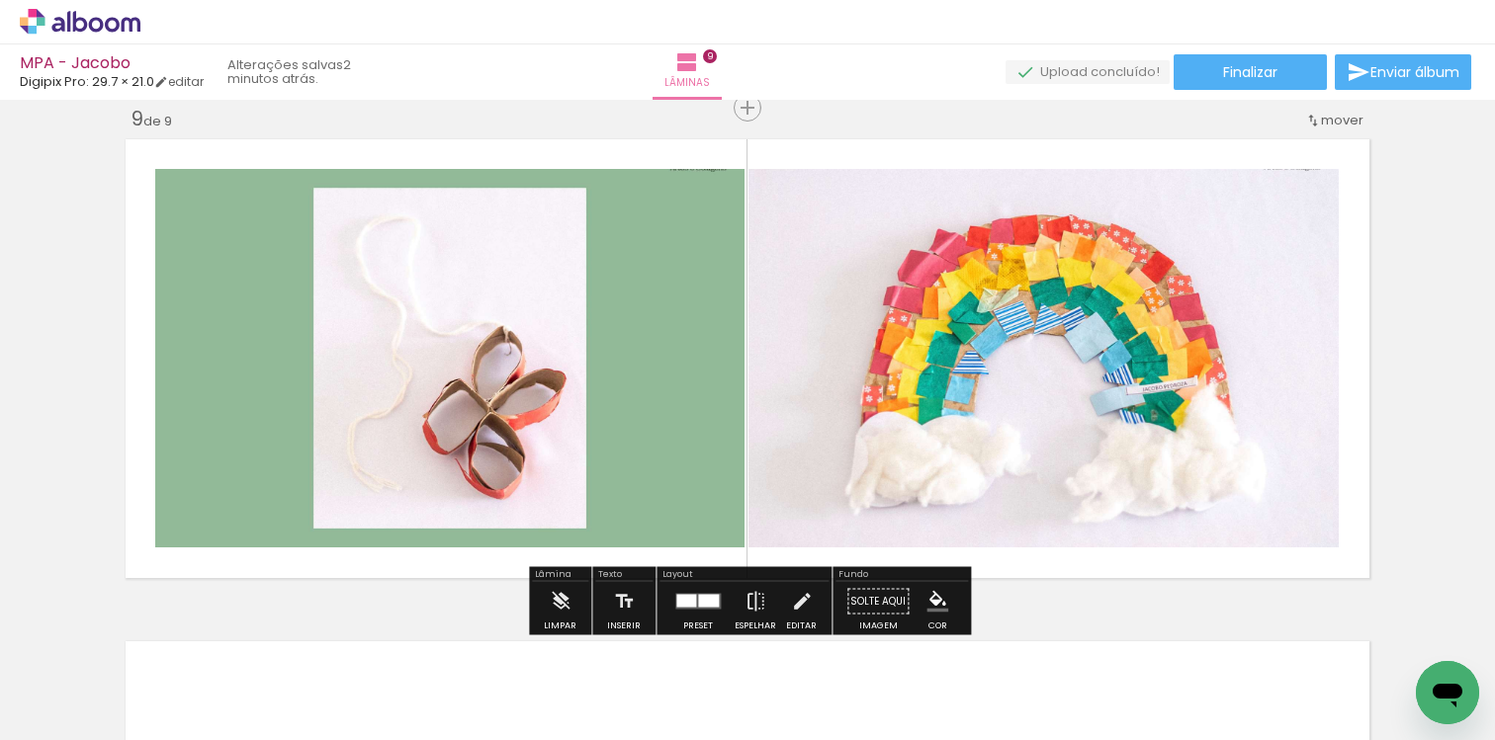
click at [709, 595] on div at bounding box center [708, 601] width 21 height 13
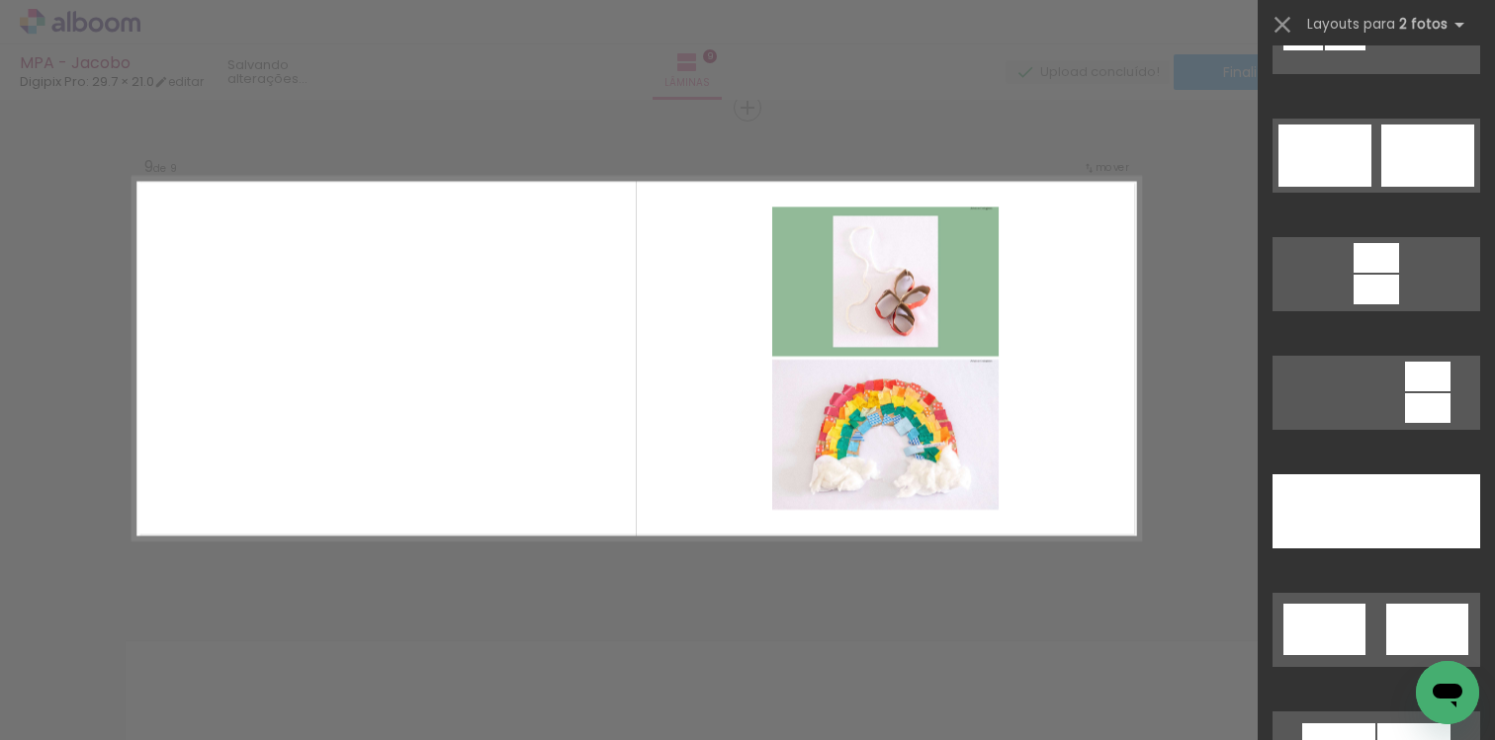
scroll to position [816, 0]
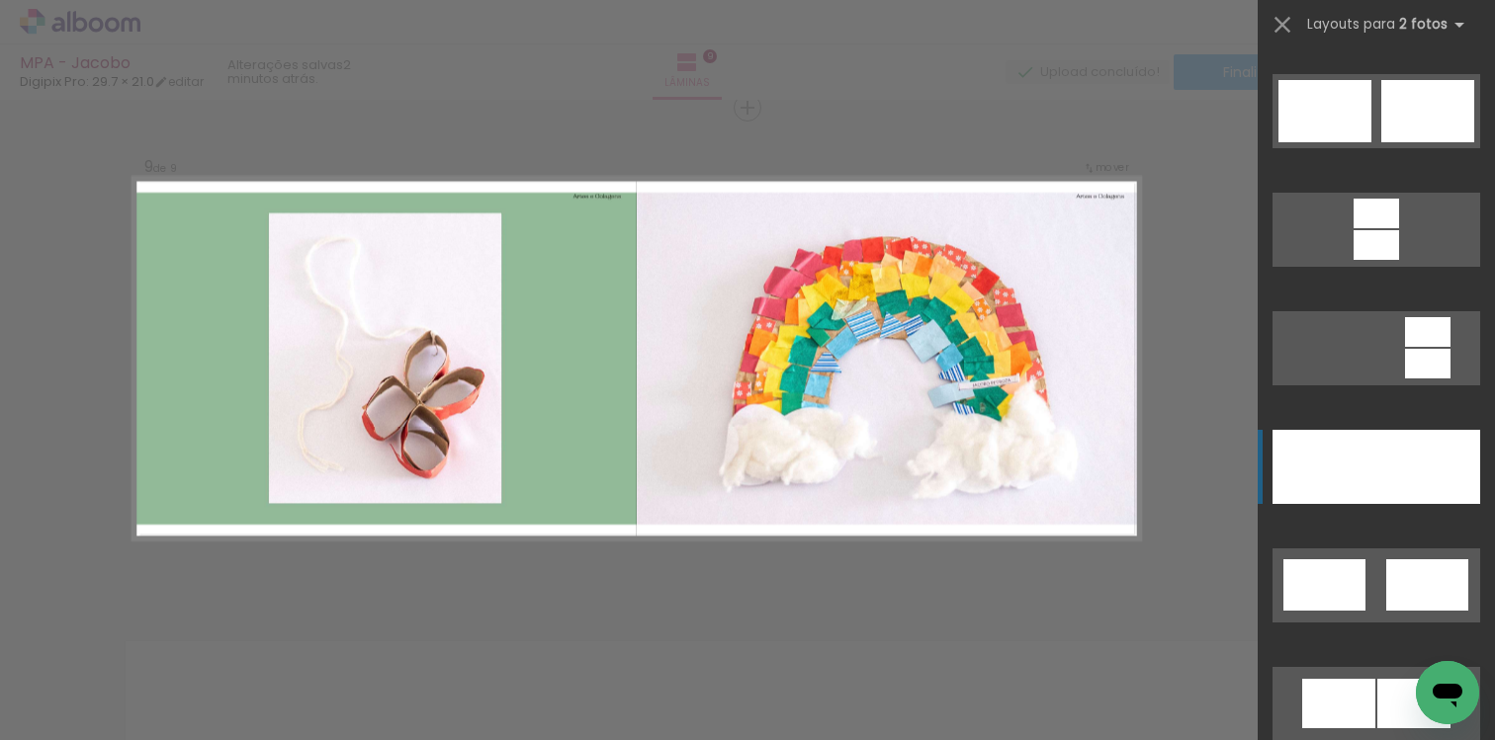
click at [1324, 488] on div at bounding box center [1324, 467] width 104 height 74
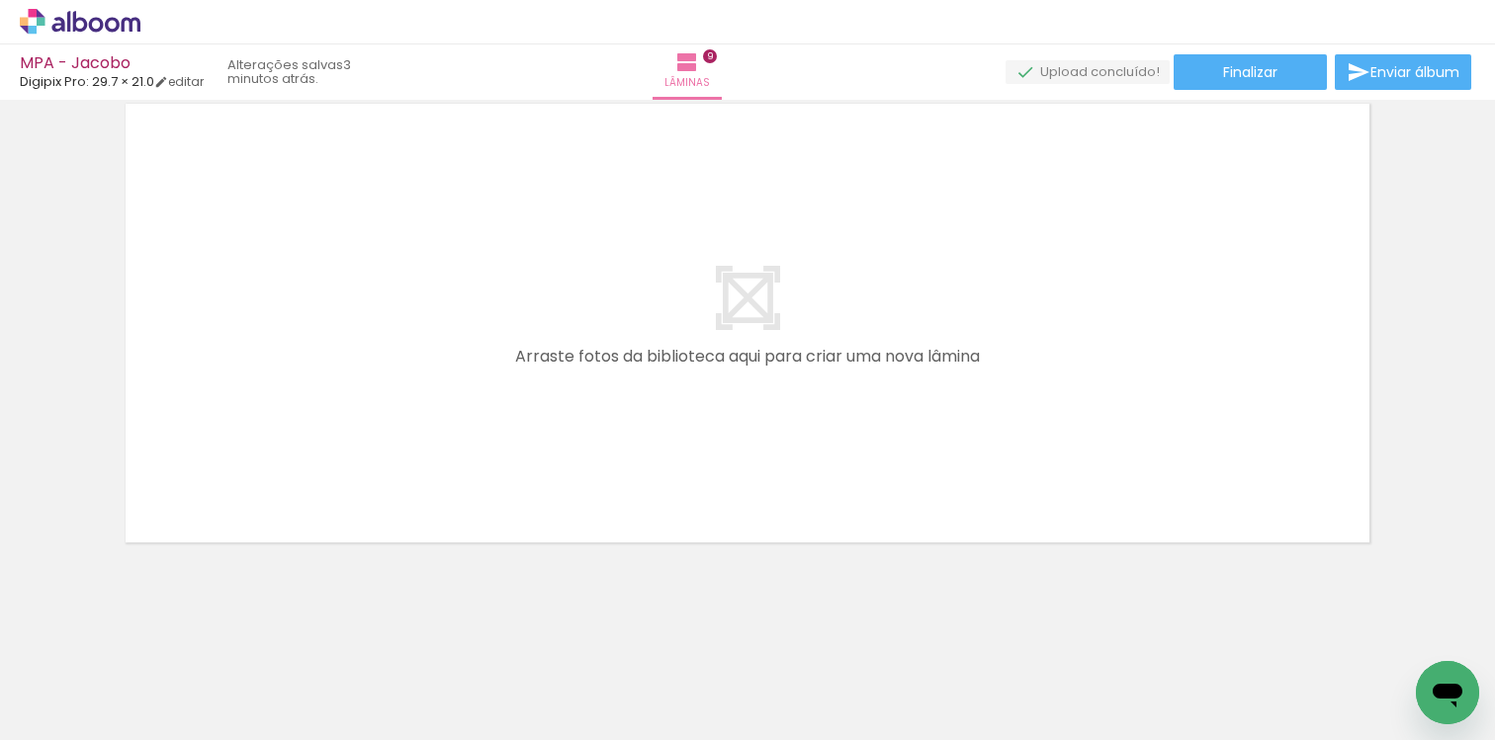
scroll to position [4582, 0]
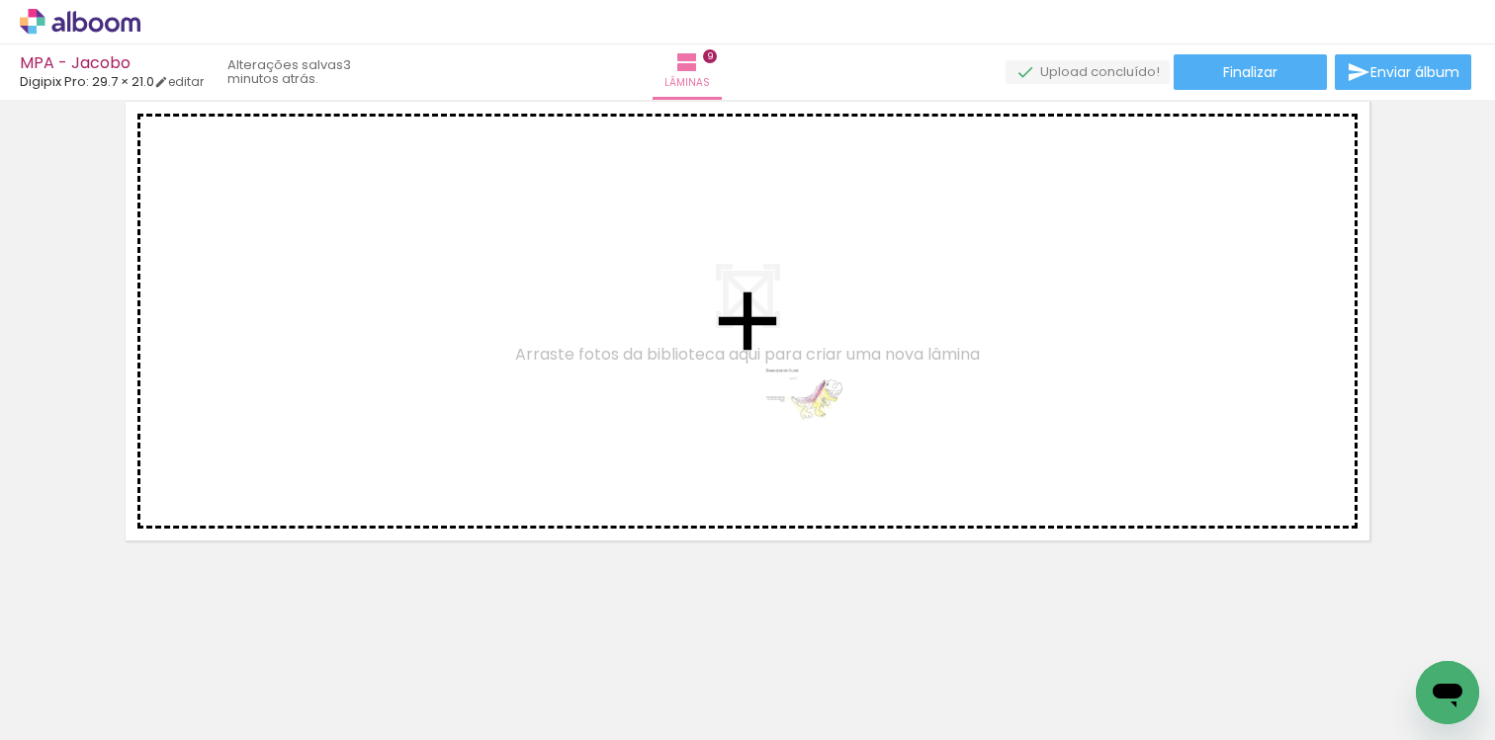
drag, startPoint x: 1194, startPoint y: 677, endPoint x: 822, endPoint y: 425, distance: 449.1
click at [822, 425] on quentale-workspace at bounding box center [747, 370] width 1495 height 740
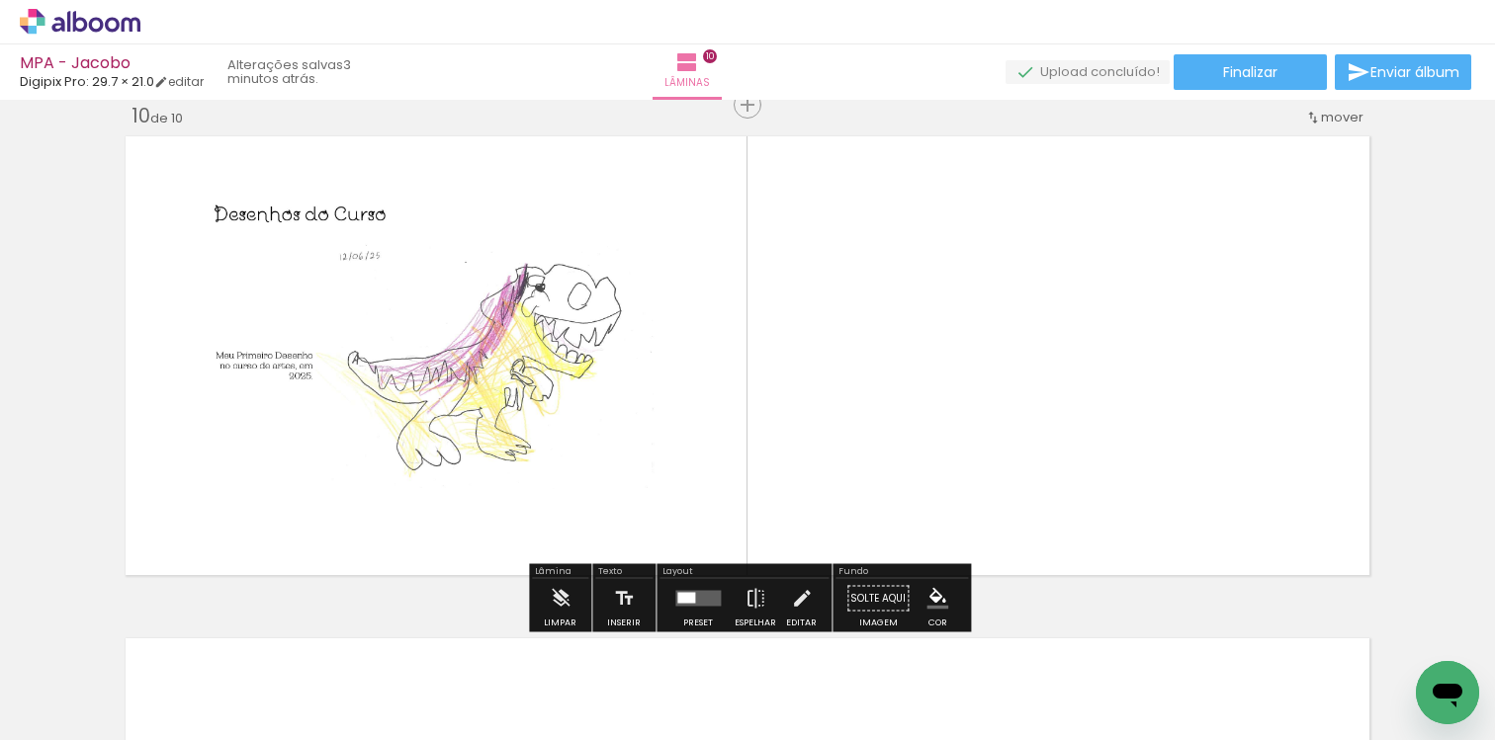
scroll to position [4544, 0]
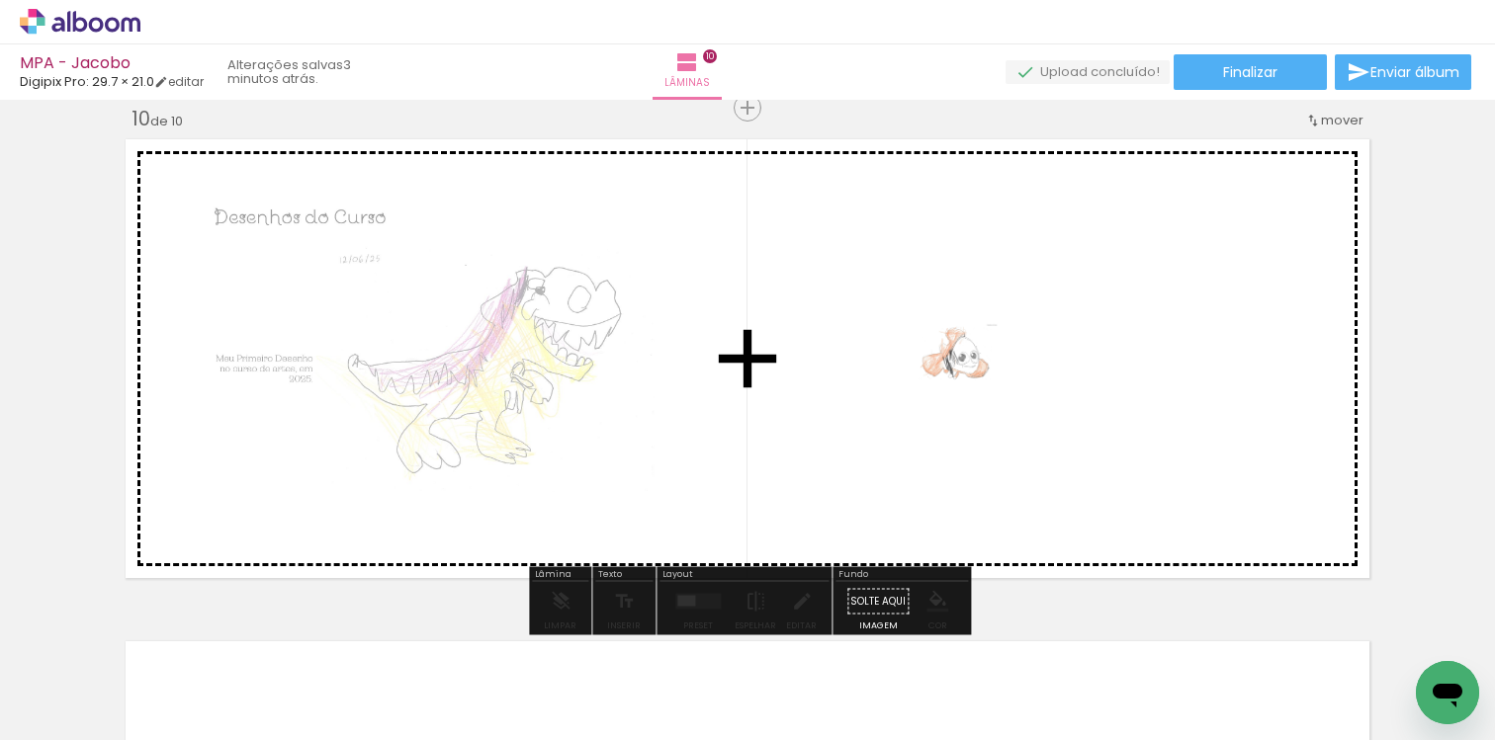
drag, startPoint x: 1278, startPoint y: 665, endPoint x: 970, endPoint y: 382, distance: 419.0
click at [970, 382] on quentale-workspace at bounding box center [747, 370] width 1495 height 740
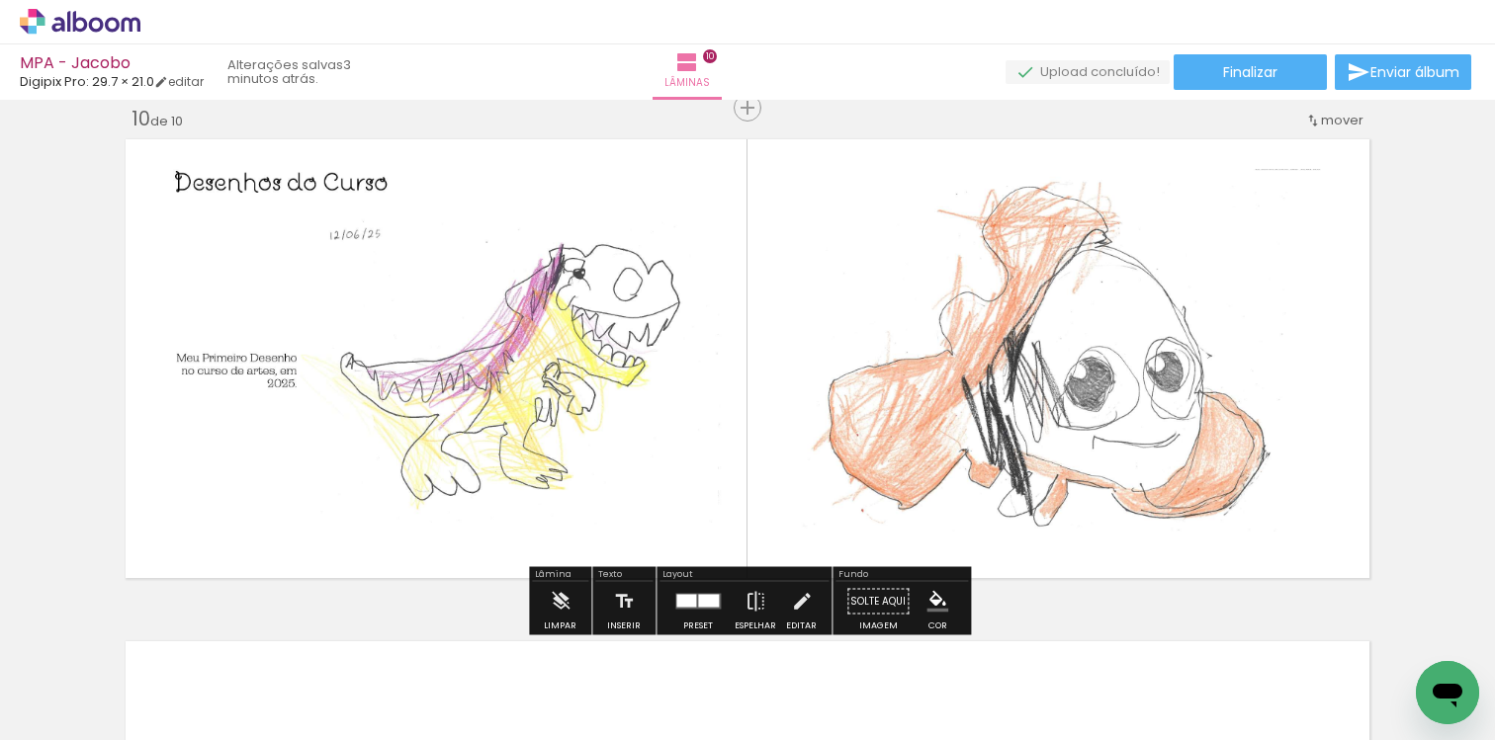
click at [708, 603] on div at bounding box center [708, 601] width 21 height 13
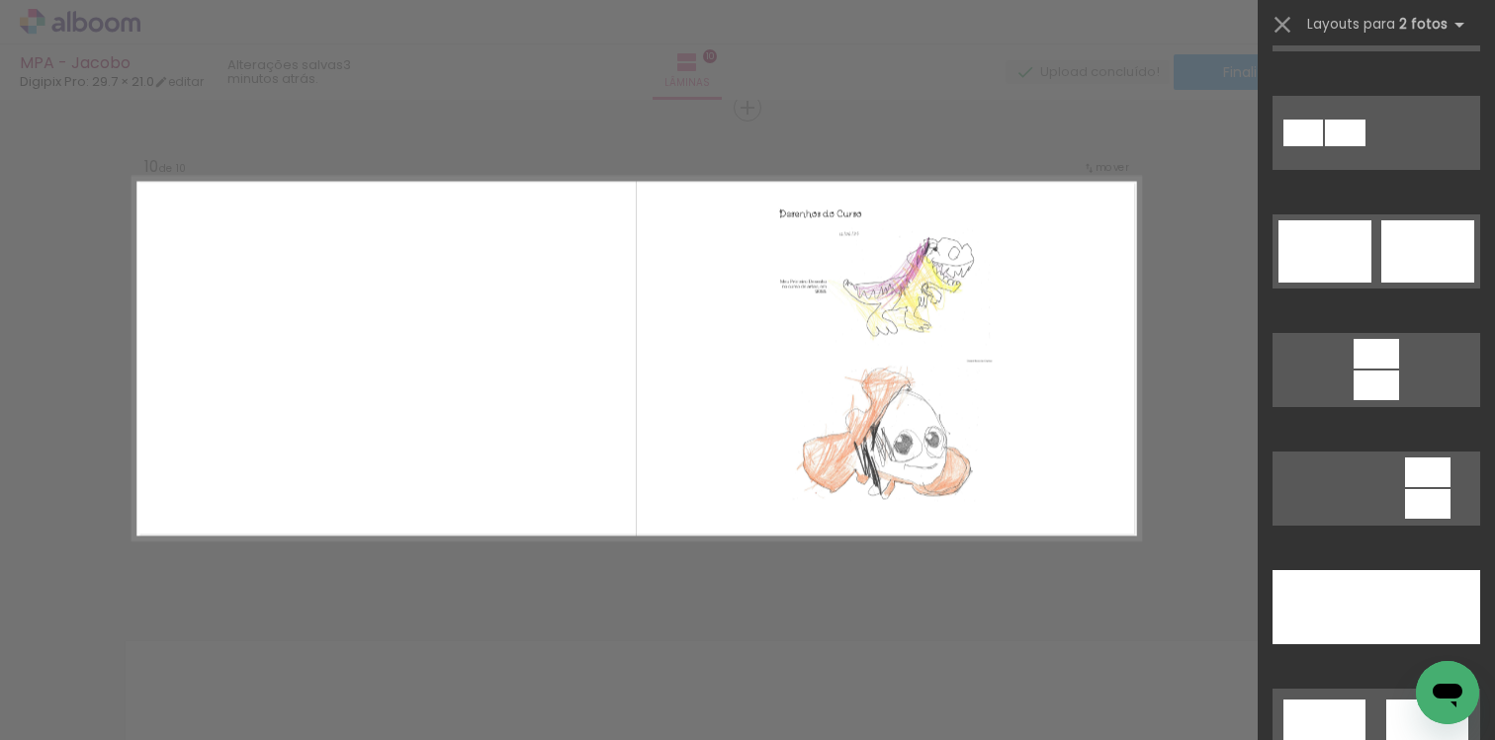
scroll to position [686, 0]
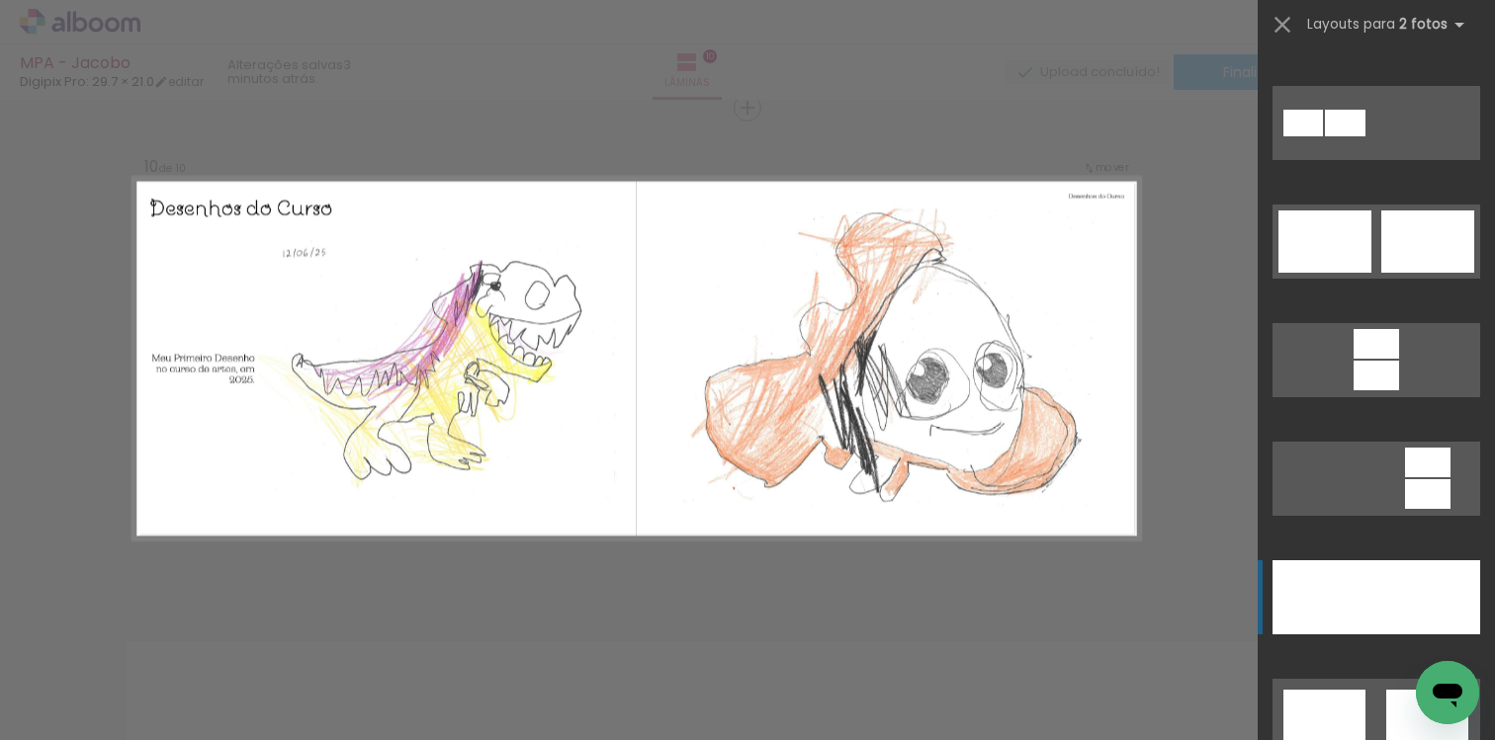
click at [1350, 607] on div at bounding box center [1324, 597] width 104 height 74
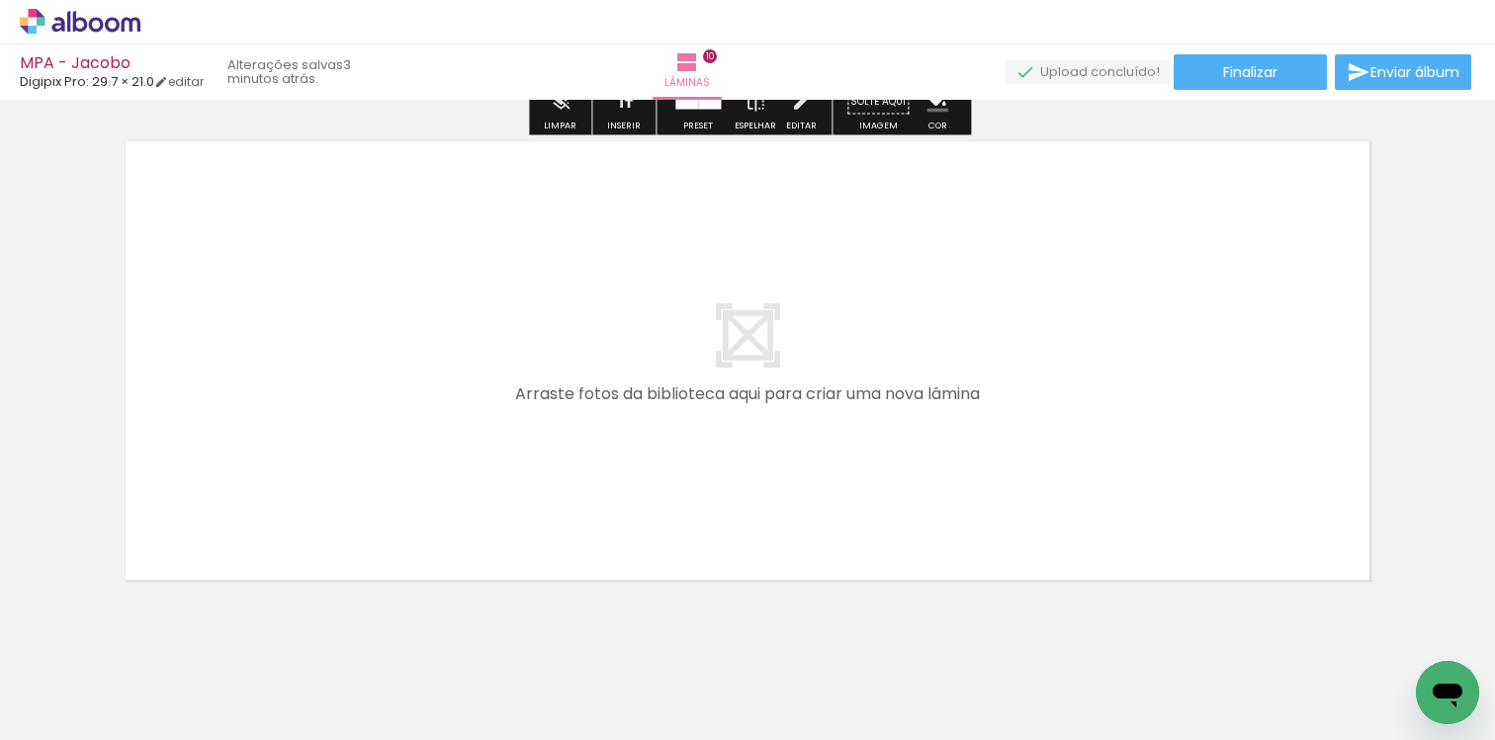
scroll to position [5060, 0]
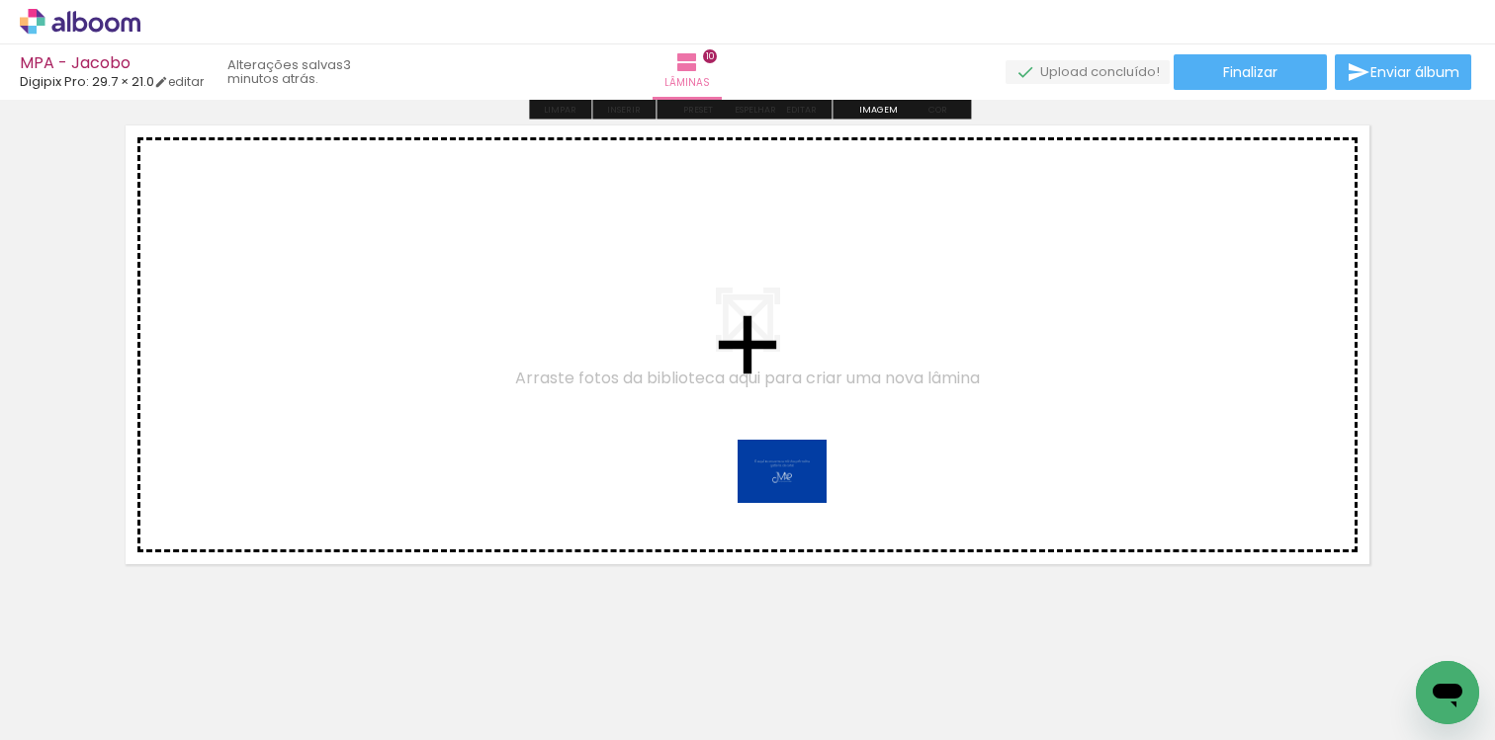
drag, startPoint x: 1409, startPoint y: 678, endPoint x: 797, endPoint y: 499, distance: 637.5
click at [797, 499] on quentale-workspace at bounding box center [747, 370] width 1495 height 740
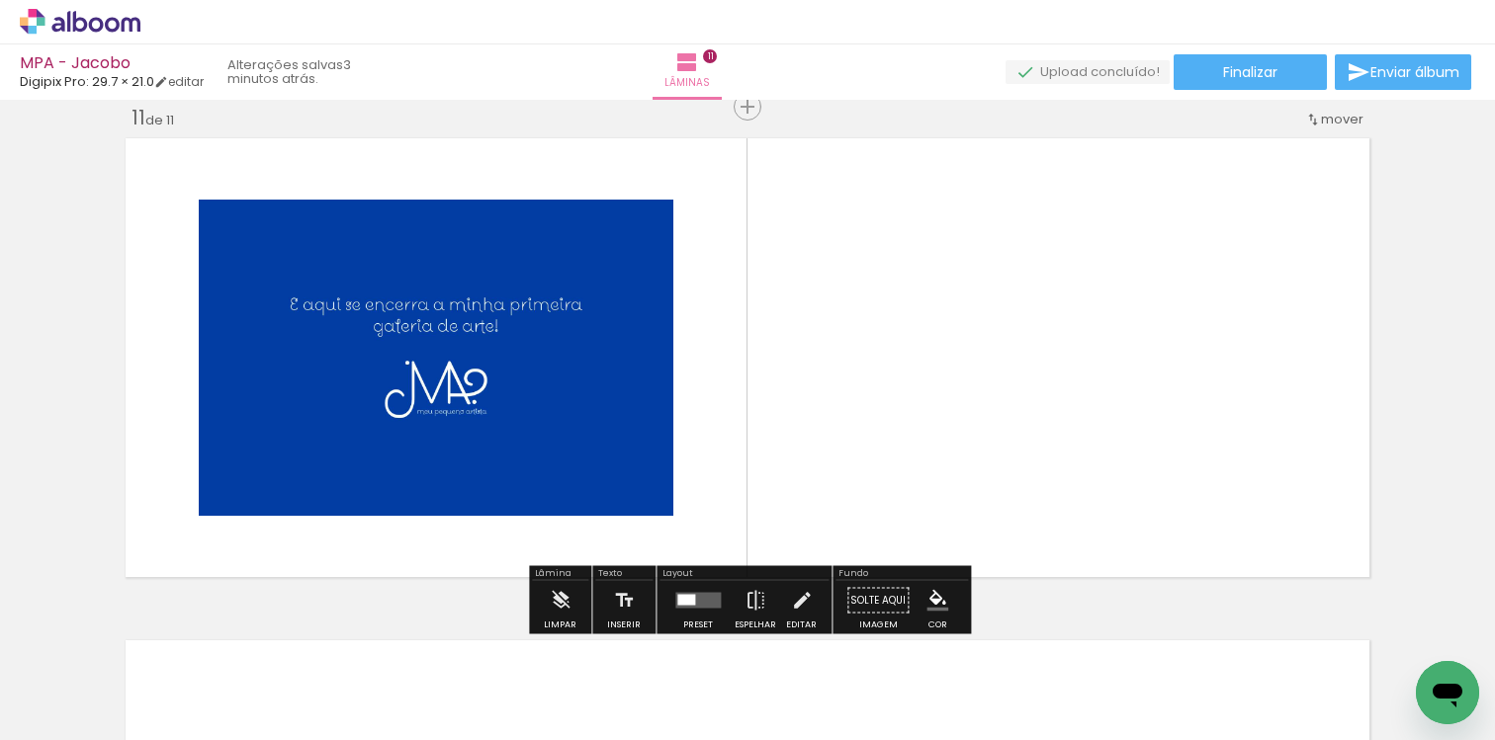
scroll to position [5046, 0]
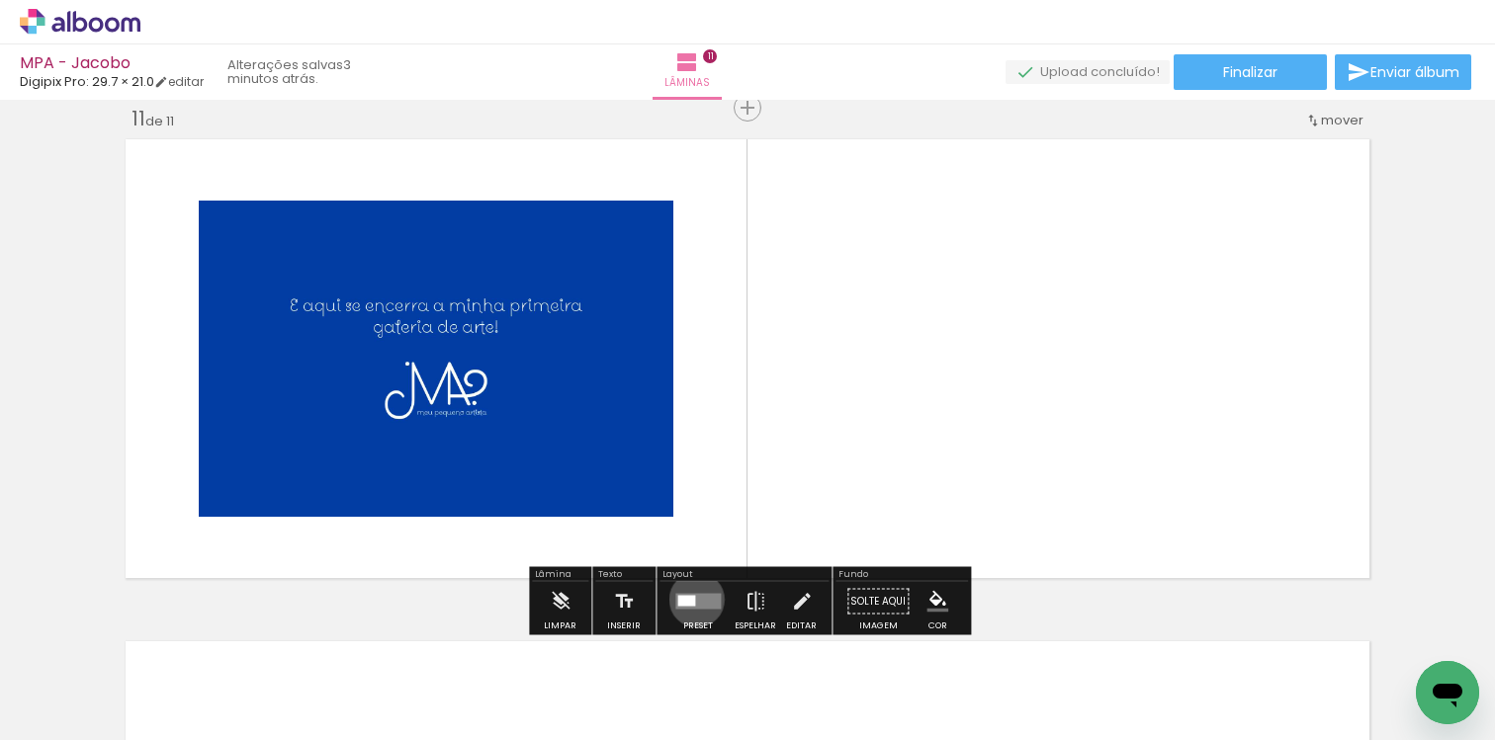
click at [692, 599] on quentale-layouter at bounding box center [697, 602] width 45 height 16
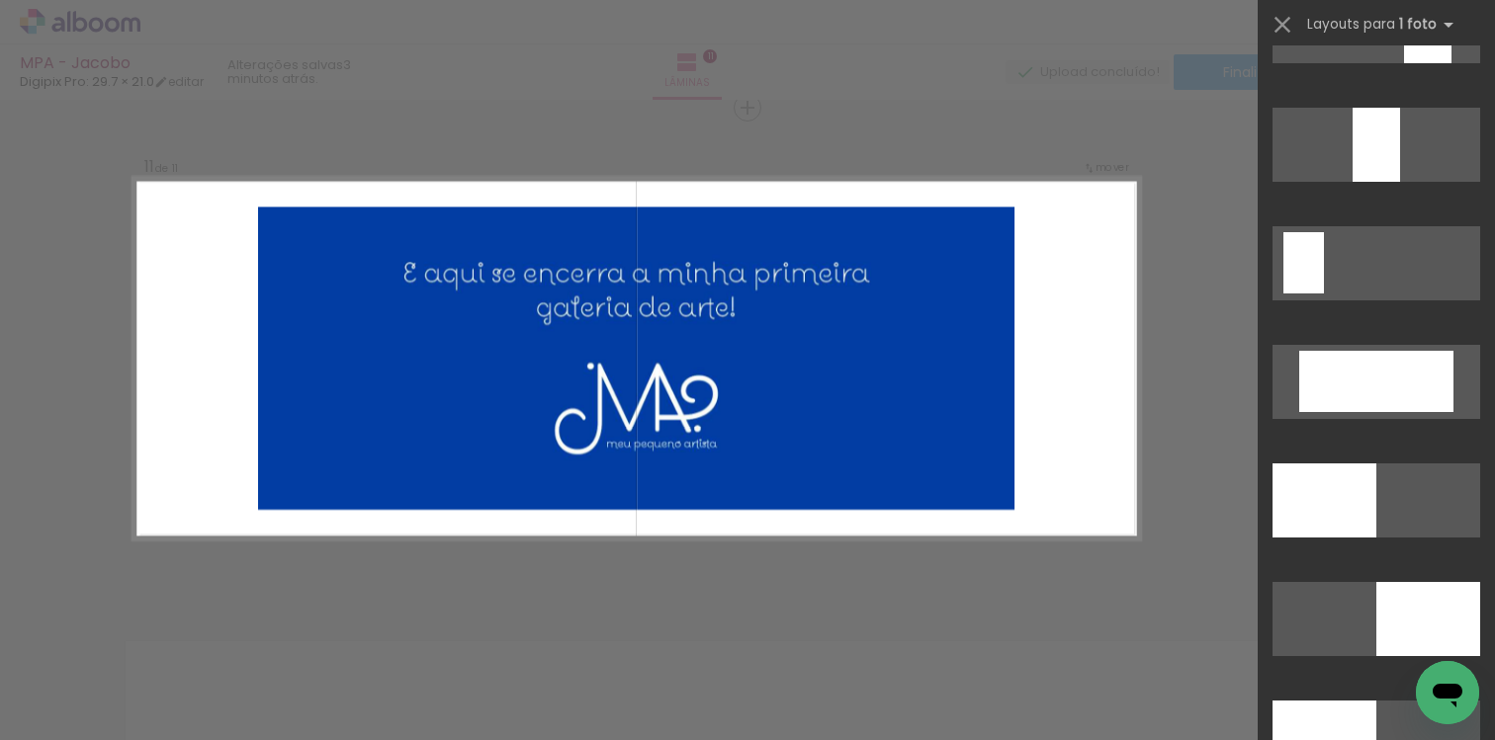
scroll to position [4126, 0]
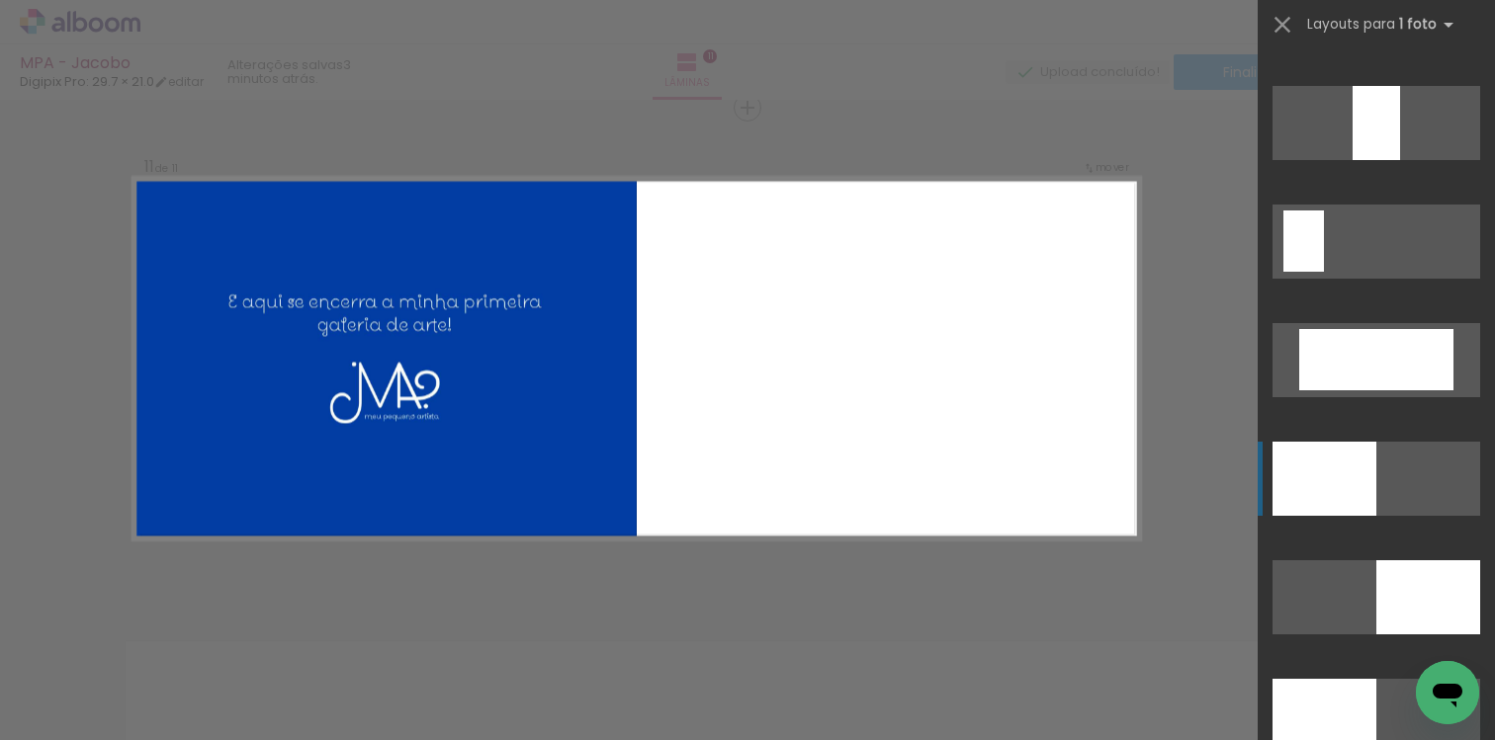
click at [1345, 472] on div at bounding box center [1324, 479] width 104 height 74
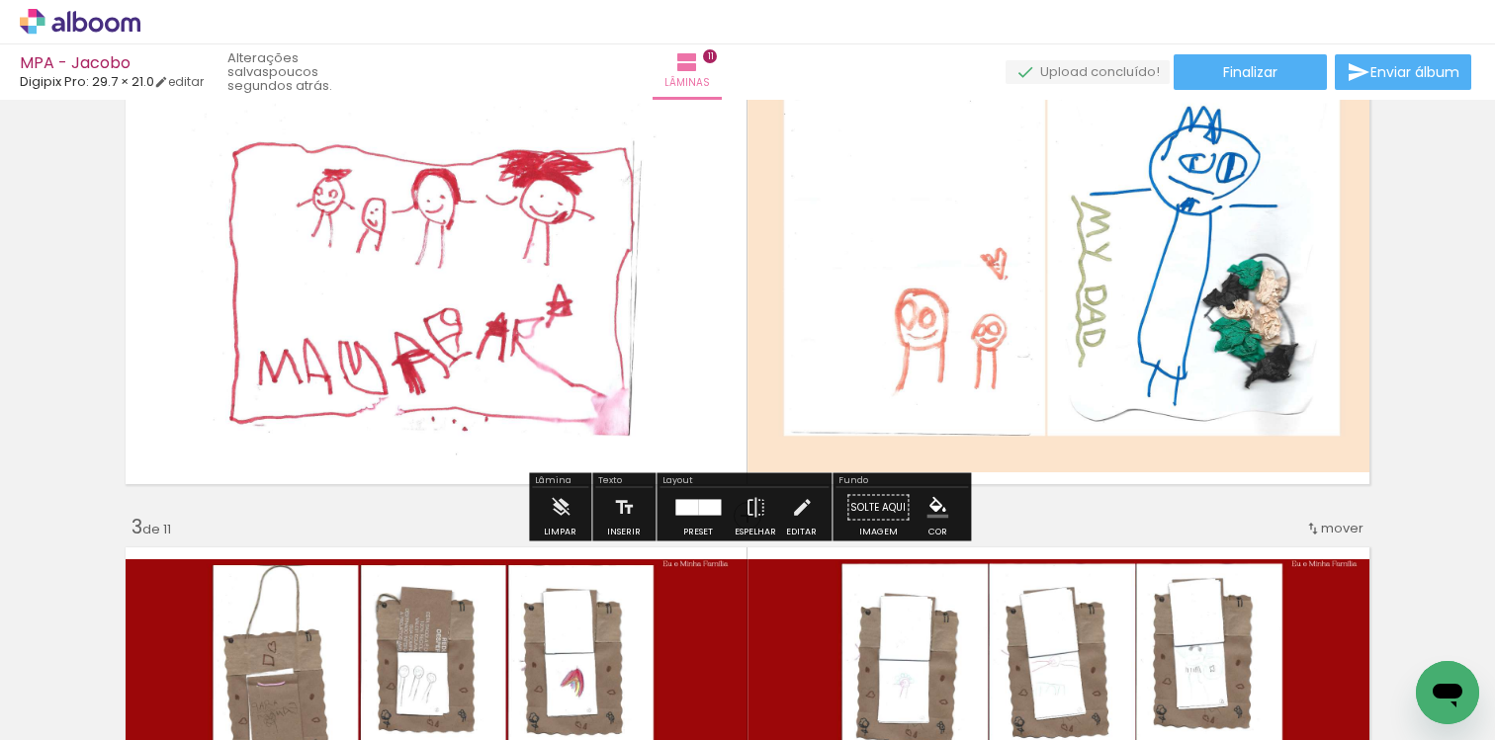
scroll to position [636, 0]
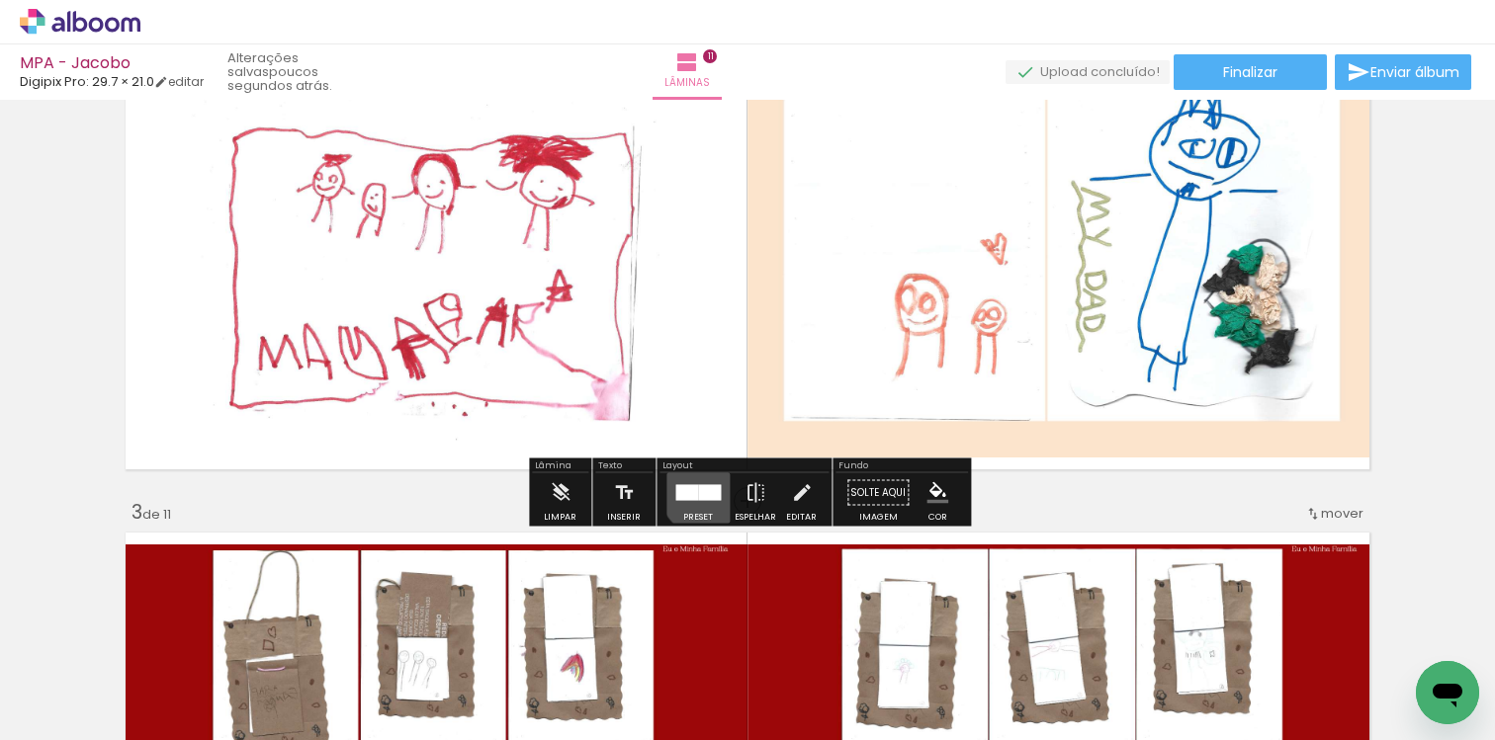
click at [700, 491] on div at bounding box center [709, 493] width 23 height 16
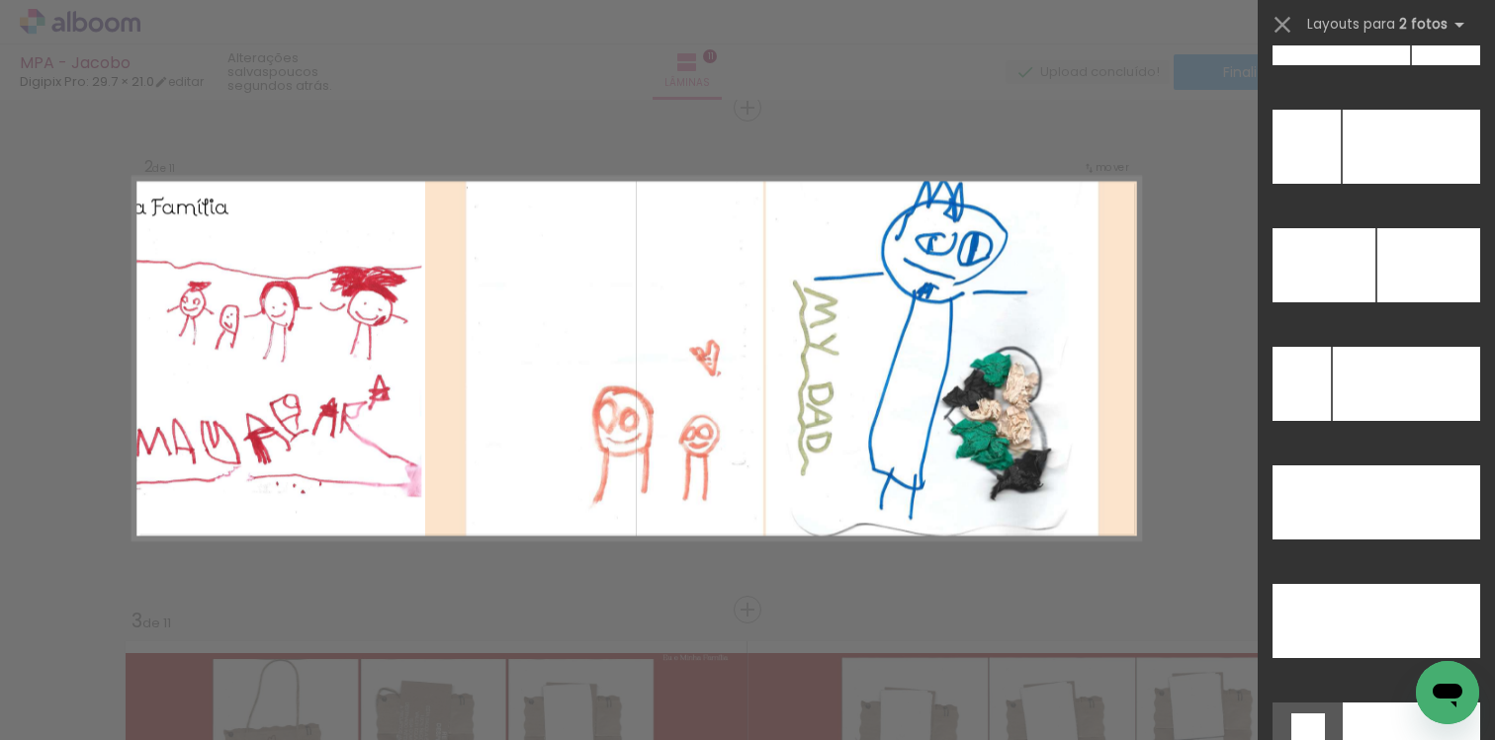
scroll to position [8968, 0]
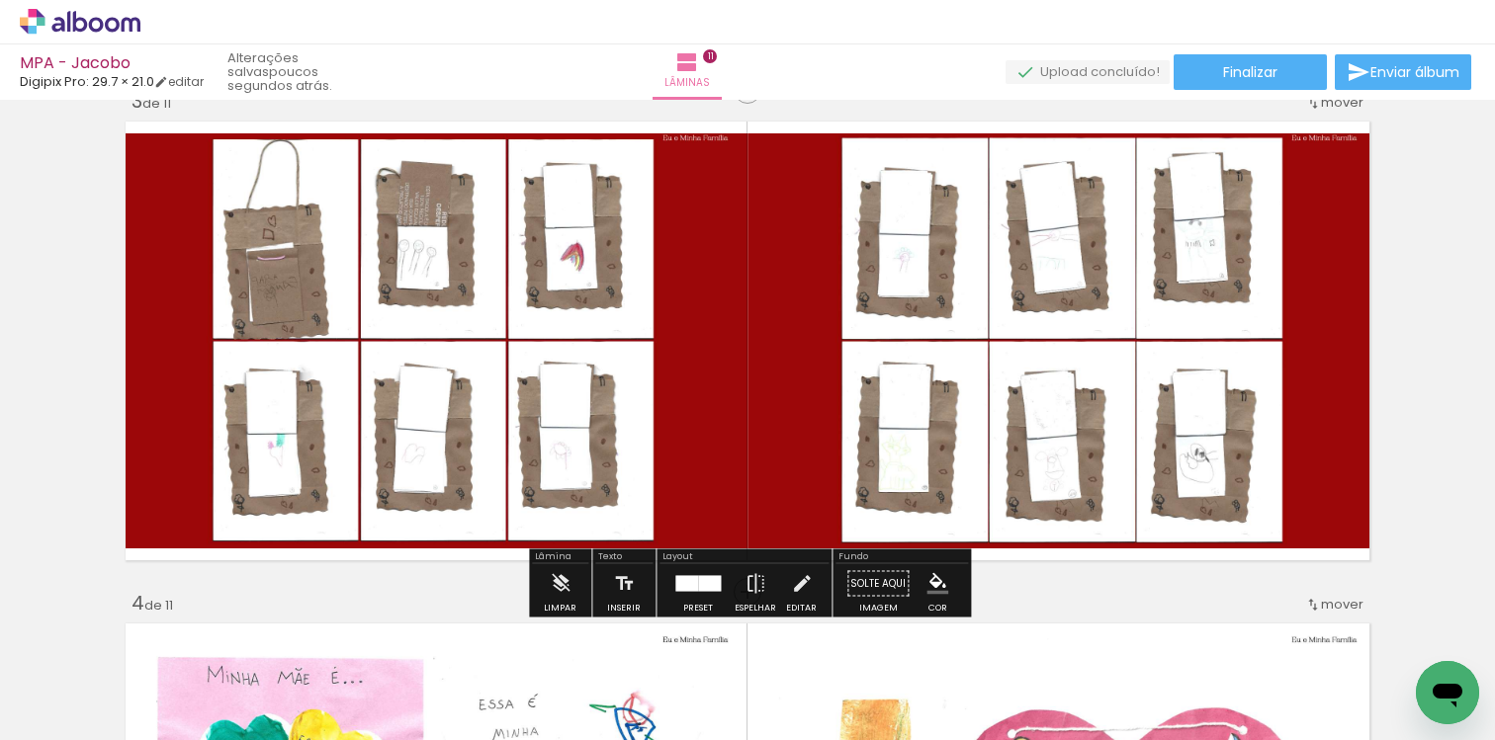
scroll to position [1048, 0]
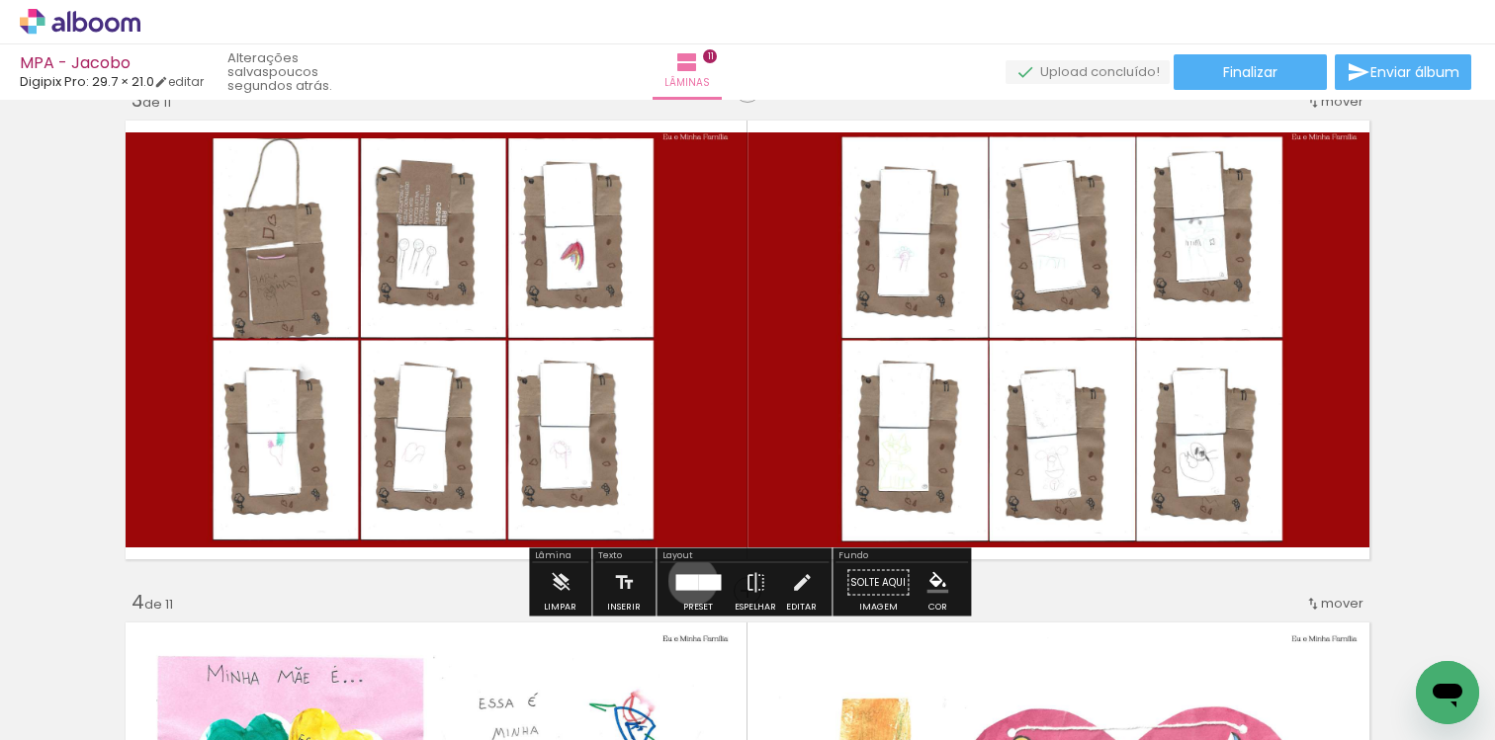
click at [688, 580] on div at bounding box center [686, 583] width 23 height 16
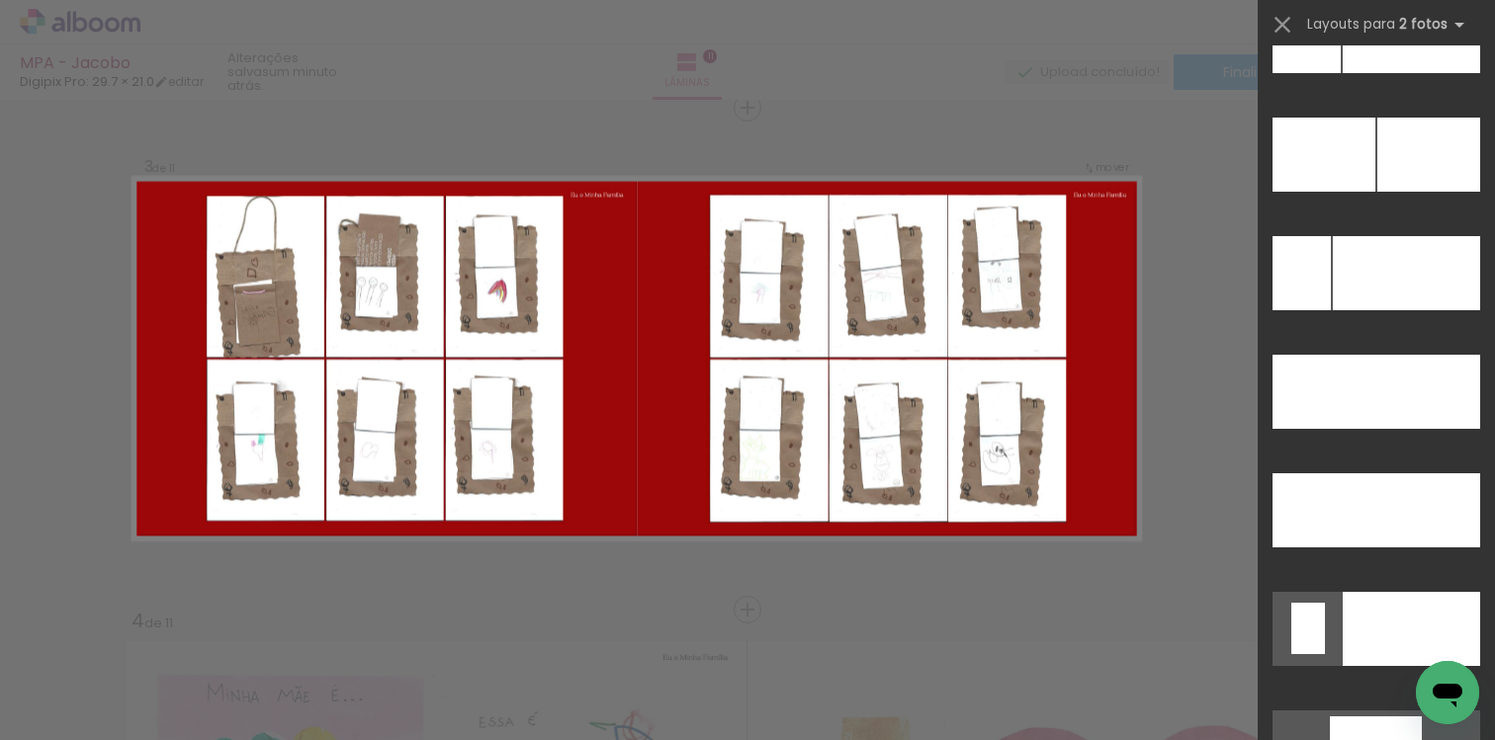
scroll to position [9078, 0]
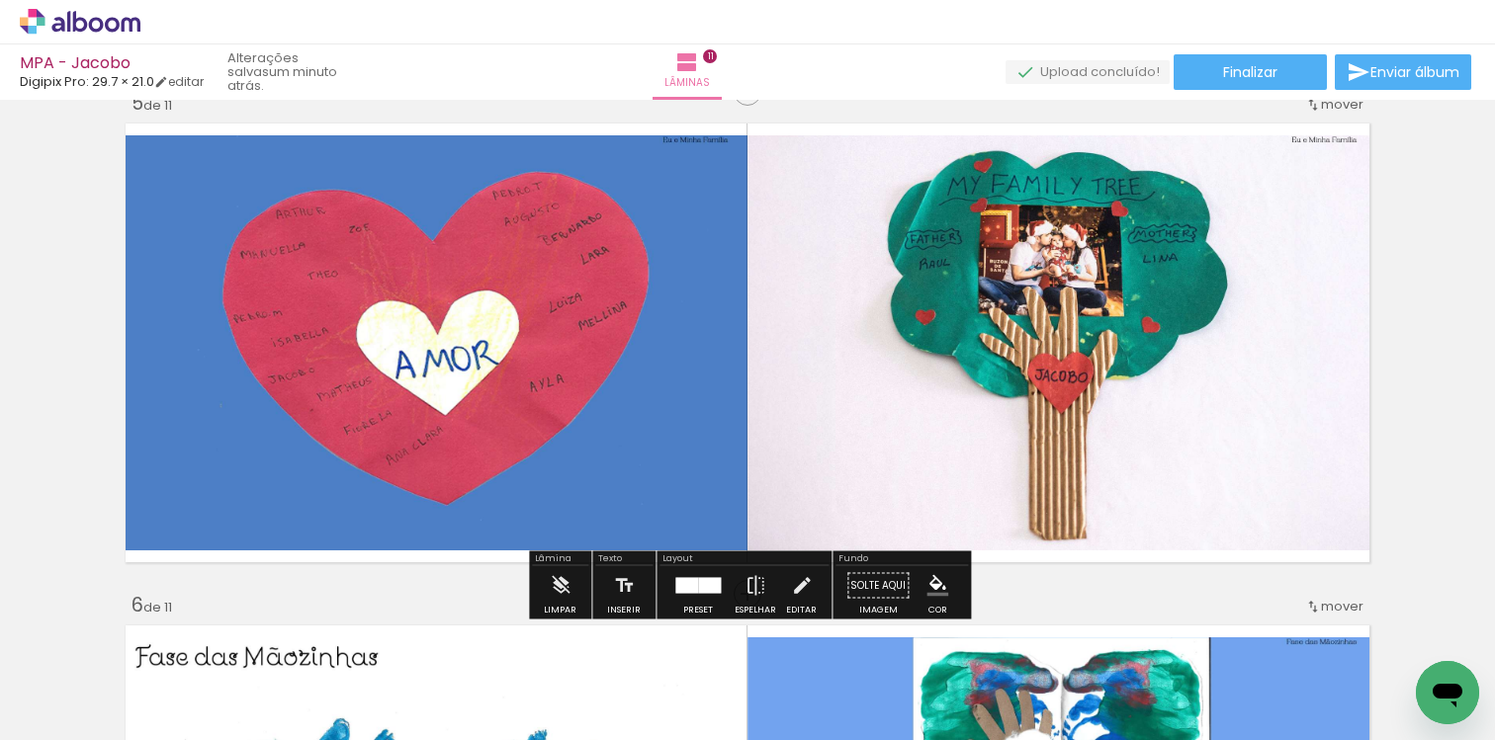
scroll to position [2077, 0]
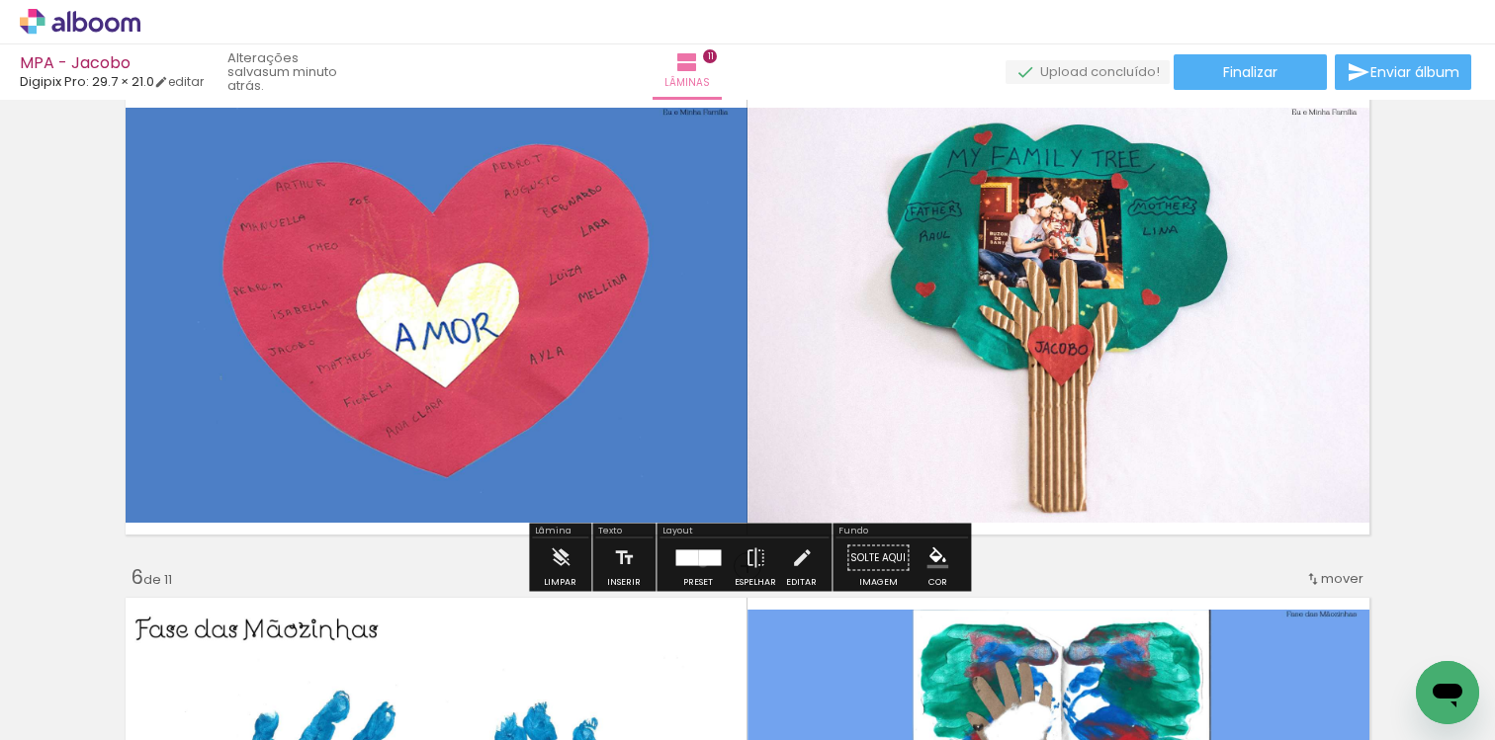
click at [698, 561] on div at bounding box center [709, 559] width 23 height 16
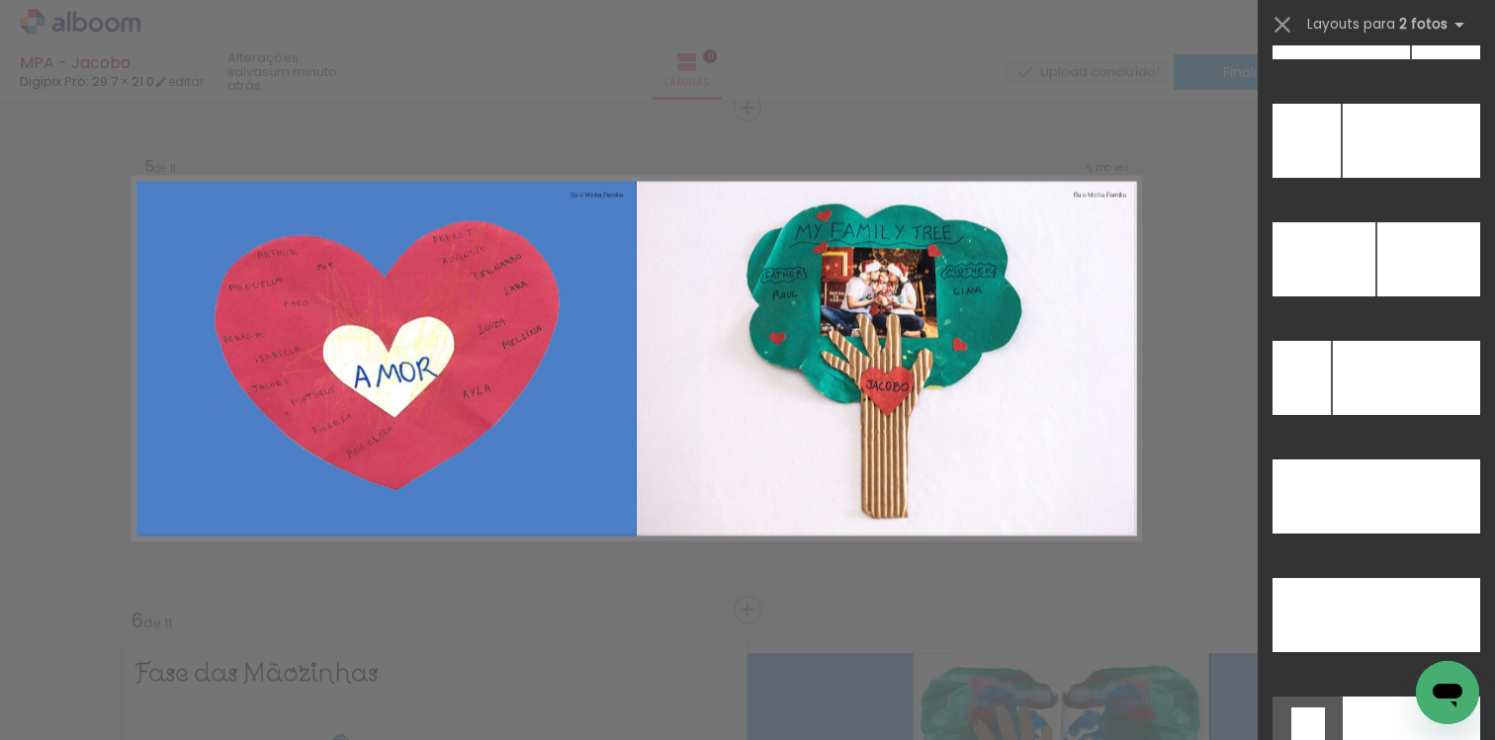
scroll to position [8973, 0]
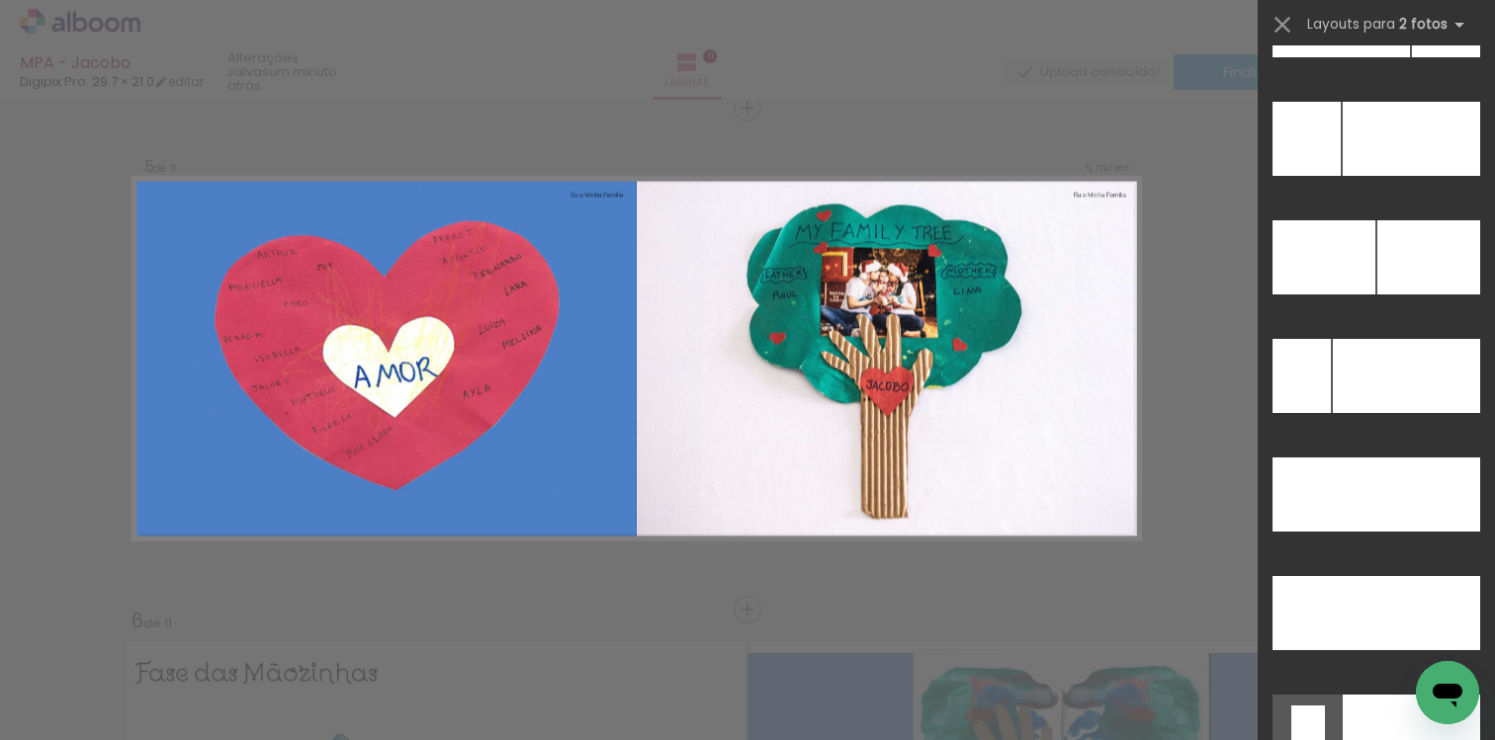
click at [1339, 490] on div at bounding box center [1324, 495] width 104 height 74
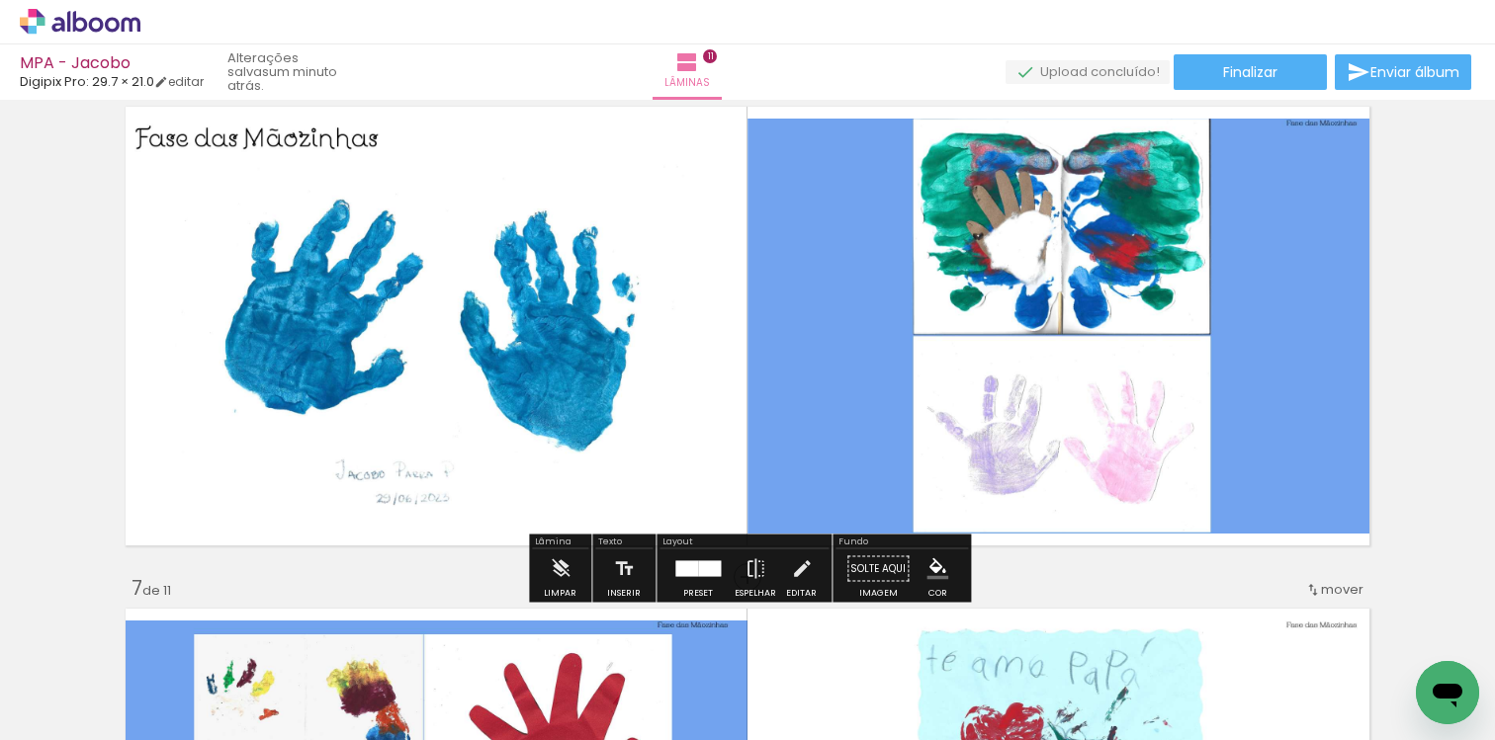
scroll to position [2602, 0]
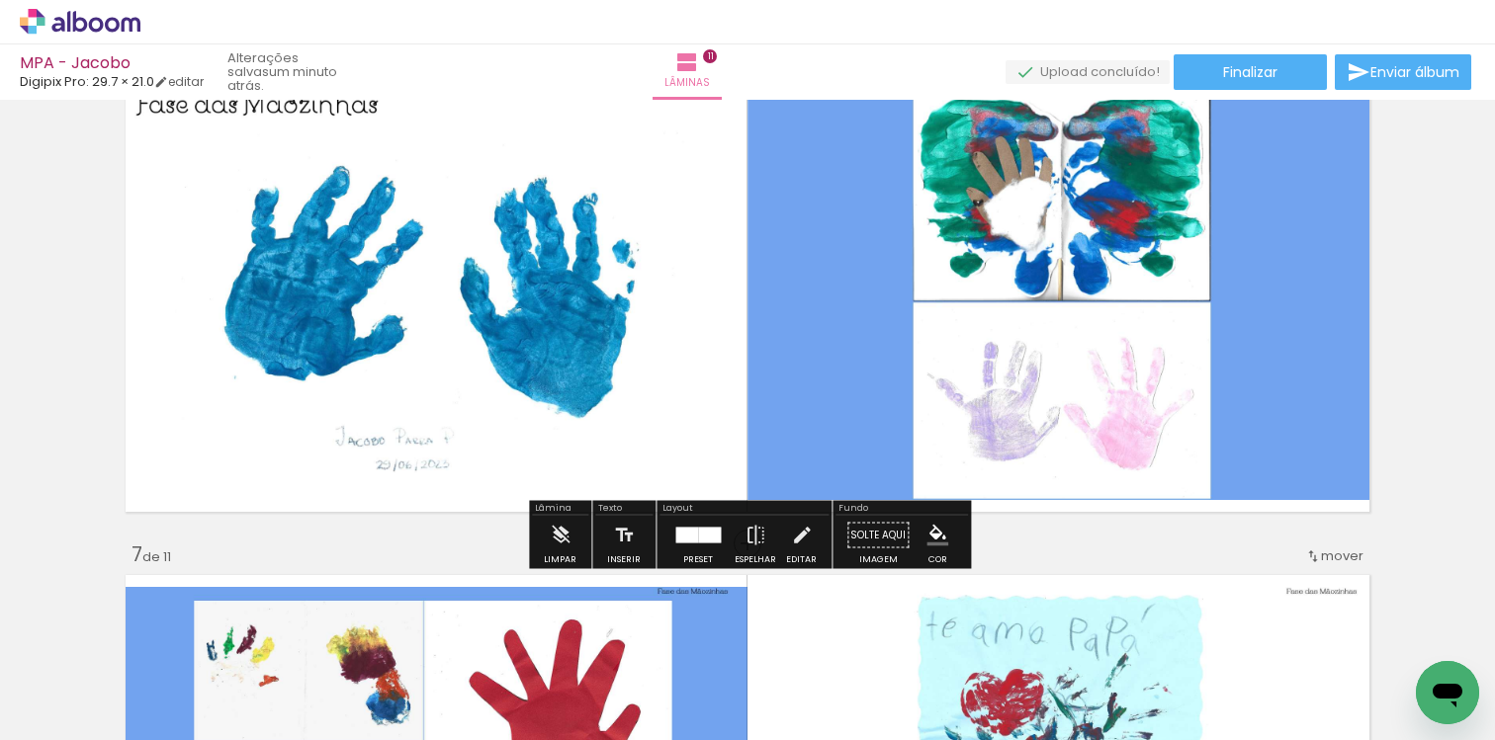
click at [712, 540] on div at bounding box center [709, 536] width 23 height 16
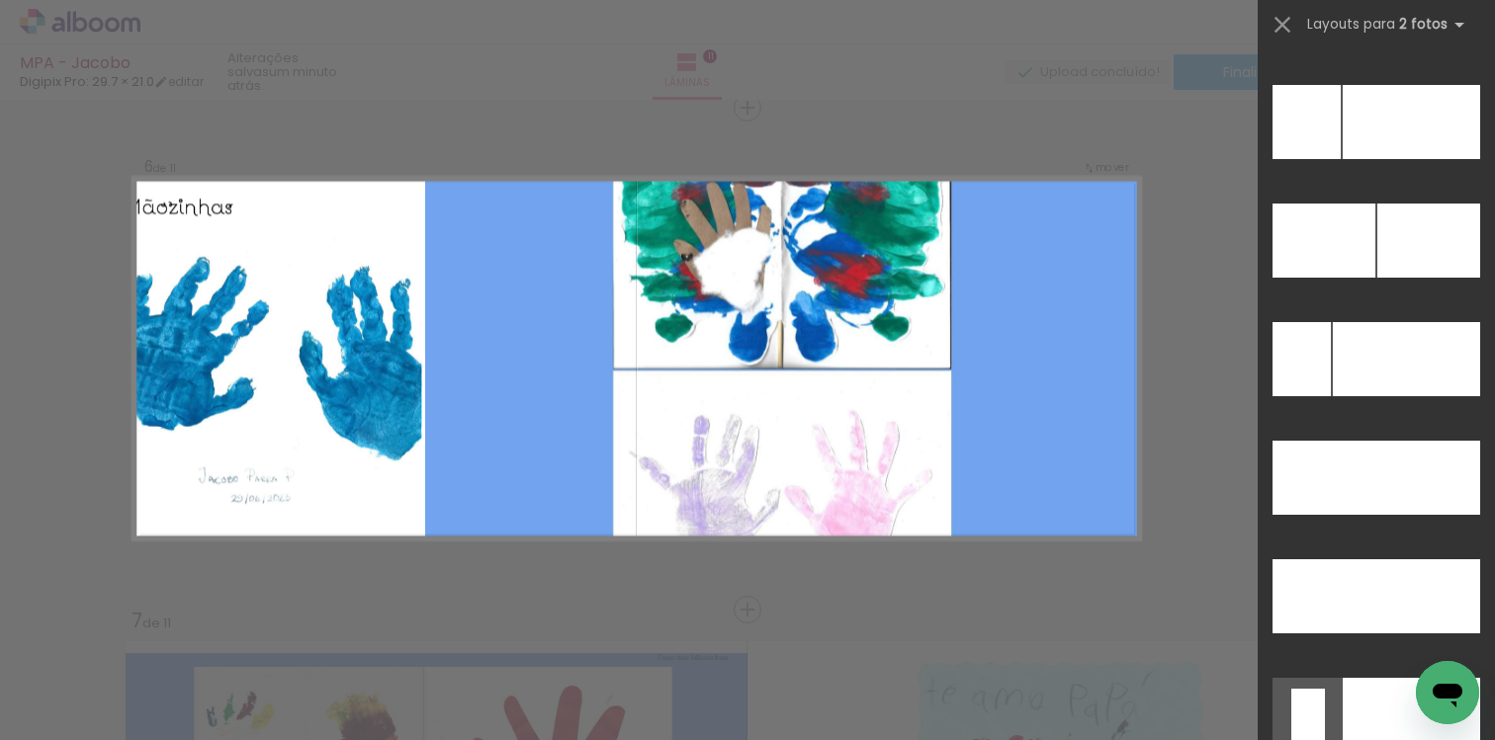
scroll to position [8994, 0]
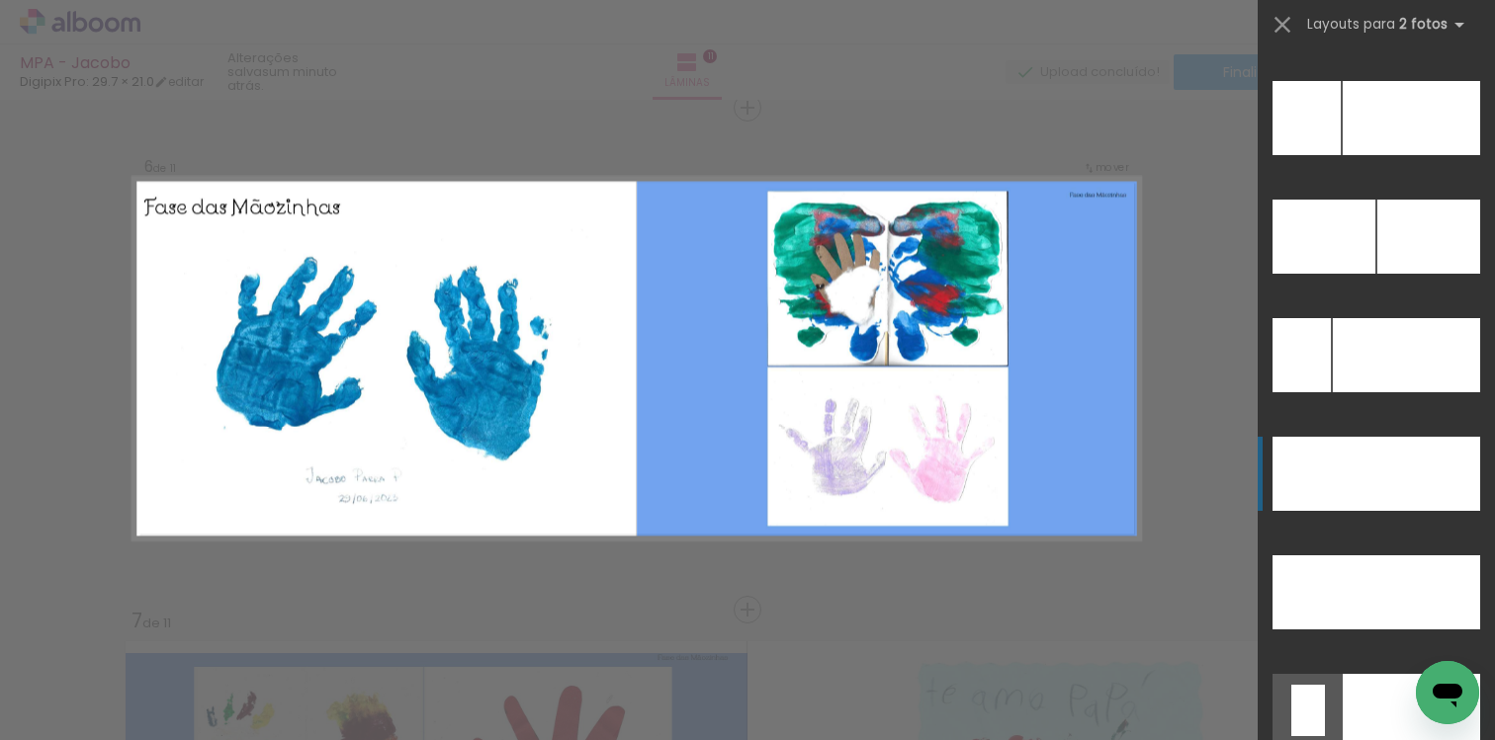
click at [1334, 556] on div at bounding box center [1306, 593] width 68 height 74
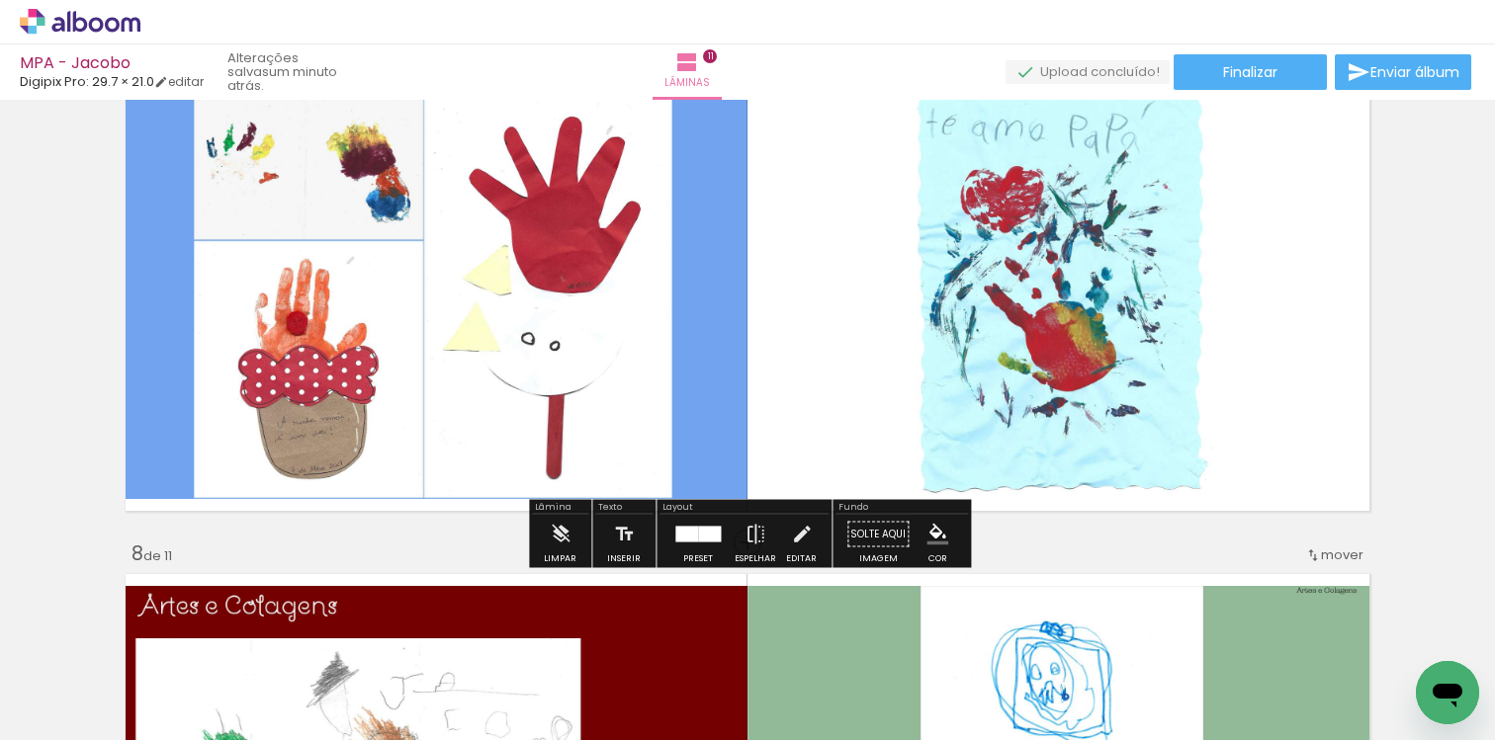
scroll to position [3118, 0]
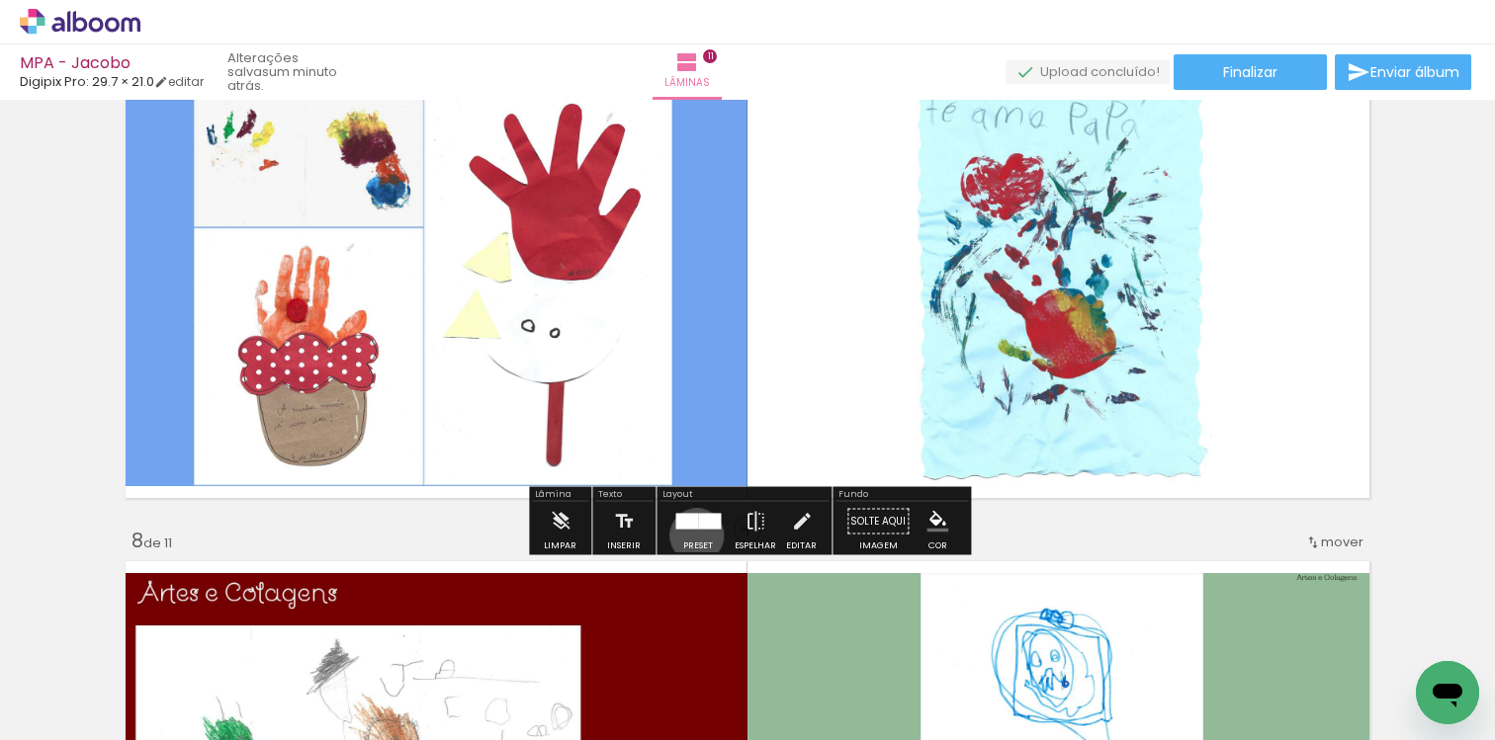
click at [692, 535] on div at bounding box center [697, 522] width 53 height 40
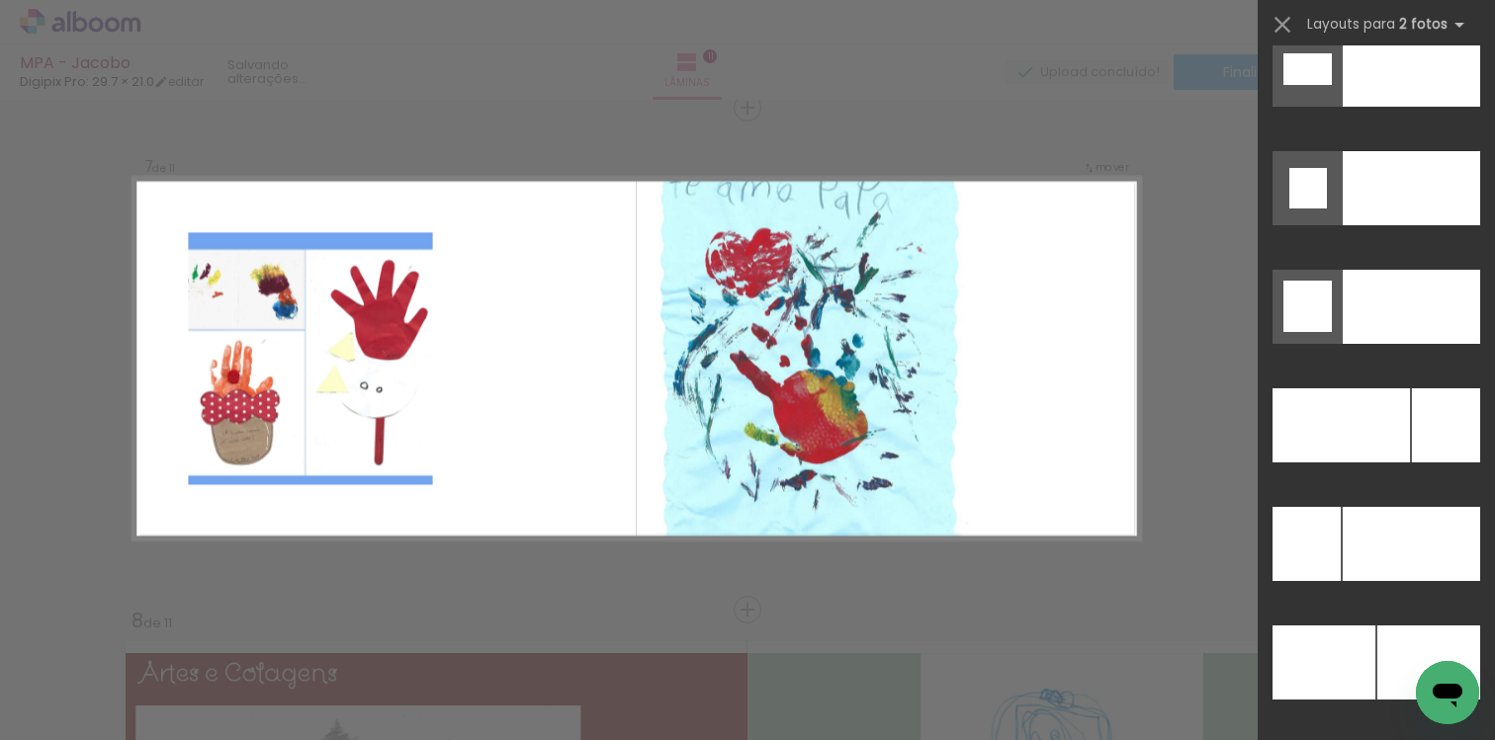
scroll to position [8582, 0]
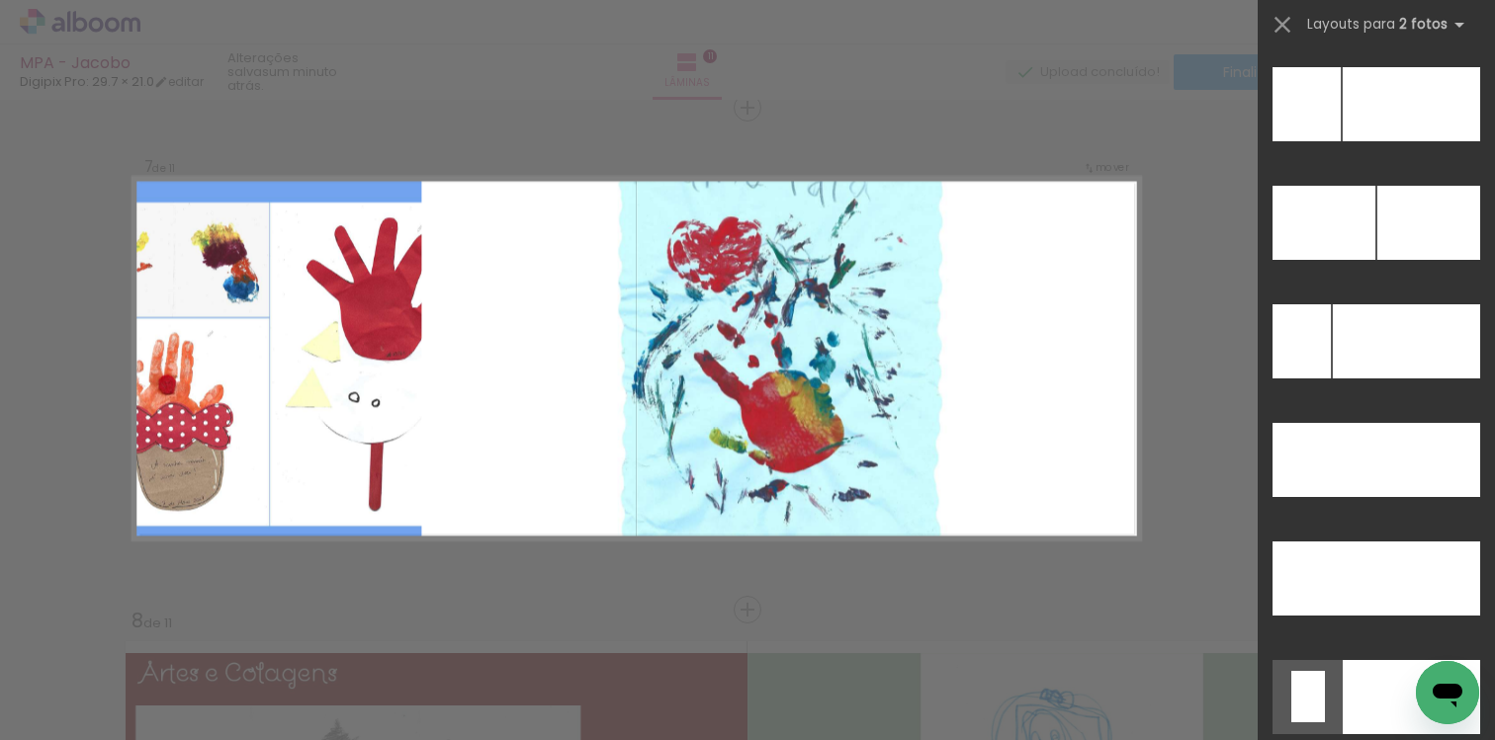
scroll to position [9010, 0]
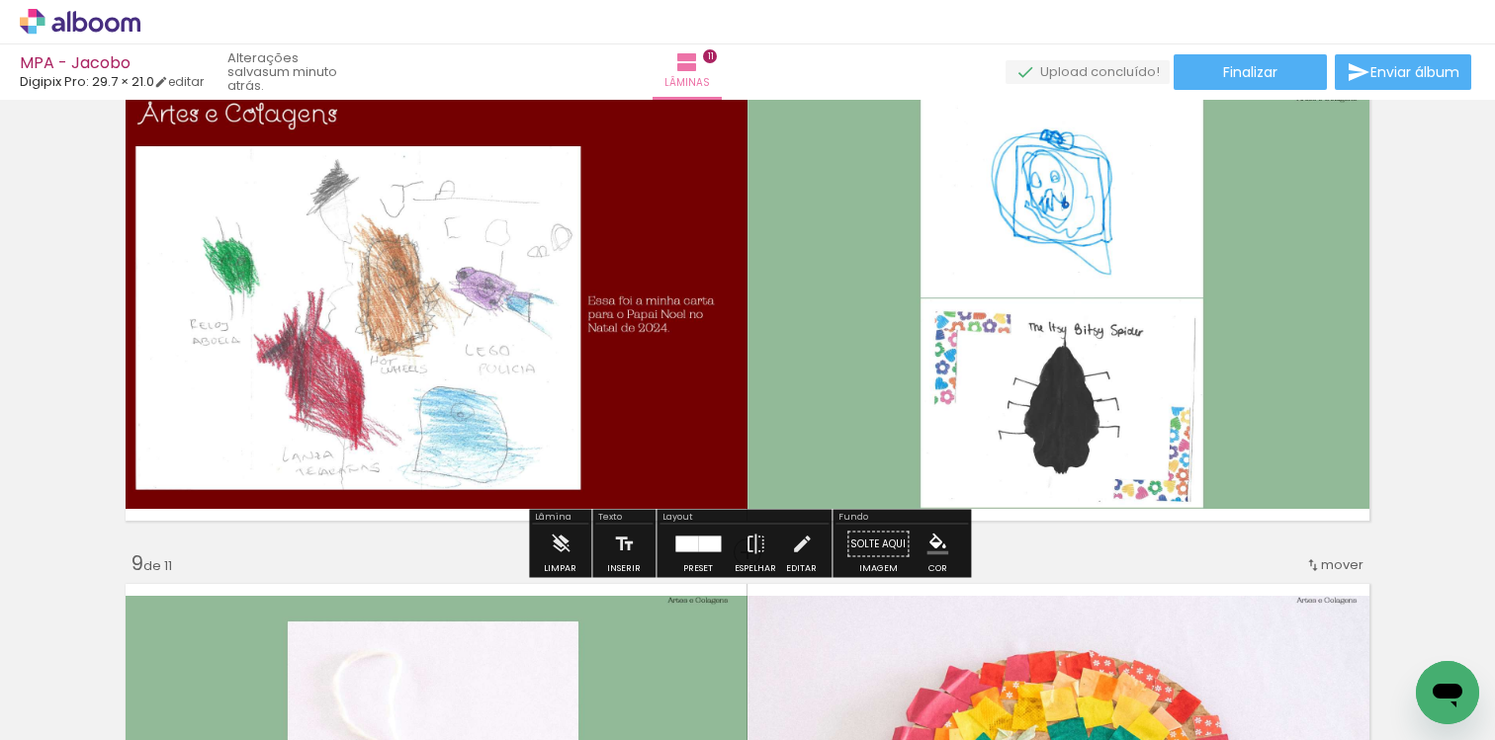
scroll to position [3599, 0]
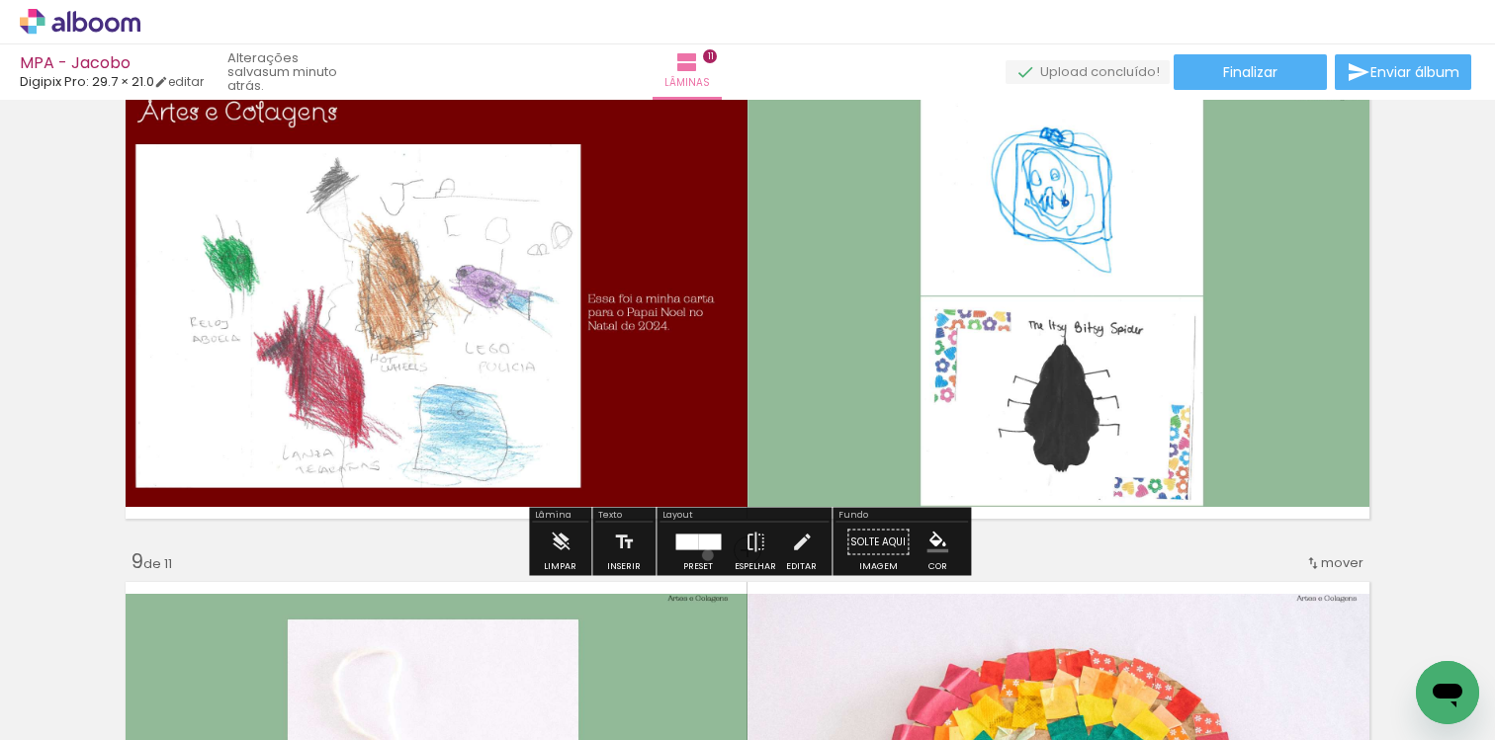
click at [703, 555] on div at bounding box center [697, 543] width 53 height 40
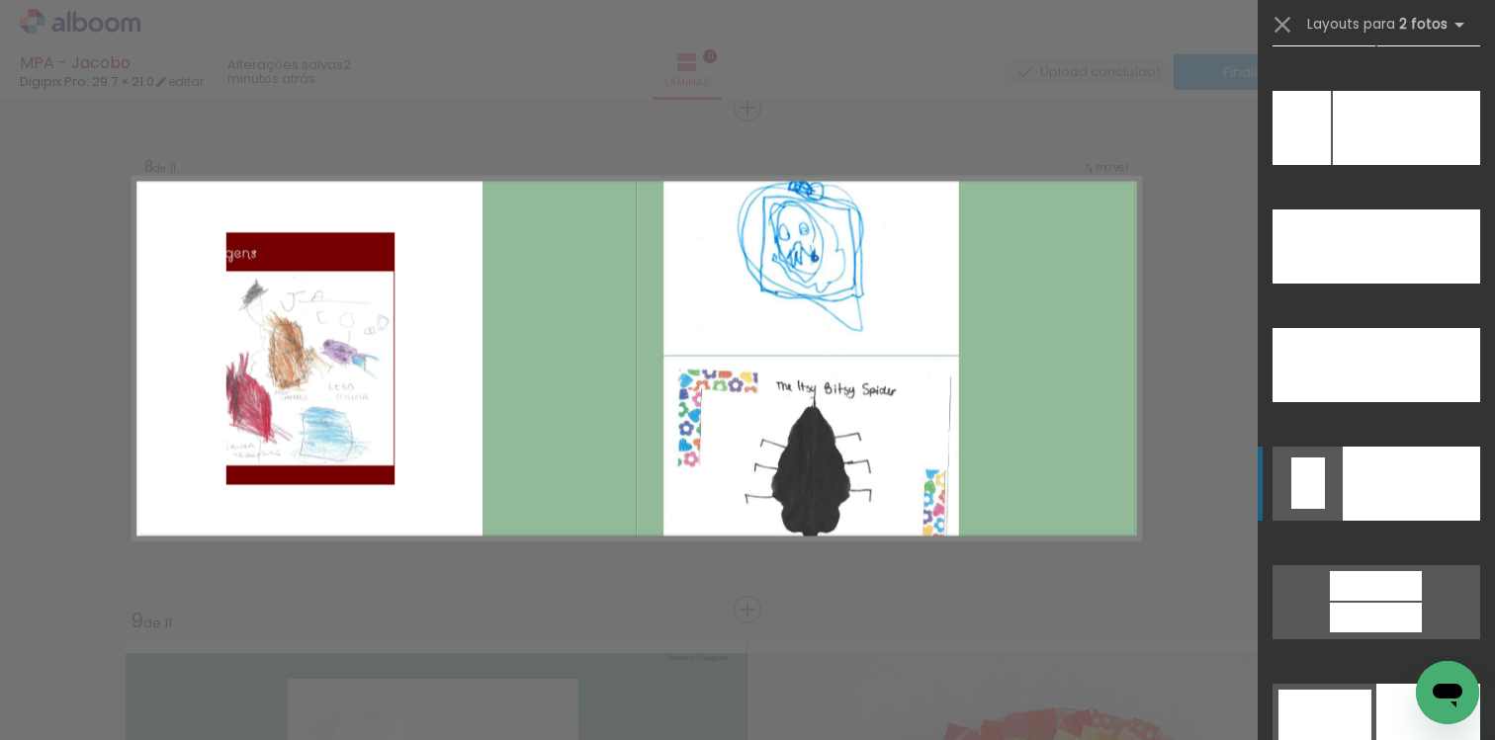
scroll to position [9200, 0]
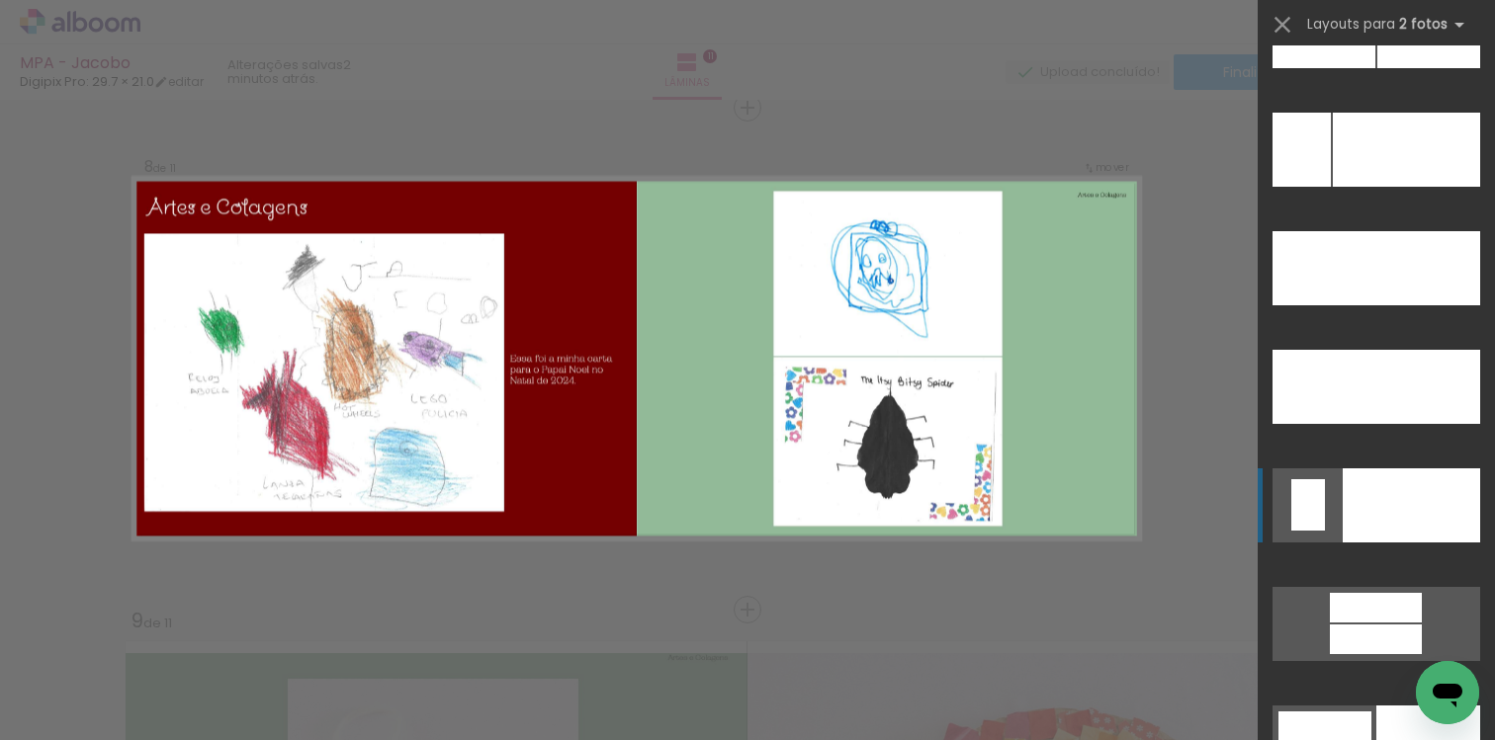
click at [1393, 350] on div at bounding box center [1409, 387] width 139 height 74
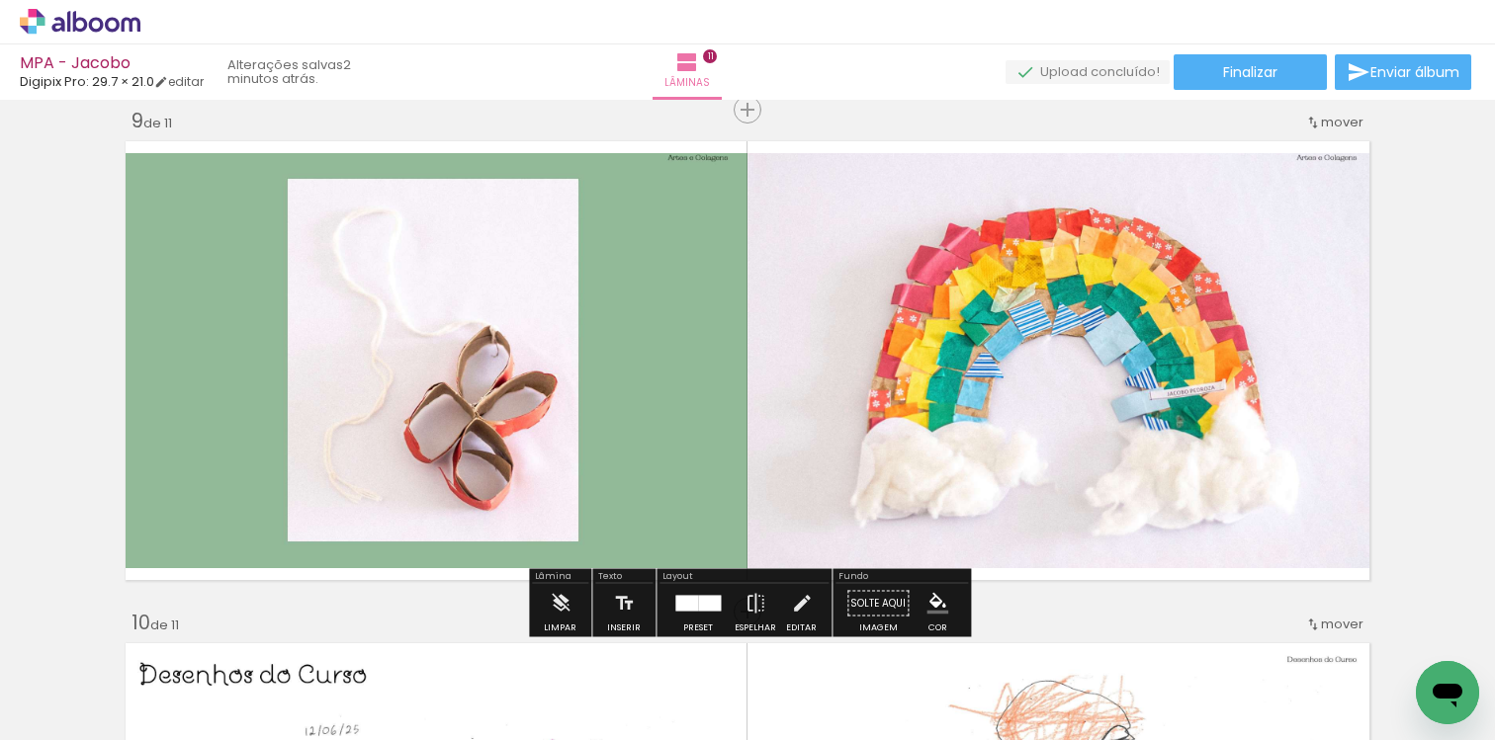
scroll to position [4039, 0]
click at [698, 597] on div at bounding box center [709, 605] width 23 height 16
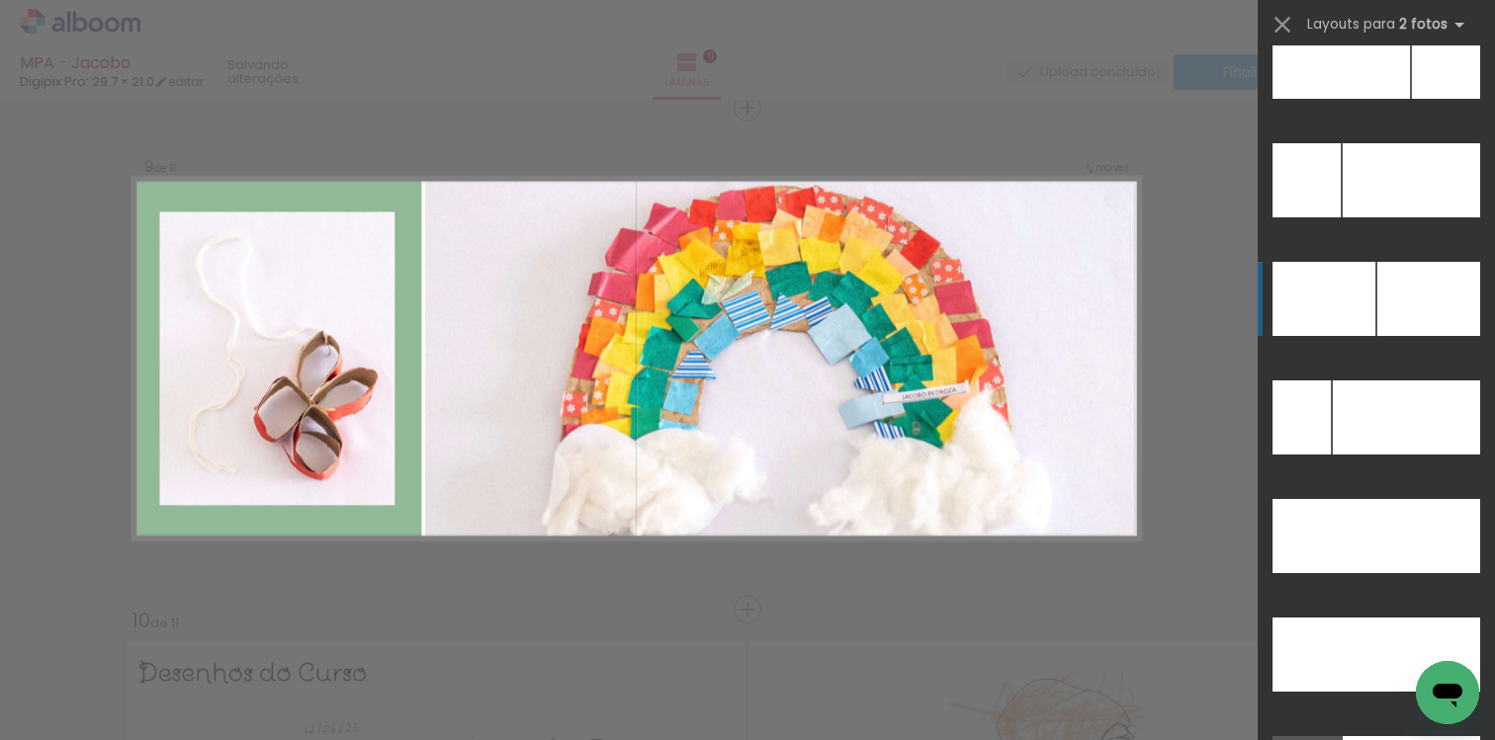
scroll to position [8938, 0]
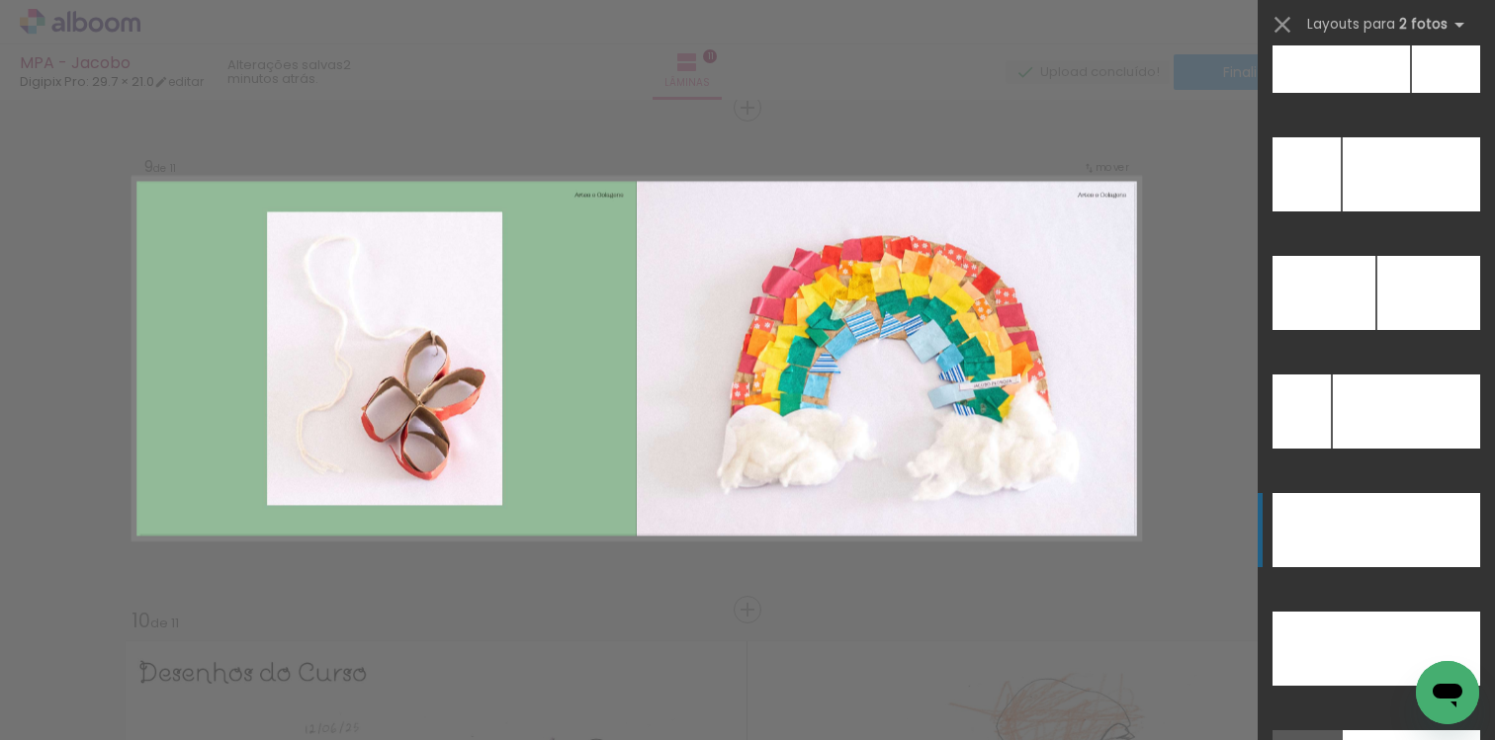
click at [1325, 330] on div at bounding box center [1323, 293] width 103 height 74
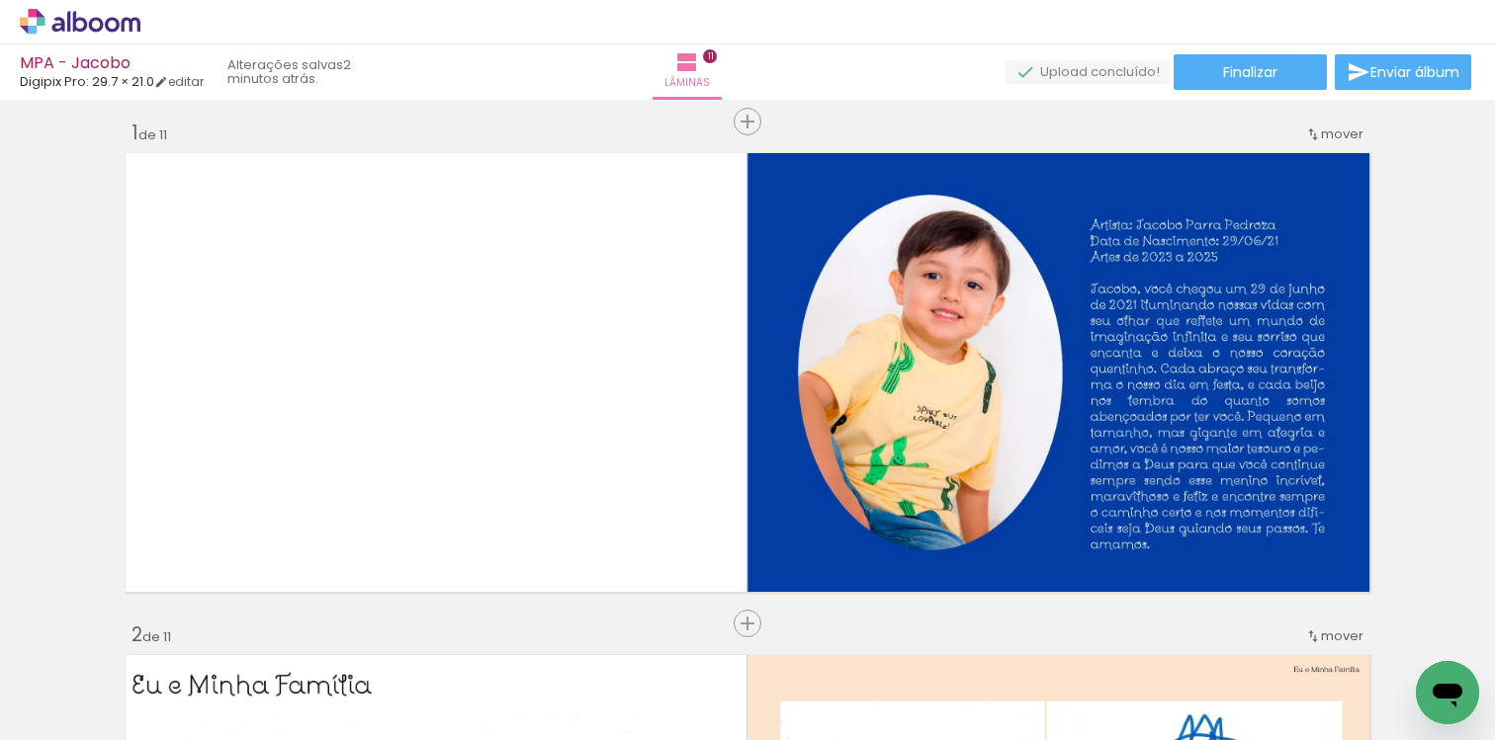
scroll to position [0, 0]
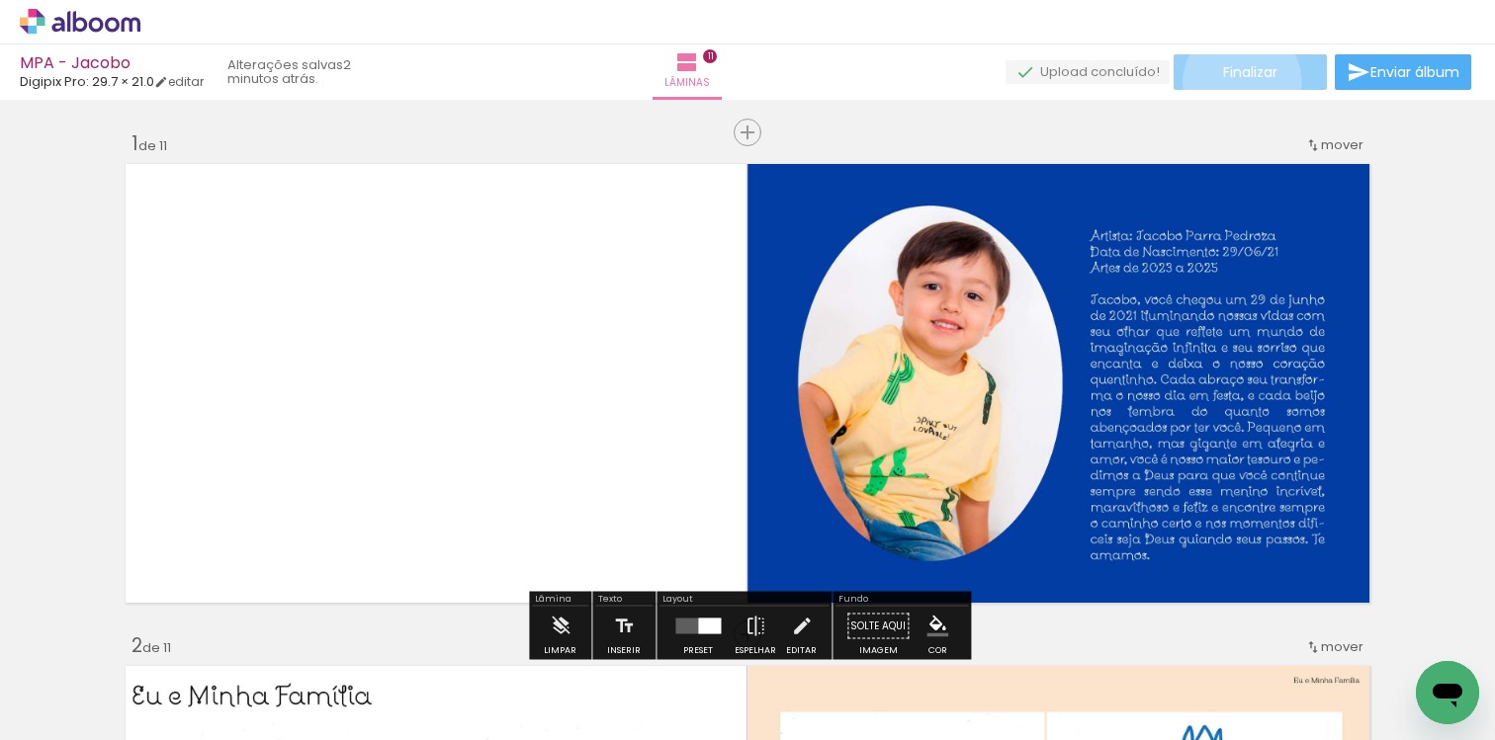
click at [1235, 81] on paper-button "Finalizar" at bounding box center [1249, 72] width 153 height 36
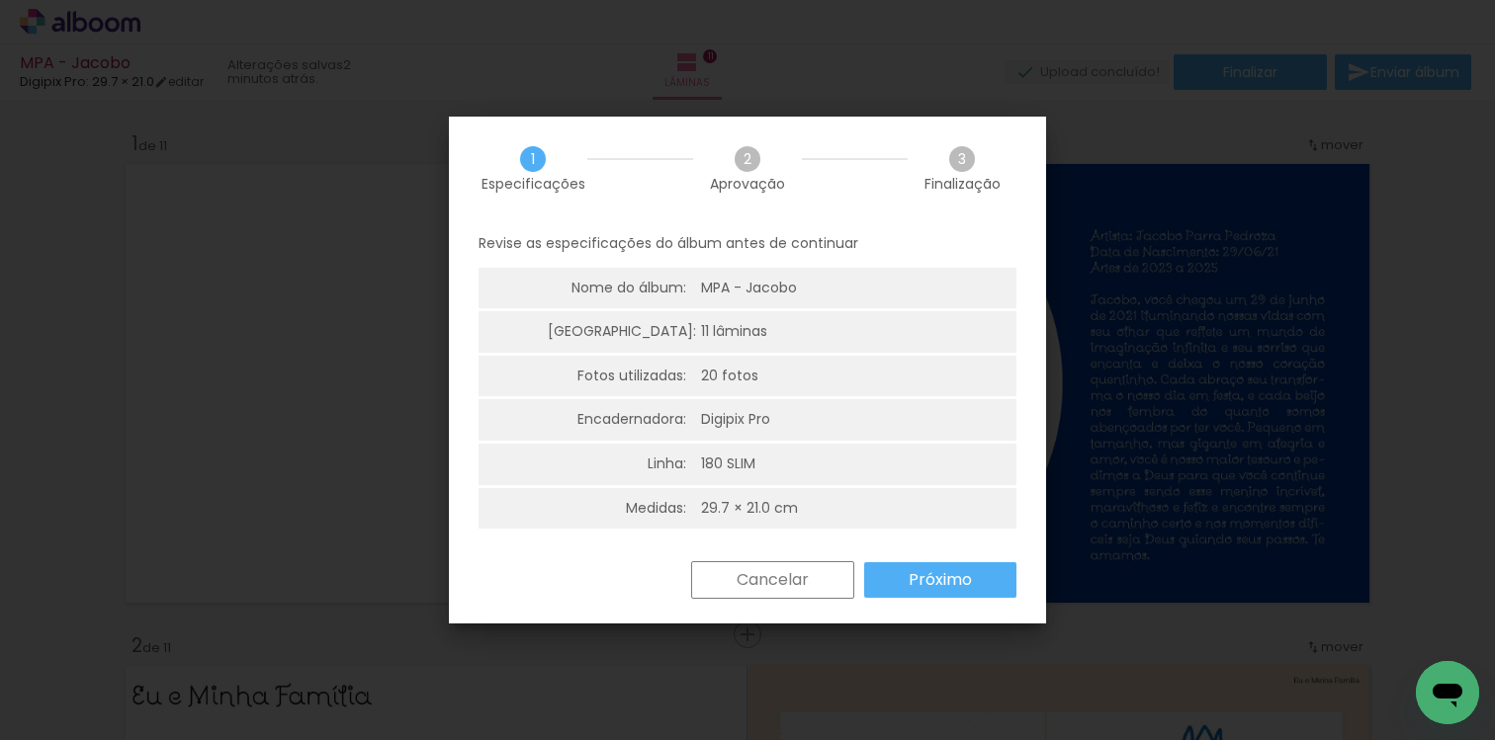
click at [0, 0] on slot "Próximo" at bounding box center [0, 0] width 0 height 0
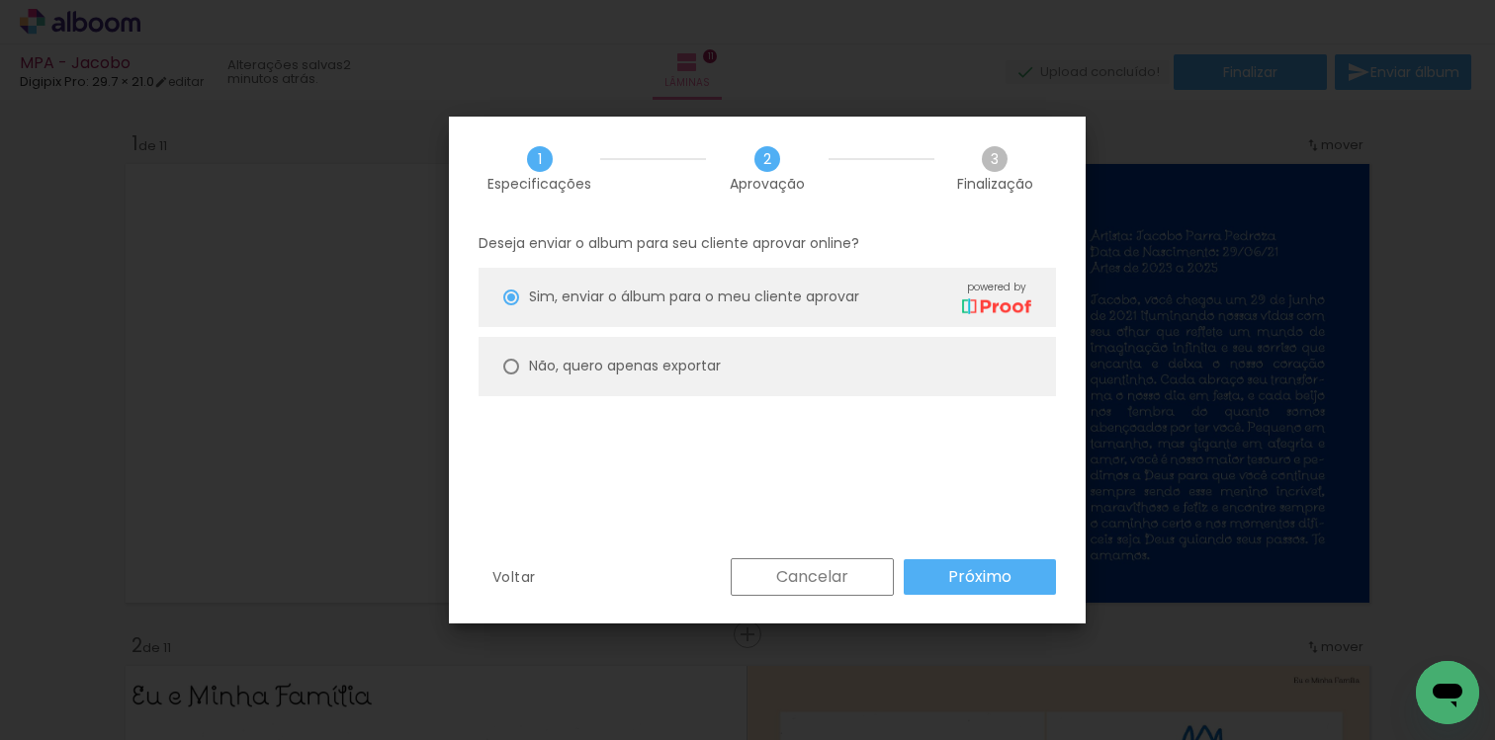
click at [0, 0] on slot "Próximo" at bounding box center [0, 0] width 0 height 0
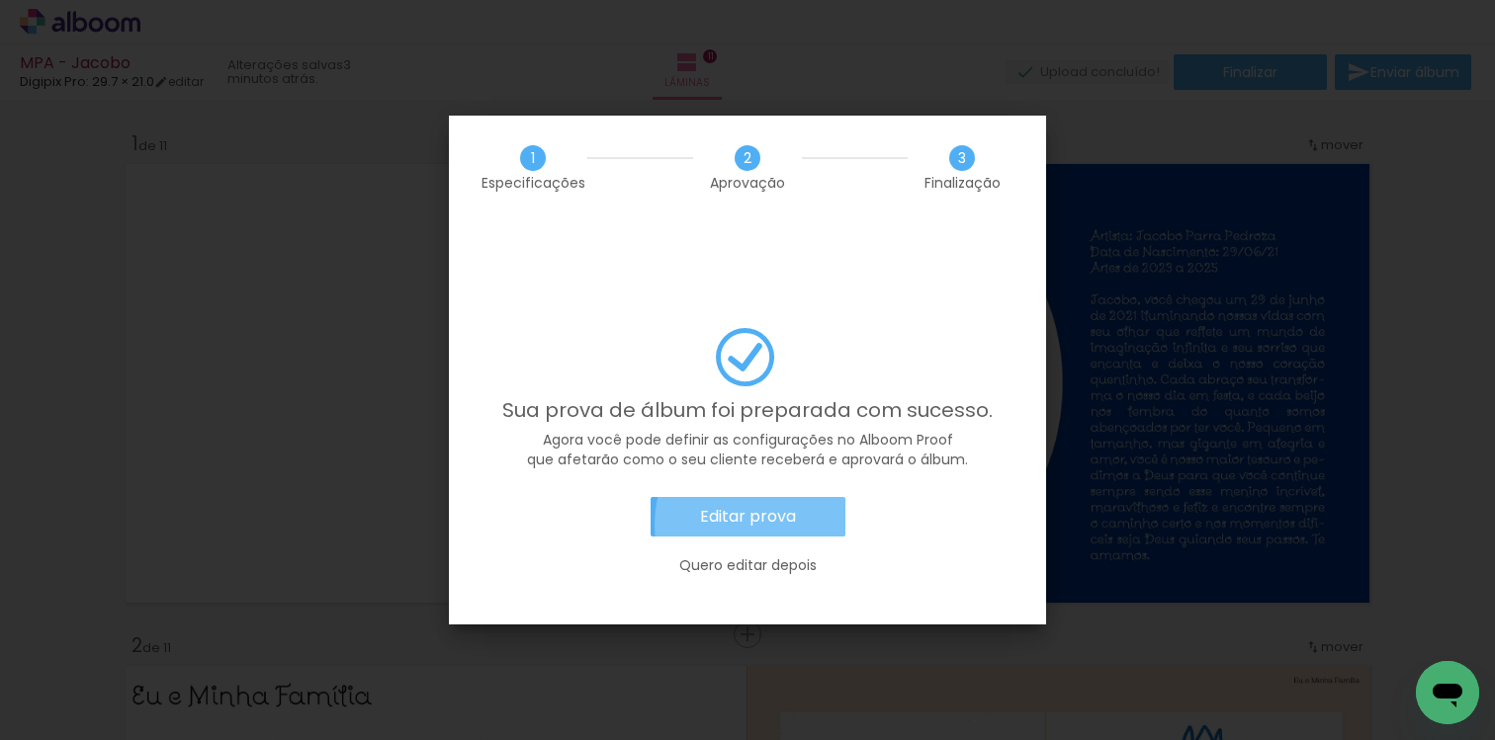
click at [0, 0] on slot "Editar prova" at bounding box center [0, 0] width 0 height 0
